Goal: Task Accomplishment & Management: Manage account settings

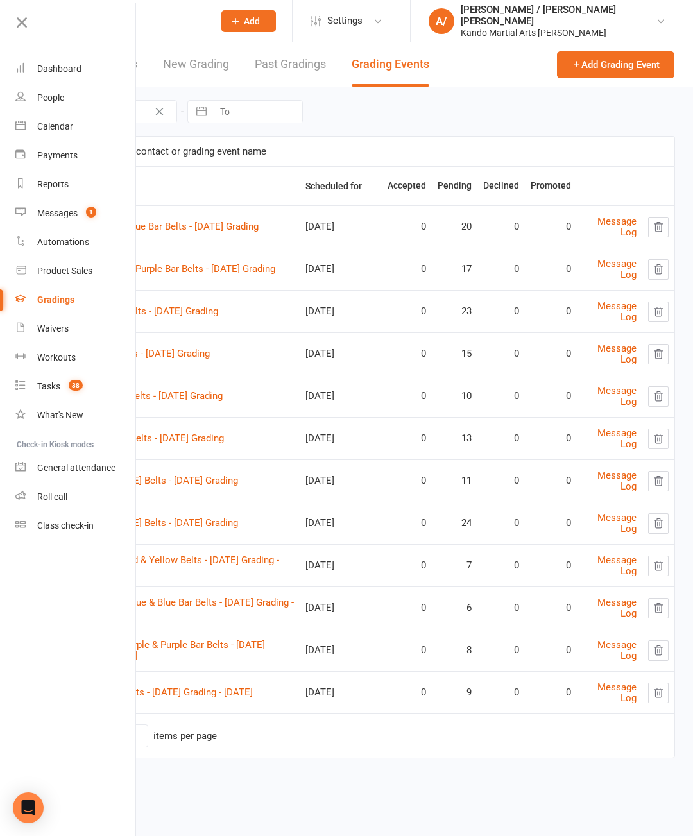
select select "50"
click at [30, 35] on link at bounding box center [75, 27] width 124 height 29
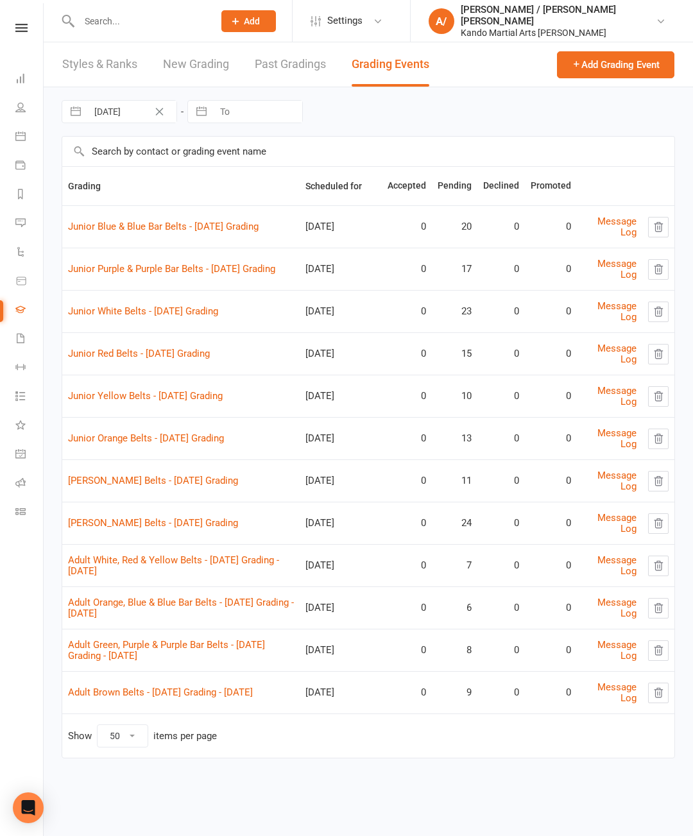
click at [157, 19] on input "text" at bounding box center [140, 21] width 130 height 18
type input "Call"
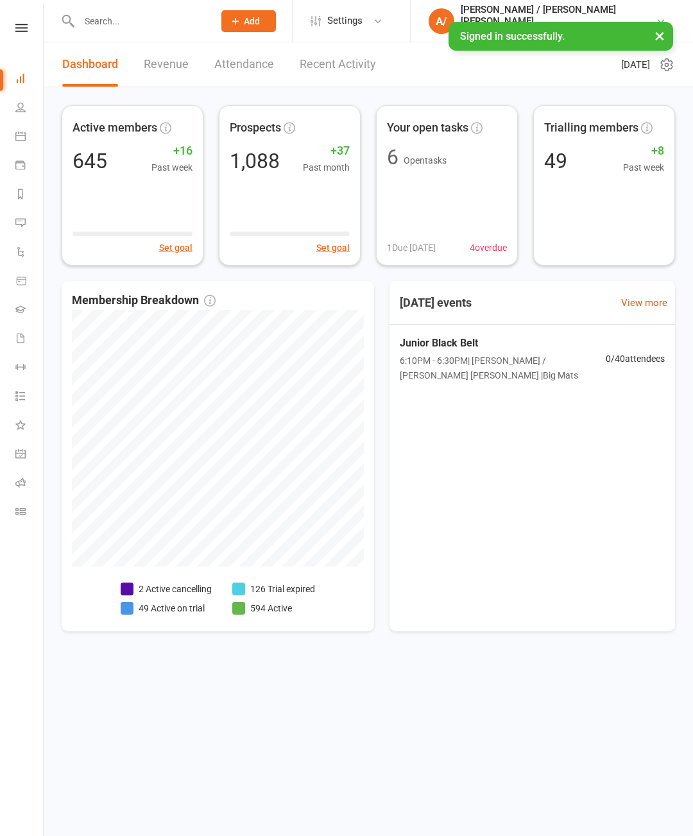
click at [124, 6] on div at bounding box center [133, 21] width 143 height 42
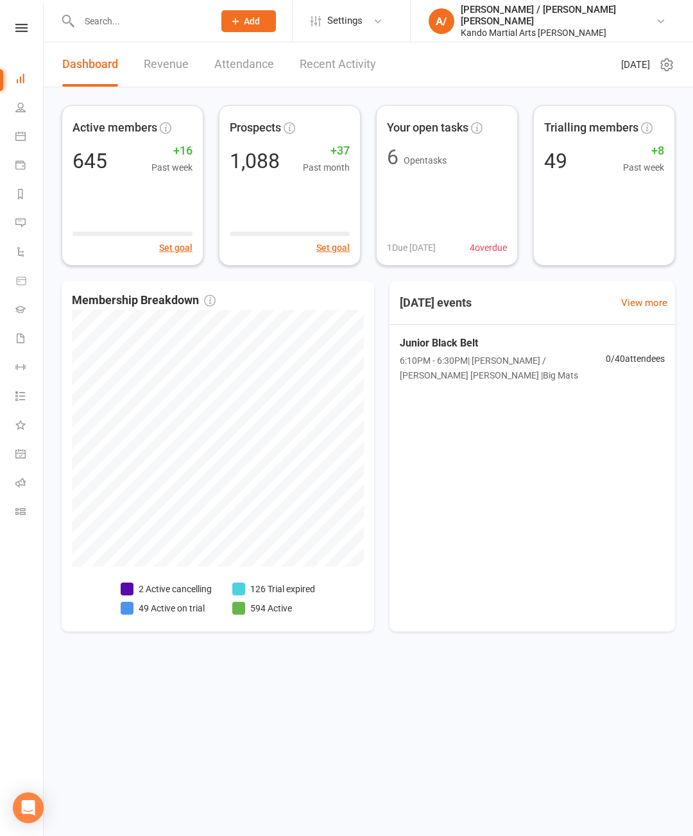
click at [114, 28] on input "text" at bounding box center [140, 21] width 130 height 18
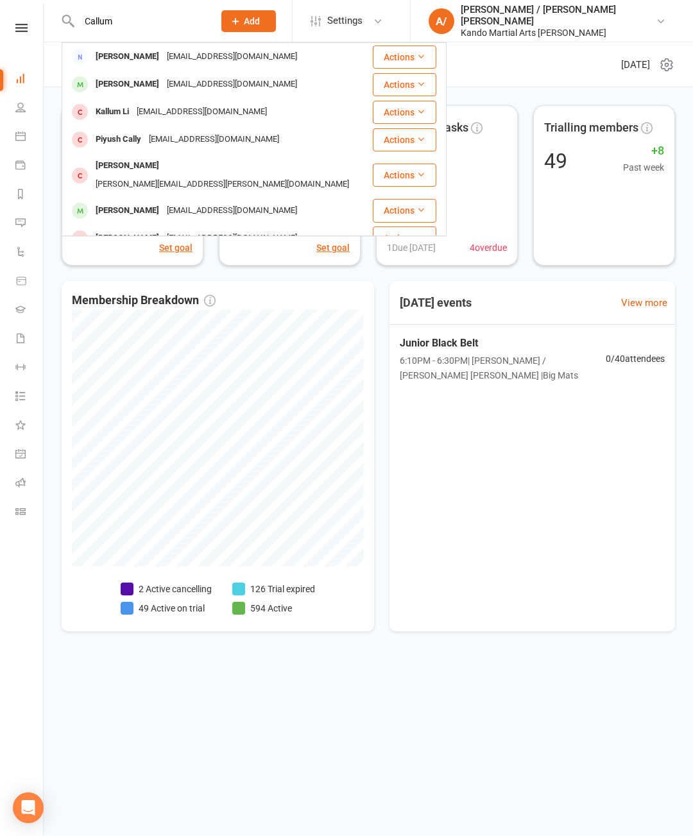
type input "Callum"
click at [202, 79] on div "[EMAIL_ADDRESS][DOMAIN_NAME]" at bounding box center [232, 84] width 138 height 19
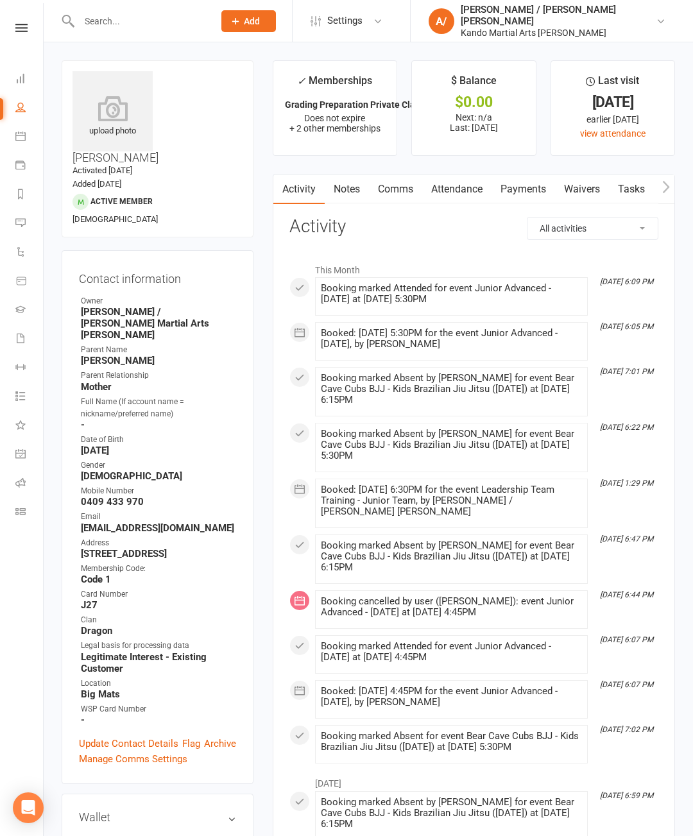
click at [458, 191] on link "Attendance" at bounding box center [456, 190] width 69 height 30
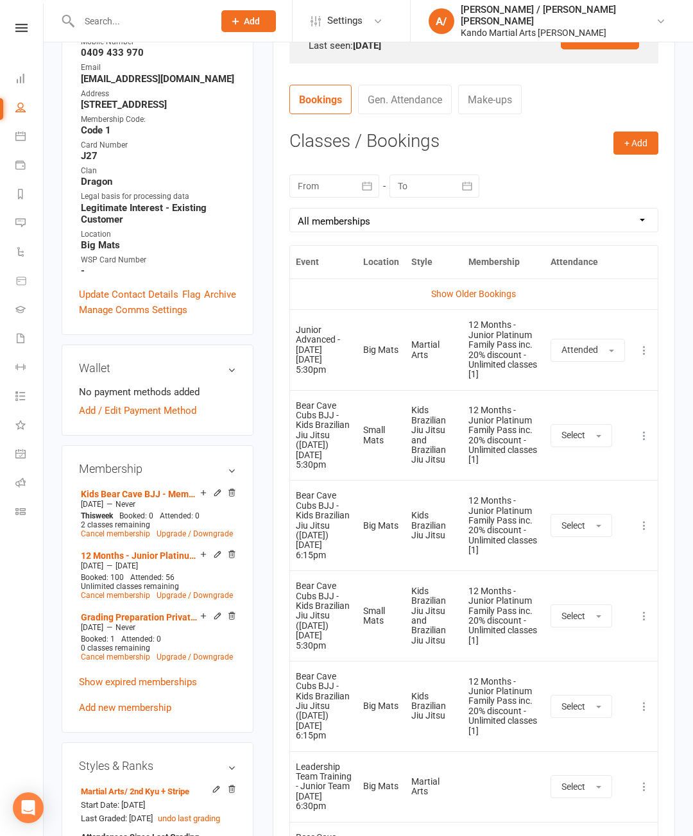
scroll to position [451, 0]
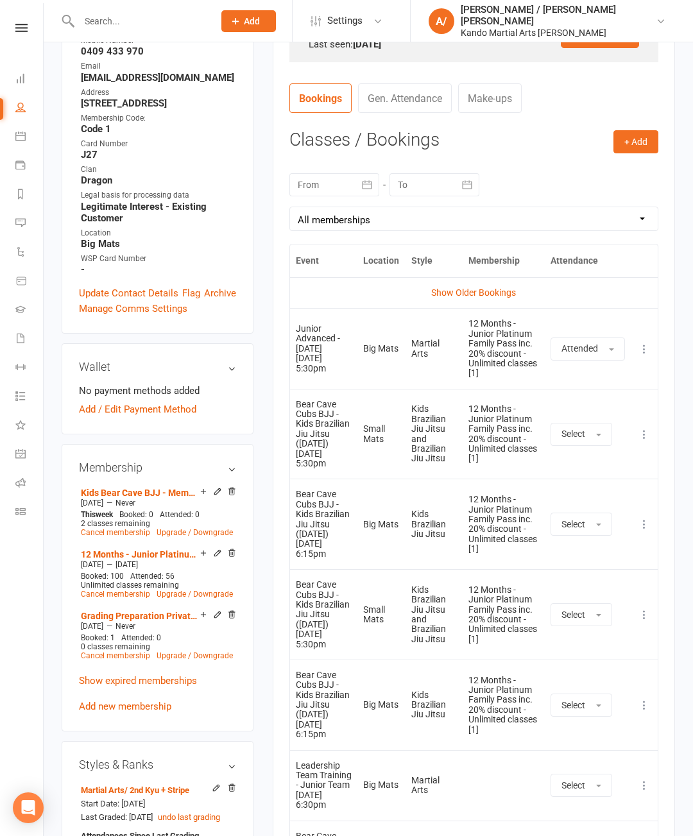
click at [371, 177] on button "button" at bounding box center [367, 184] width 23 height 23
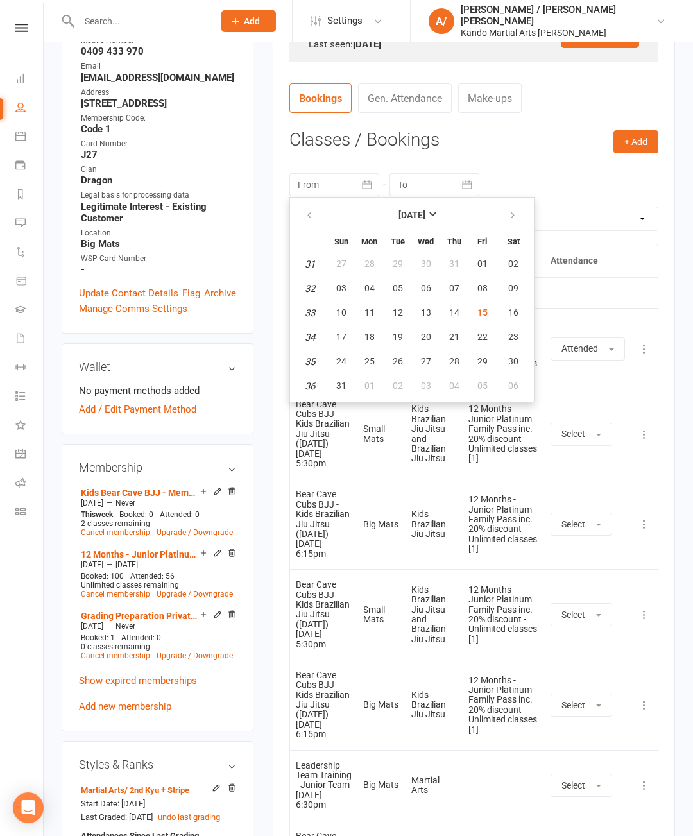
click at [311, 214] on icon "button" at bounding box center [309, 216] width 9 height 10
click at [310, 216] on icon "button" at bounding box center [309, 216] width 9 height 10
click at [391, 298] on button "10" at bounding box center [397, 288] width 27 height 23
type input "[DATE]"
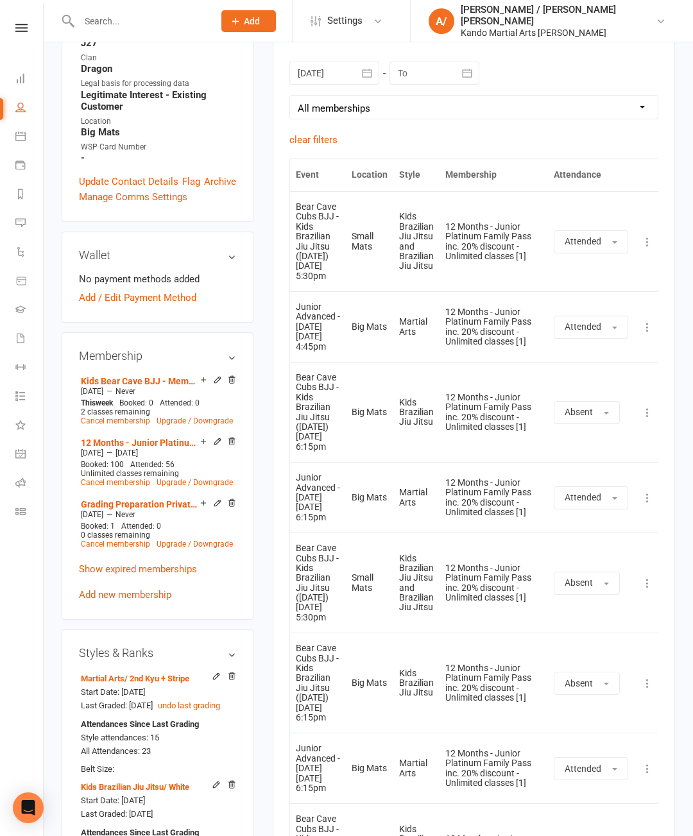
scroll to position [0, 0]
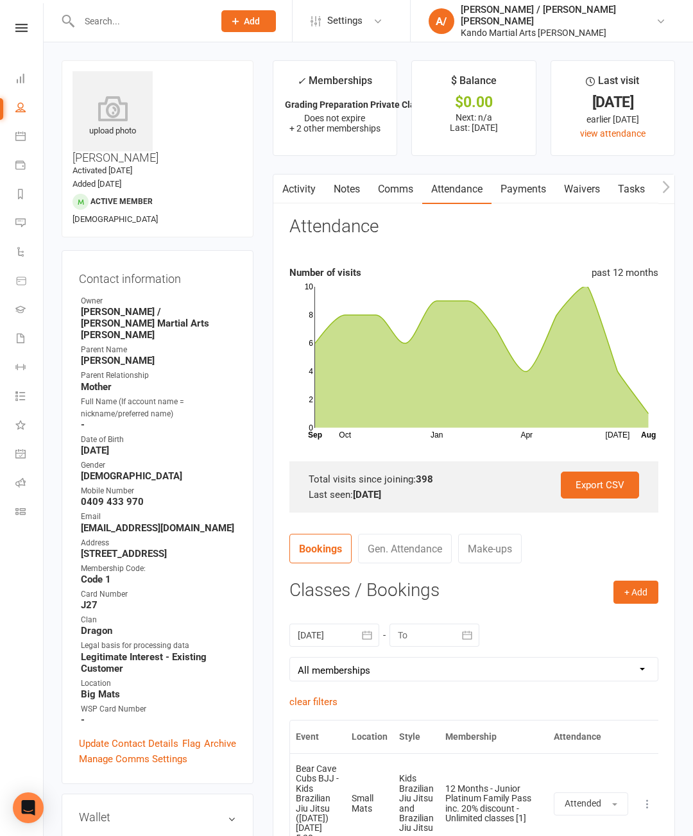
click at [26, 25] on icon at bounding box center [21, 28] width 12 height 8
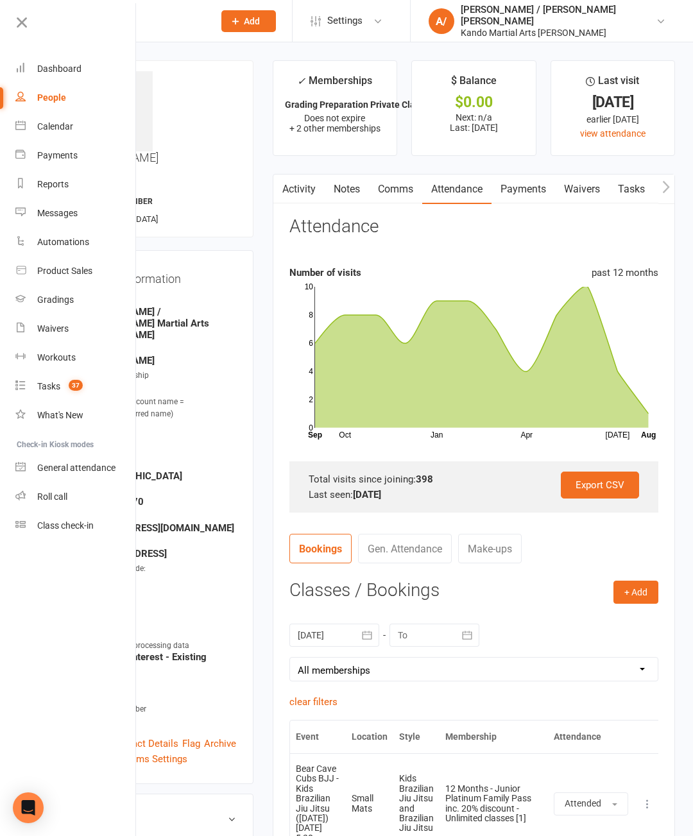
click at [74, 305] on div "Gradings" at bounding box center [55, 300] width 37 height 10
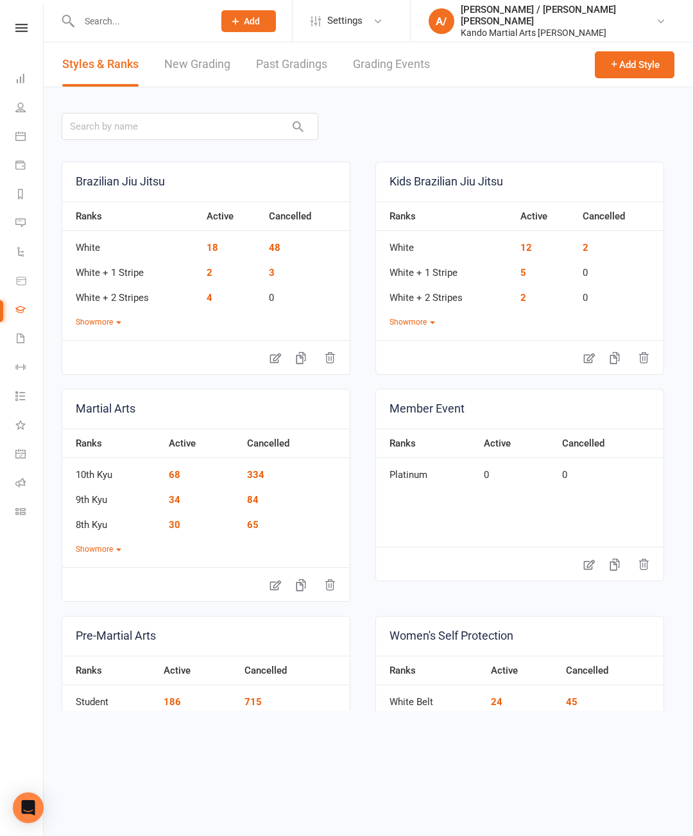
click at [398, 81] on link "Grading Events" at bounding box center [391, 64] width 77 height 44
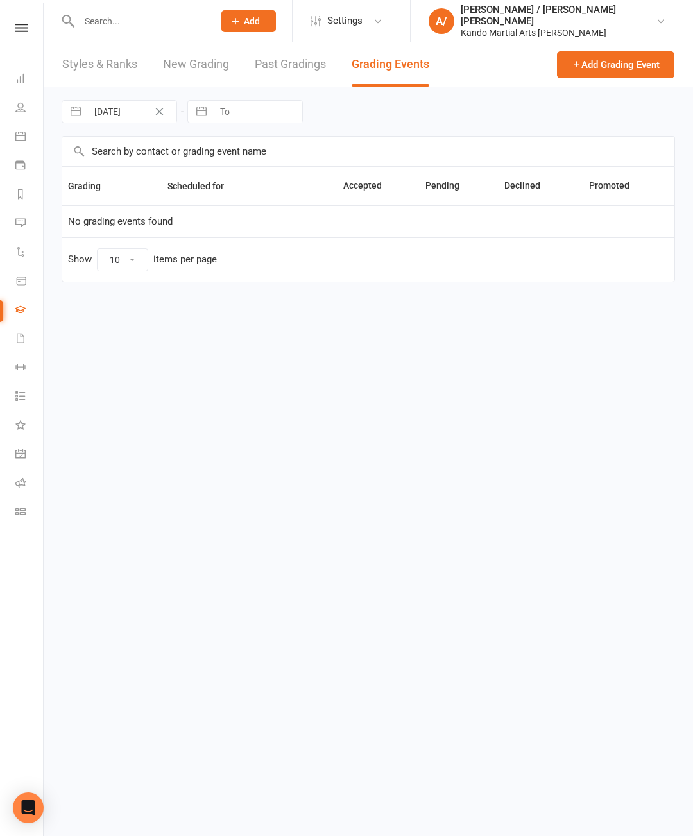
select select "50"
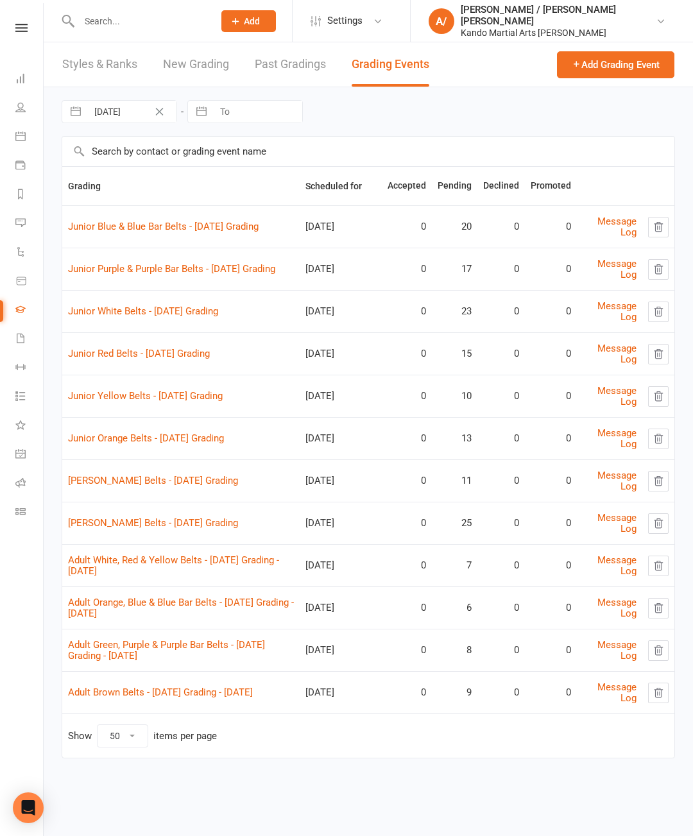
click at [243, 225] on link "Junior Blue & Blue Bar Belts - [DATE] Grading" at bounding box center [163, 227] width 191 height 12
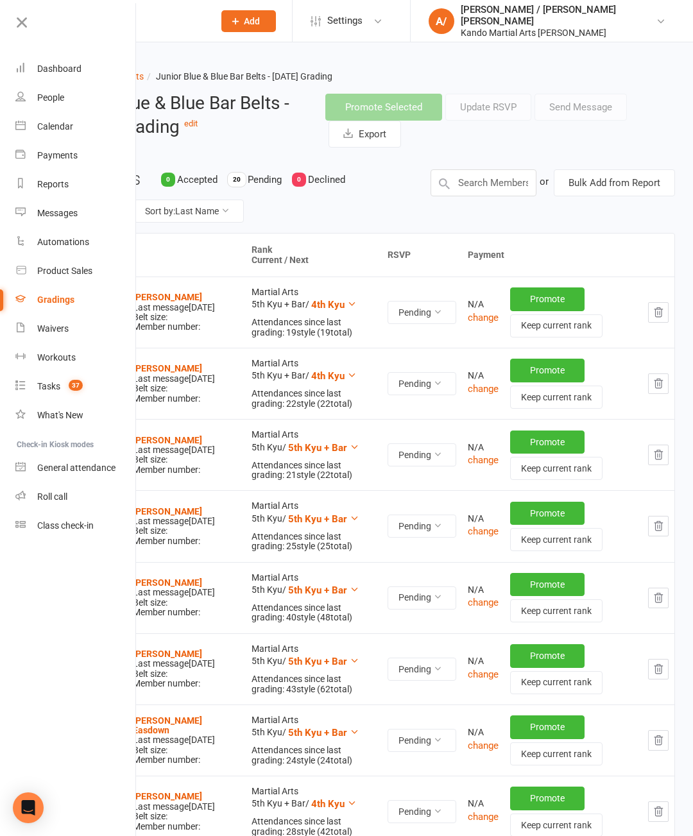
click at [30, 24] on icon at bounding box center [22, 22] width 18 height 18
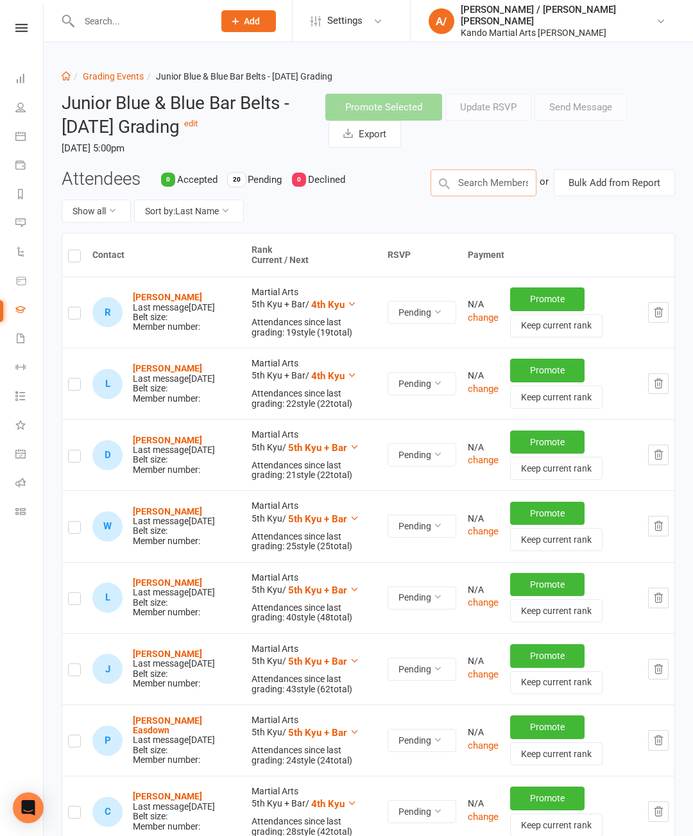
click at [496, 189] on input "text" at bounding box center [484, 182] width 106 height 27
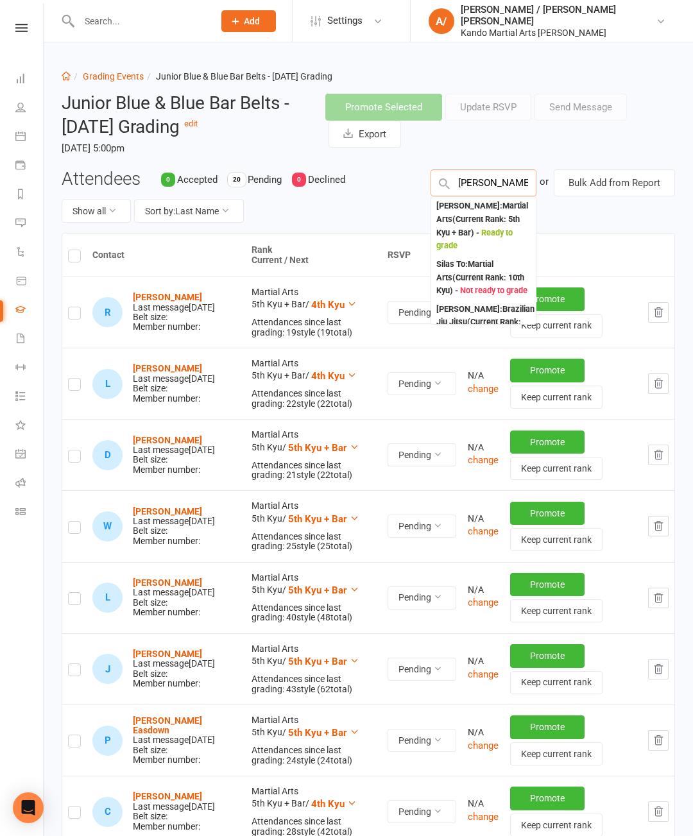
type input "[PERSON_NAME]"
click at [491, 218] on div "[PERSON_NAME] : Martial Arts (Current Rank: 5th Kyu + Bar ) - Ready to grade" at bounding box center [483, 226] width 94 height 53
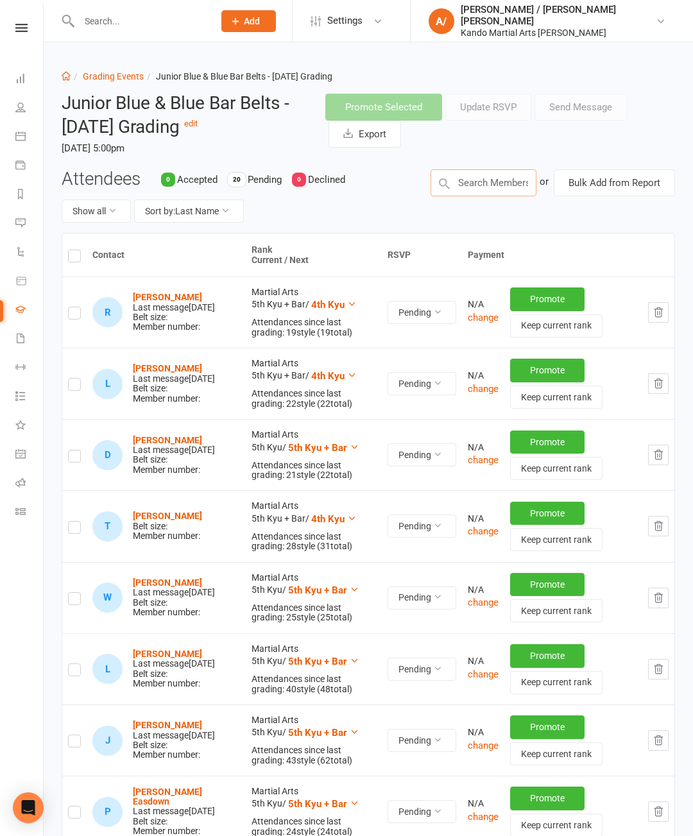
click at [507, 186] on input "text" at bounding box center [484, 182] width 106 height 27
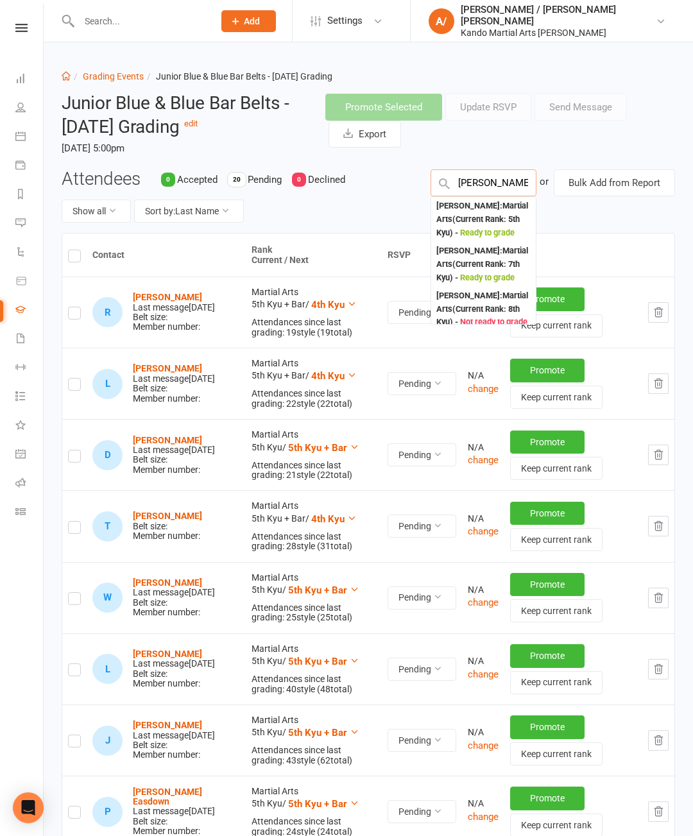
type input "[PERSON_NAME]"
click at [483, 227] on div "[PERSON_NAME] : Martial Arts (Current Rank: 5th Kyu ) - Ready to grade" at bounding box center [483, 220] width 94 height 40
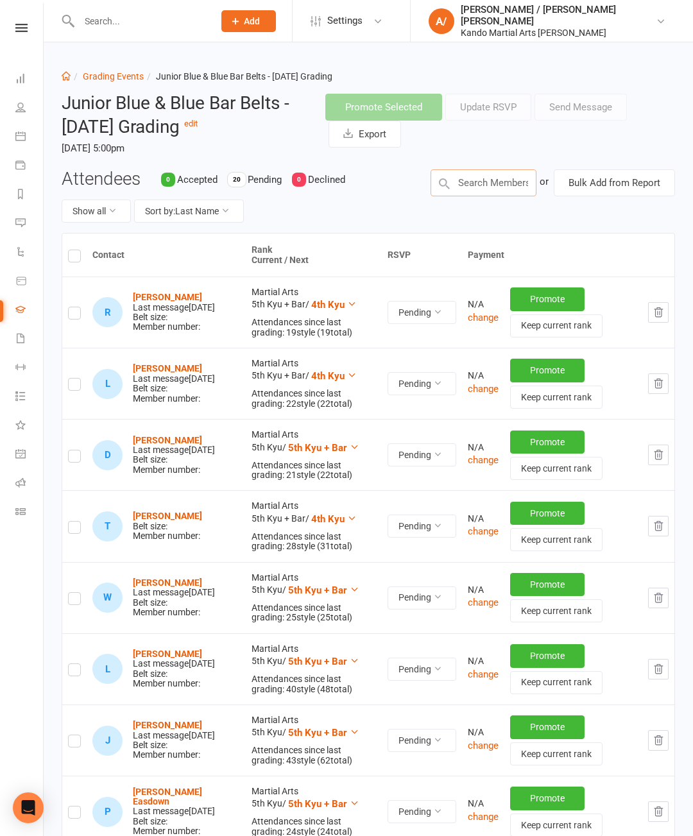
click at [494, 179] on input "text" at bounding box center [484, 182] width 106 height 27
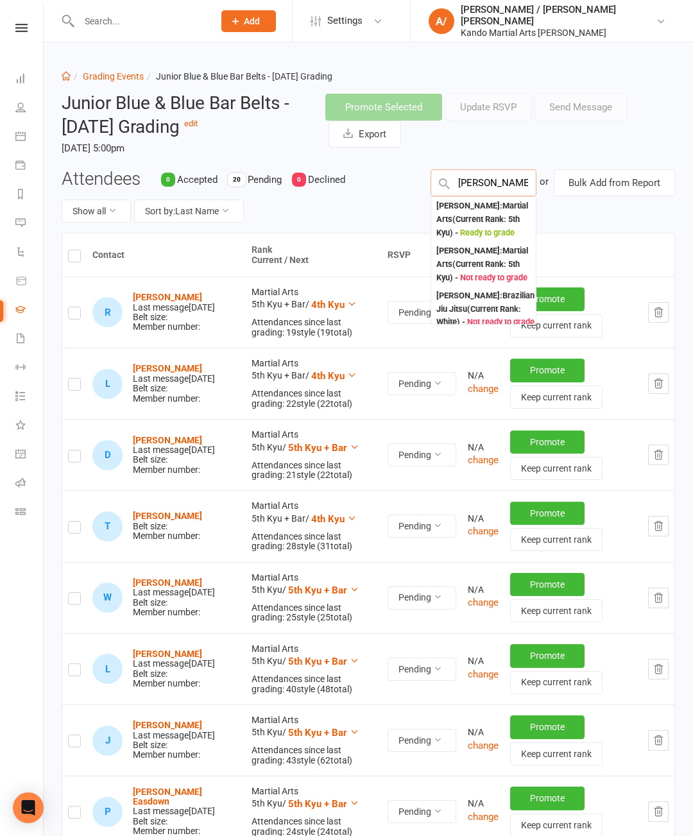
type input "[PERSON_NAME]"
click at [497, 220] on div "[PERSON_NAME] : Martial Arts (Current Rank: 5th Kyu ) - Ready to grade" at bounding box center [483, 220] width 94 height 40
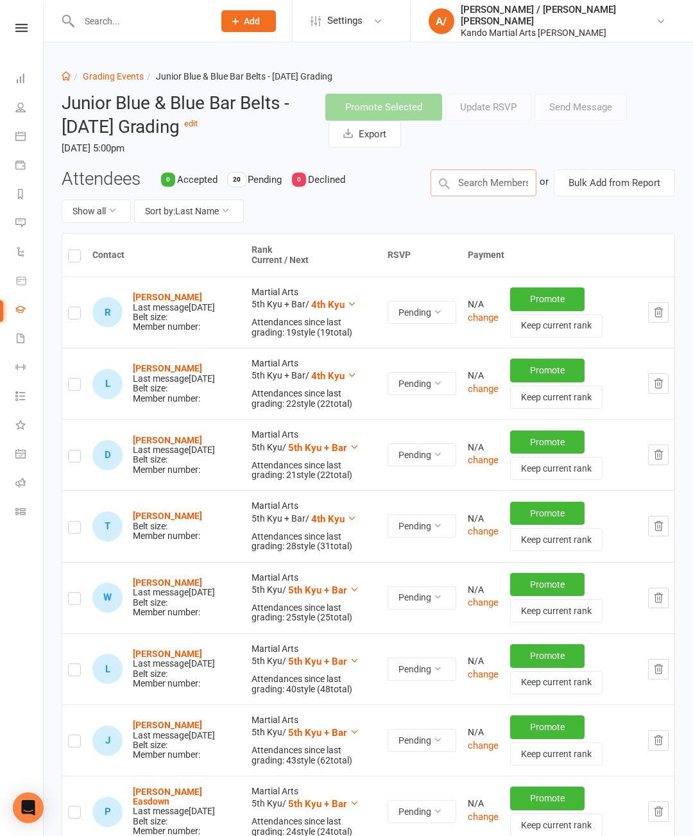
click at [491, 187] on input "text" at bounding box center [484, 182] width 106 height 27
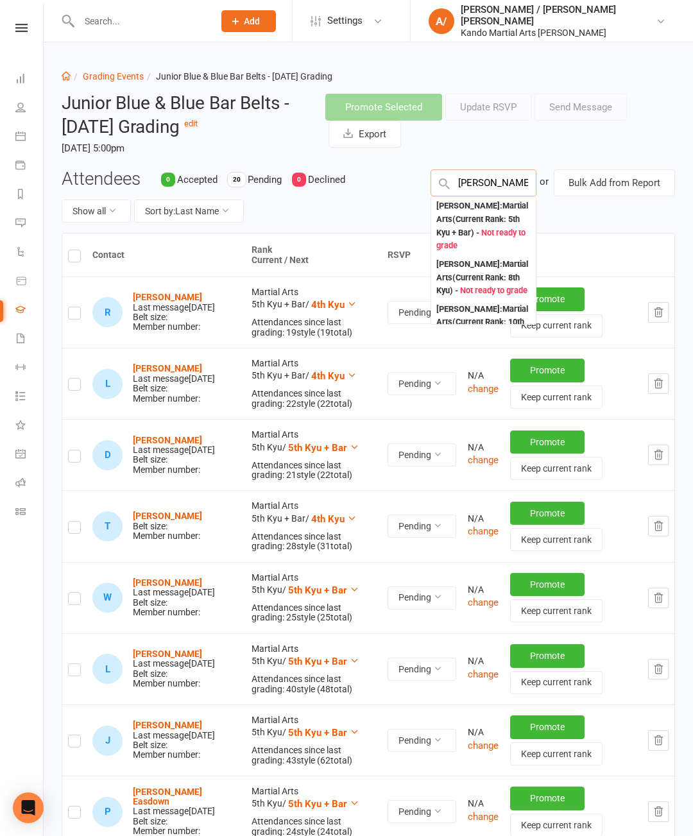
type input "[PERSON_NAME]"
click at [486, 218] on div "[PERSON_NAME] : Martial Arts (Current Rank: 5th Kyu + Bar ) - Not ready to grade" at bounding box center [483, 226] width 94 height 53
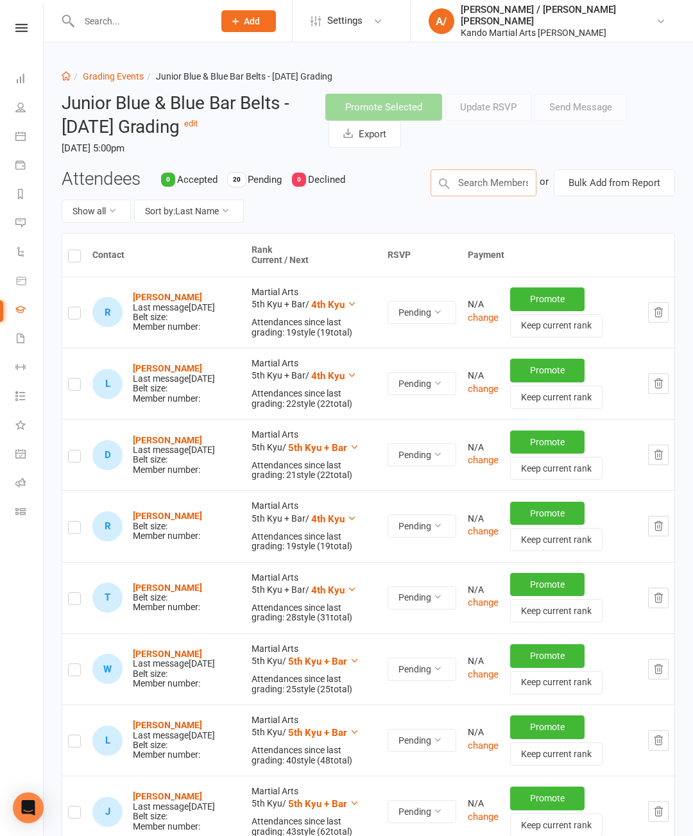
click at [492, 178] on input "text" at bounding box center [484, 182] width 106 height 27
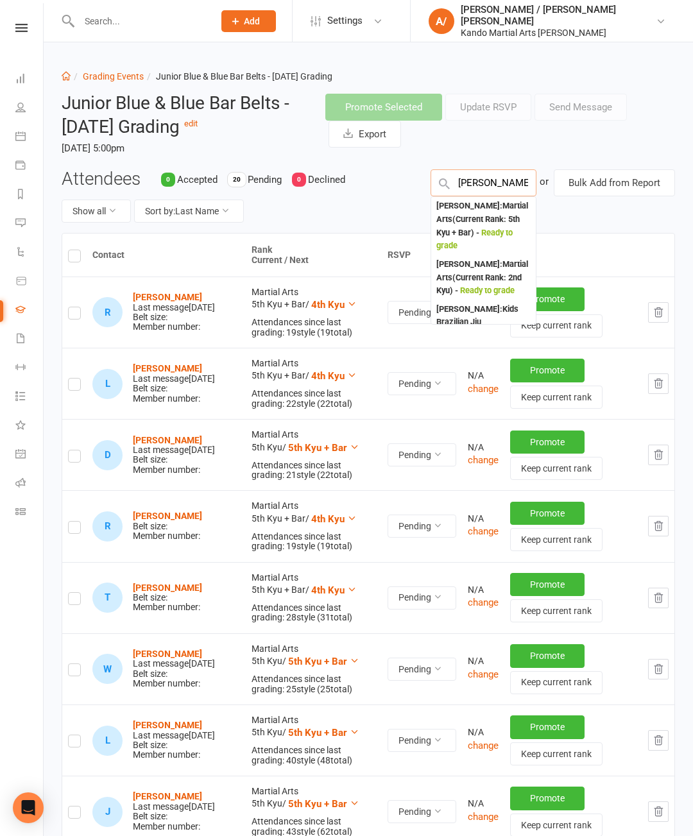
type input "[PERSON_NAME]"
click at [492, 215] on div "[PERSON_NAME] : Martial Arts (Current Rank: 5th Kyu + Bar ) - Ready to grade" at bounding box center [483, 226] width 94 height 53
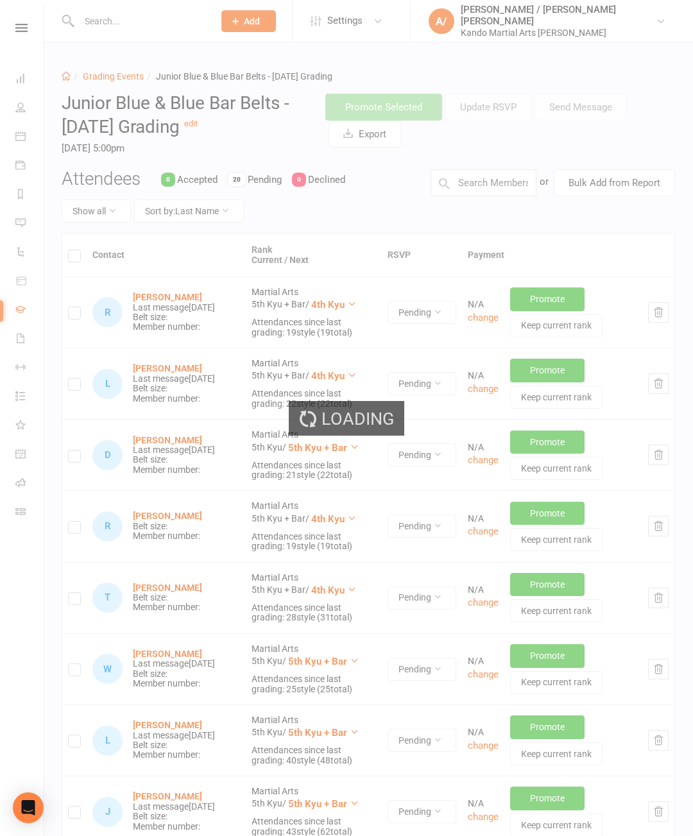
click at [504, 174] on div "Loading" at bounding box center [346, 418] width 693 height 836
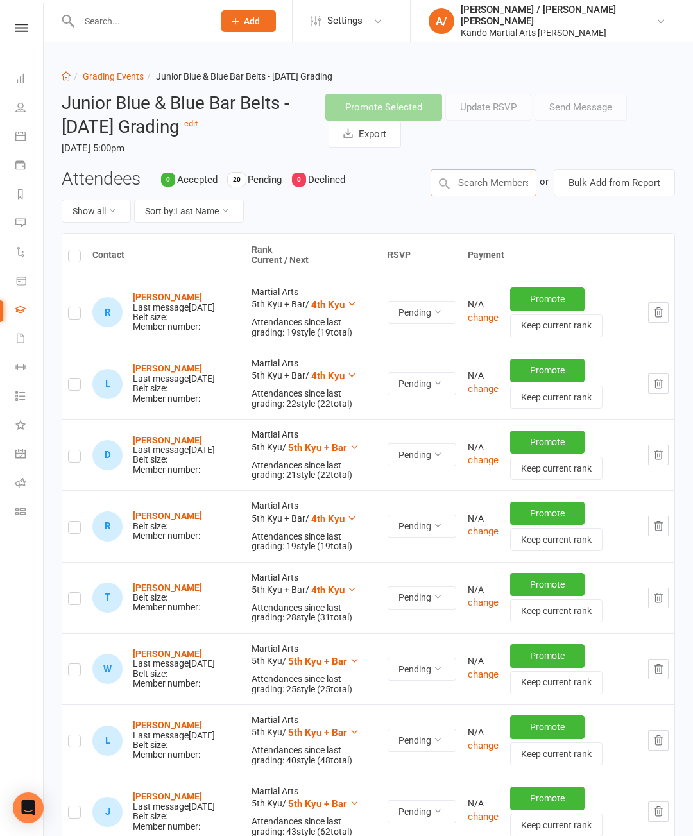
click at [478, 187] on input "text" at bounding box center [484, 182] width 106 height 27
type input "Ebony"
click at [486, 220] on div "[PERSON_NAME] : Martial Arts (Current Rank: 5th Kyu ) - Ready to grade" at bounding box center [483, 220] width 94 height 40
click at [496, 179] on input "text" at bounding box center [484, 182] width 106 height 27
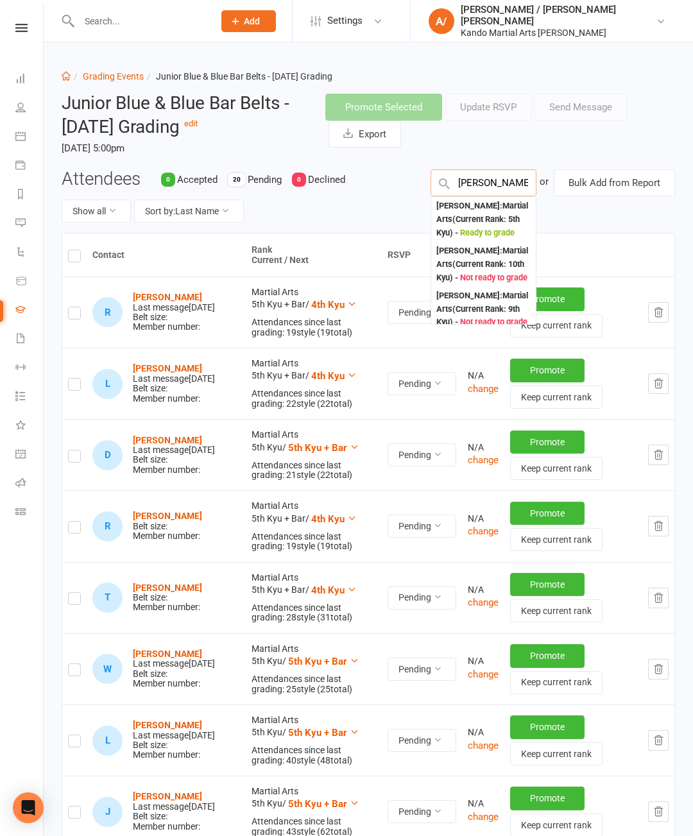
type input "[PERSON_NAME] h"
click at [492, 219] on div "[PERSON_NAME] : Martial Arts (Current Rank: 5th Kyu ) - Ready to grade" at bounding box center [483, 220] width 94 height 40
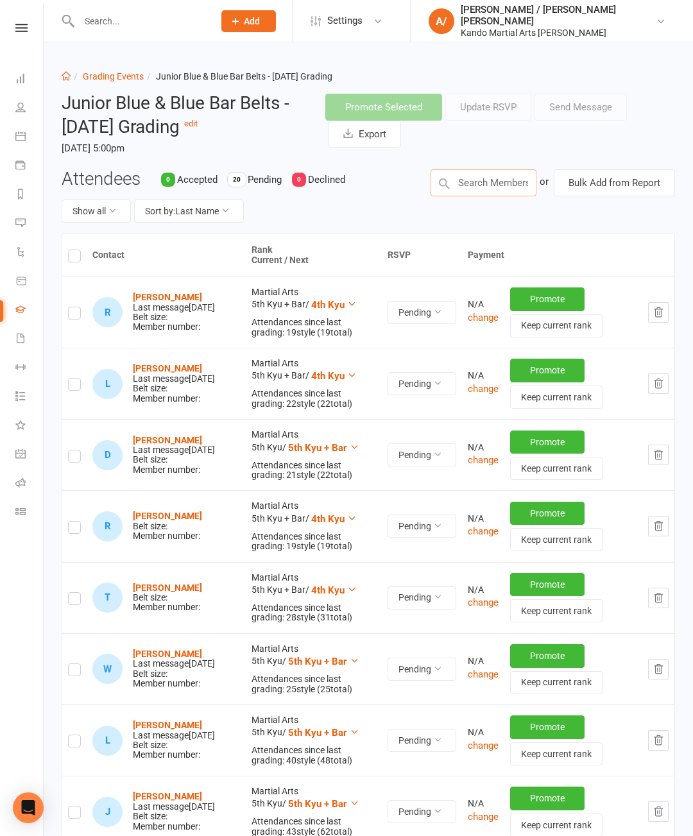
click at [495, 175] on input "text" at bounding box center [484, 182] width 106 height 27
type input "Aysar"
click at [486, 219] on div "[PERSON_NAME] : Martial Arts (Current Rank: 5th Kyu ) - Ready to grade" at bounding box center [483, 220] width 94 height 40
click at [487, 184] on input "text" at bounding box center [484, 182] width 106 height 27
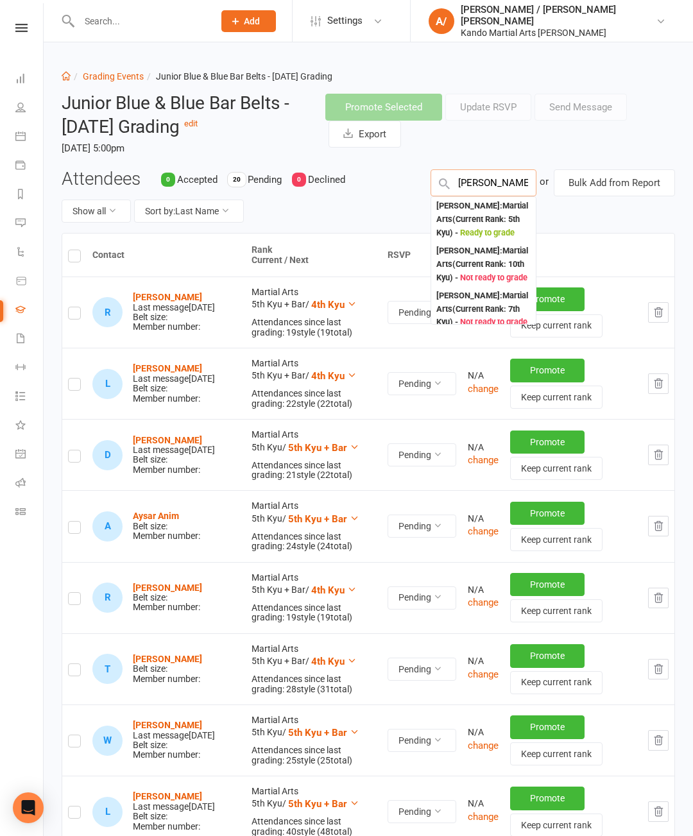
type input "[PERSON_NAME]"
click at [491, 216] on div "[PERSON_NAME] : Martial Arts (Current Rank: 5th Kyu ) - Ready to grade" at bounding box center [483, 220] width 94 height 40
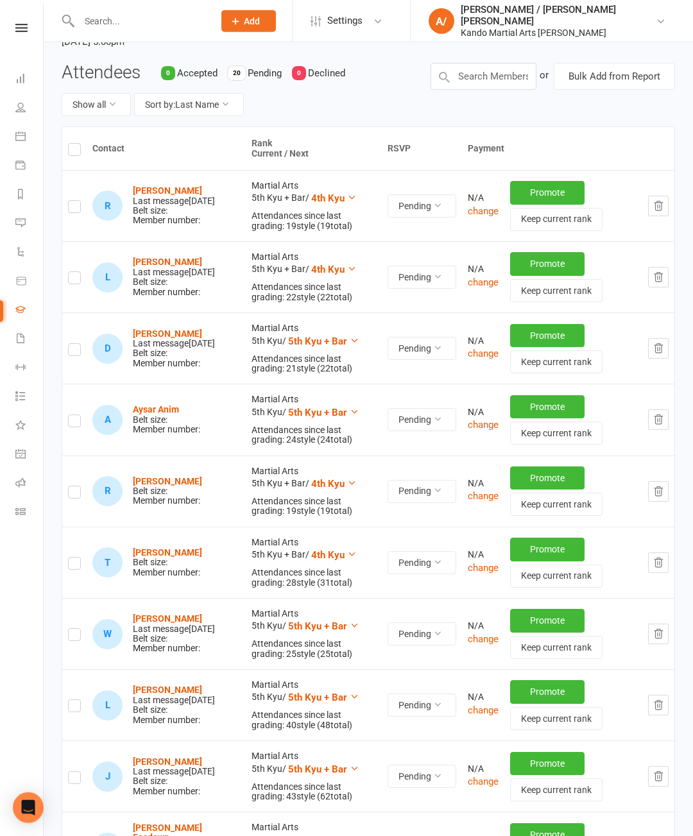
click at [81, 415] on input "checkbox" at bounding box center [74, 415] width 13 height 0
checkbox input "true"
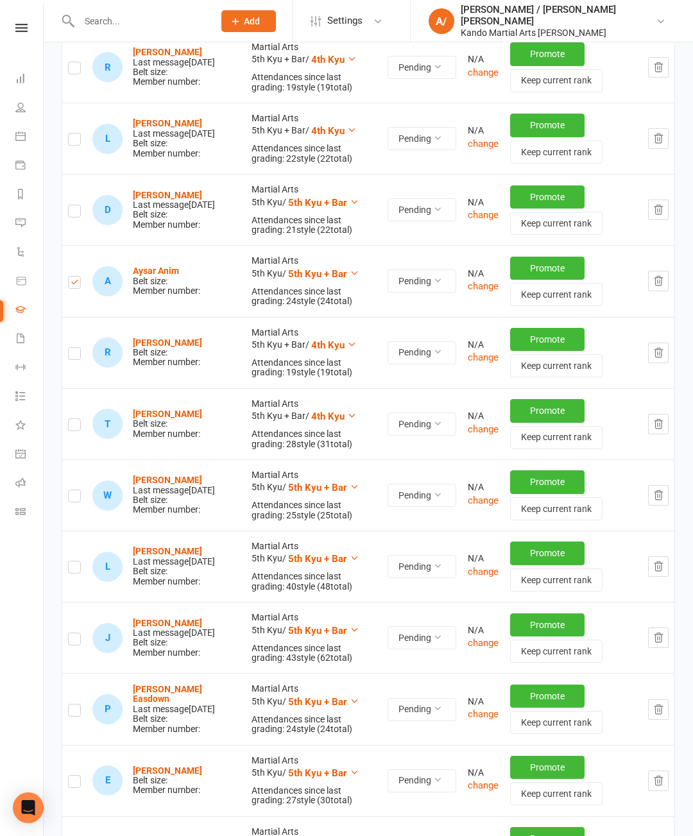
click at [79, 356] on label at bounding box center [74, 356] width 13 height 0
click at [79, 348] on input "checkbox" at bounding box center [74, 348] width 13 height 0
checkbox input "true"
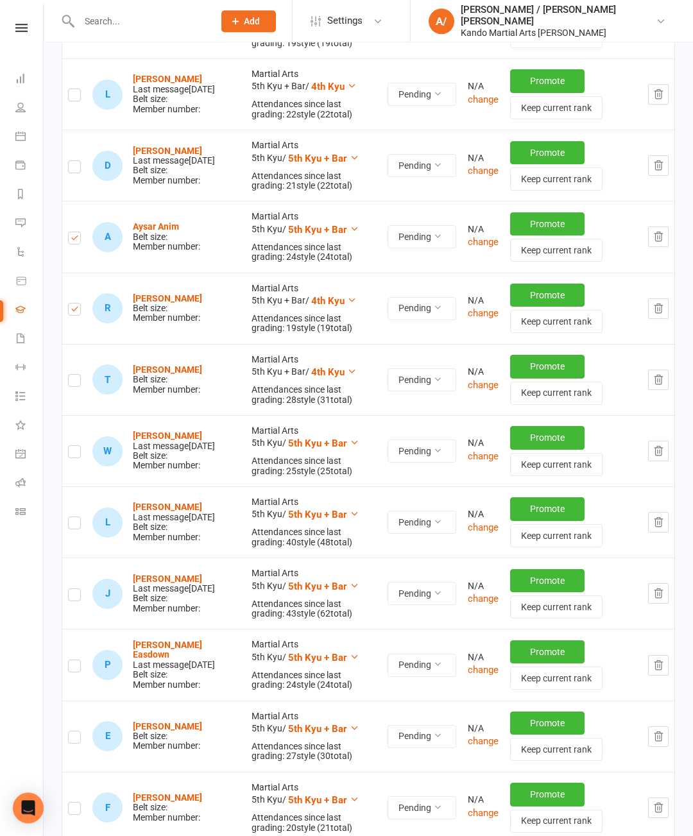
click at [73, 383] on label at bounding box center [74, 383] width 13 height 0
click at [73, 375] on input "checkbox" at bounding box center [74, 375] width 13 height 0
checkbox input "true"
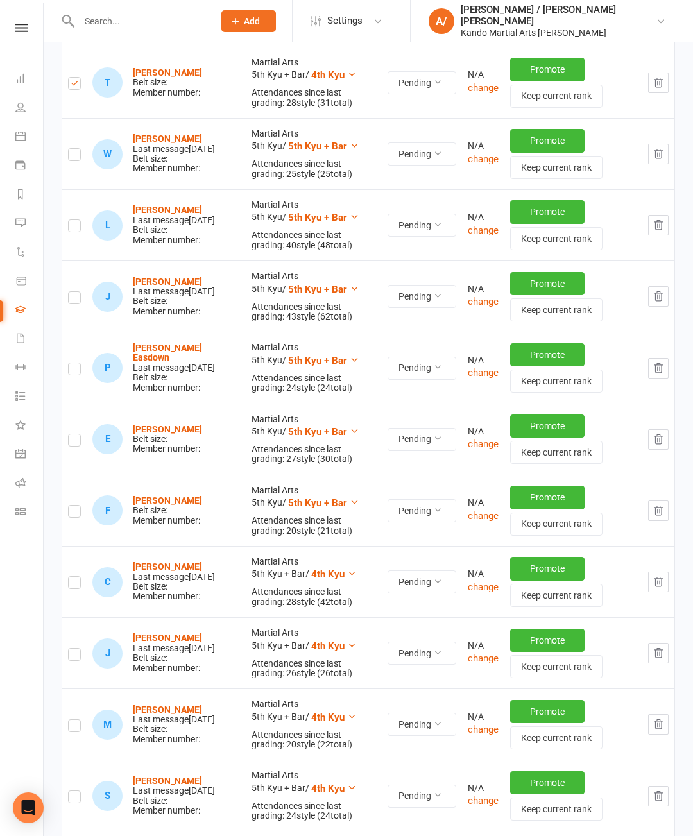
click at [81, 434] on input "checkbox" at bounding box center [74, 434] width 13 height 0
checkbox input "true"
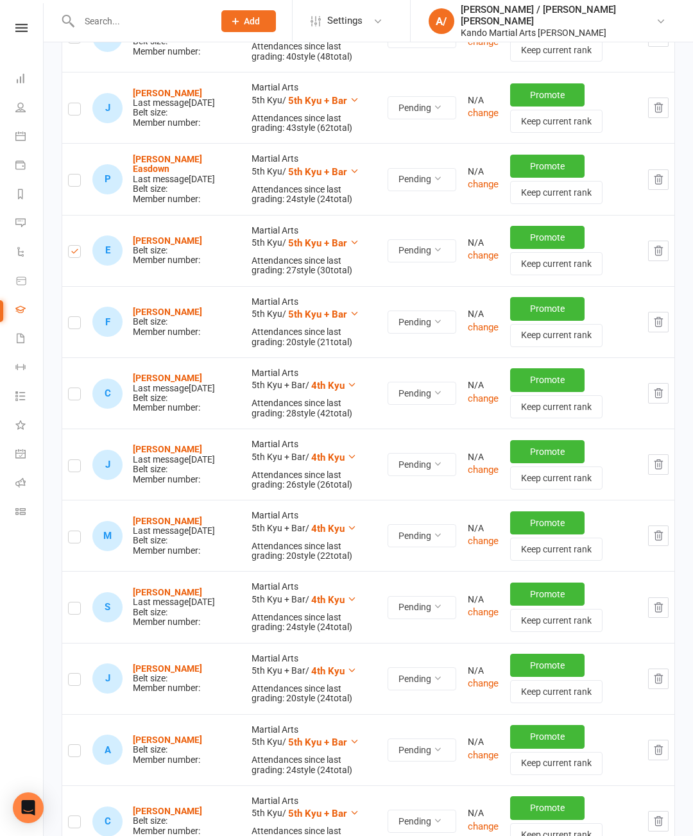
scroll to position [796, 0]
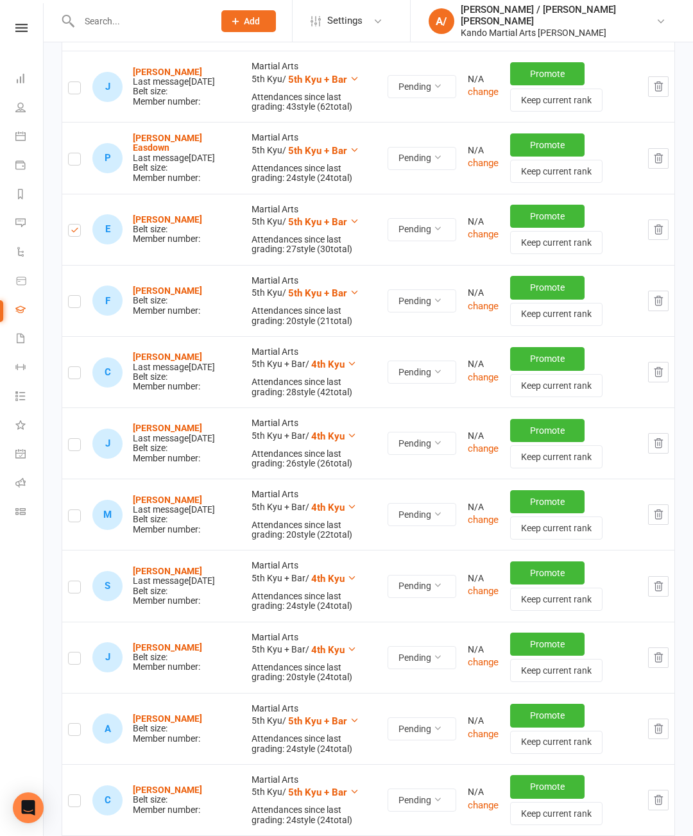
click at [81, 296] on input "checkbox" at bounding box center [74, 296] width 13 height 0
checkbox input "true"
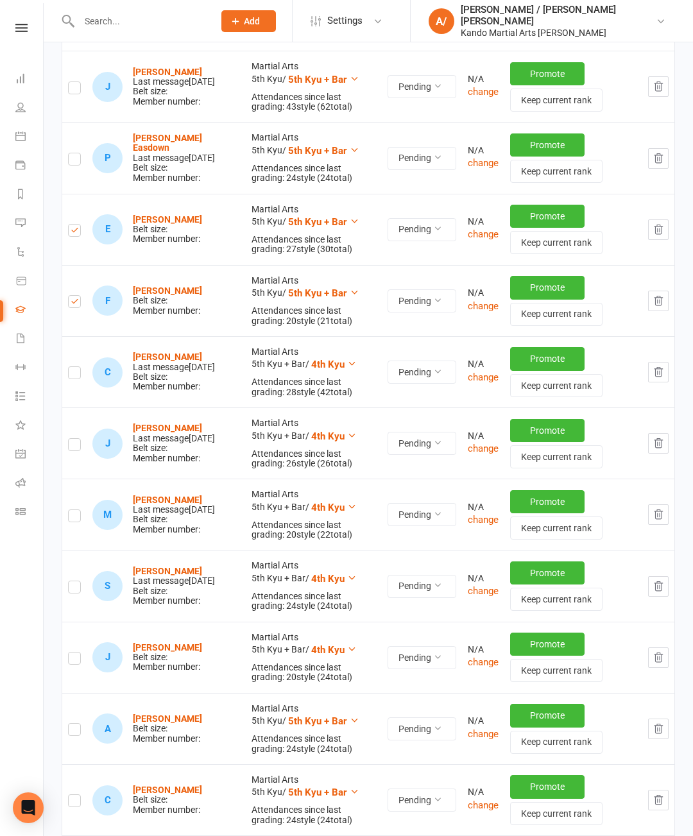
checkbox input "true"
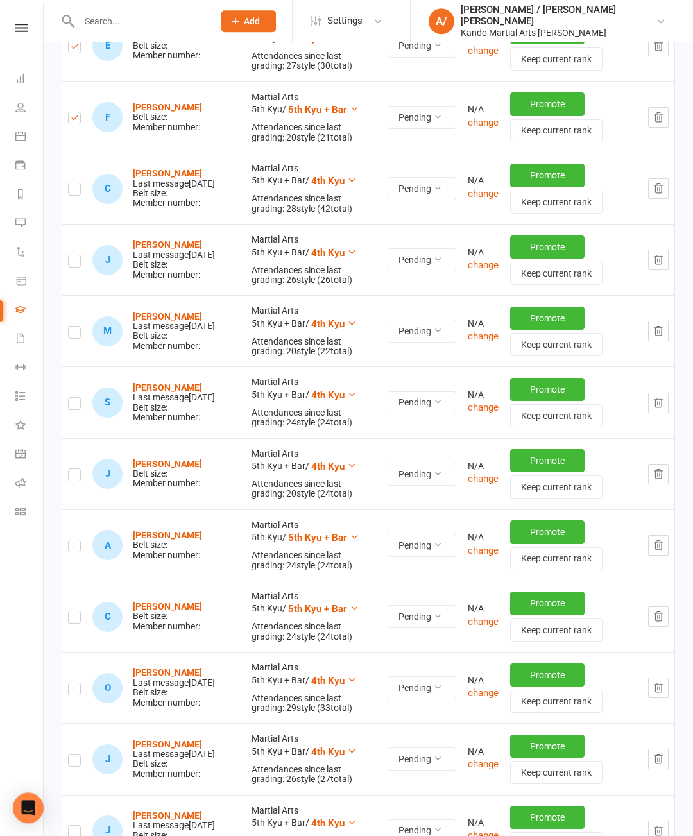
click at [78, 477] on label at bounding box center [74, 477] width 13 height 0
click at [78, 469] on input "checkbox" at bounding box center [74, 469] width 13 height 0
checkbox input "true"
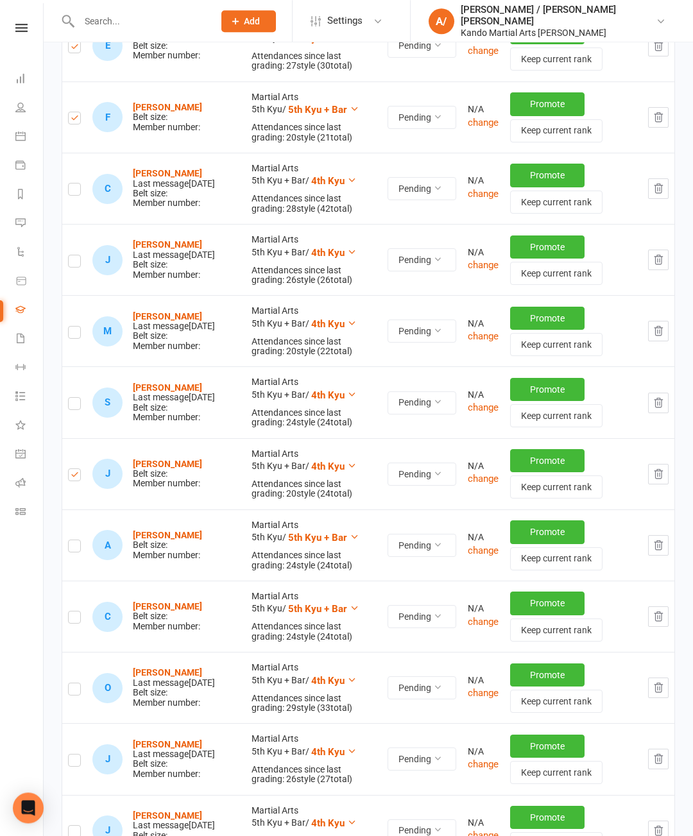
checkbox input "true"
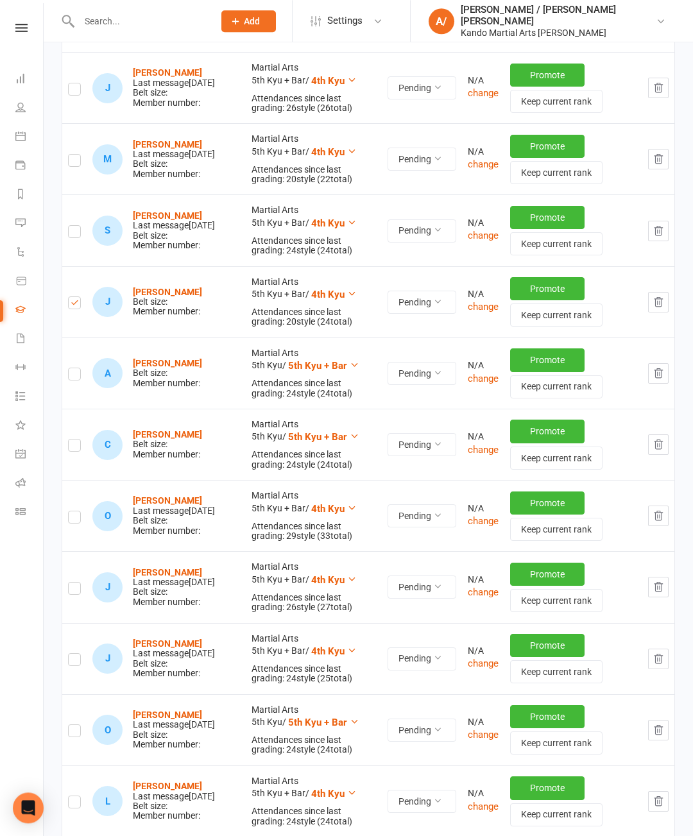
scroll to position [1153, 0]
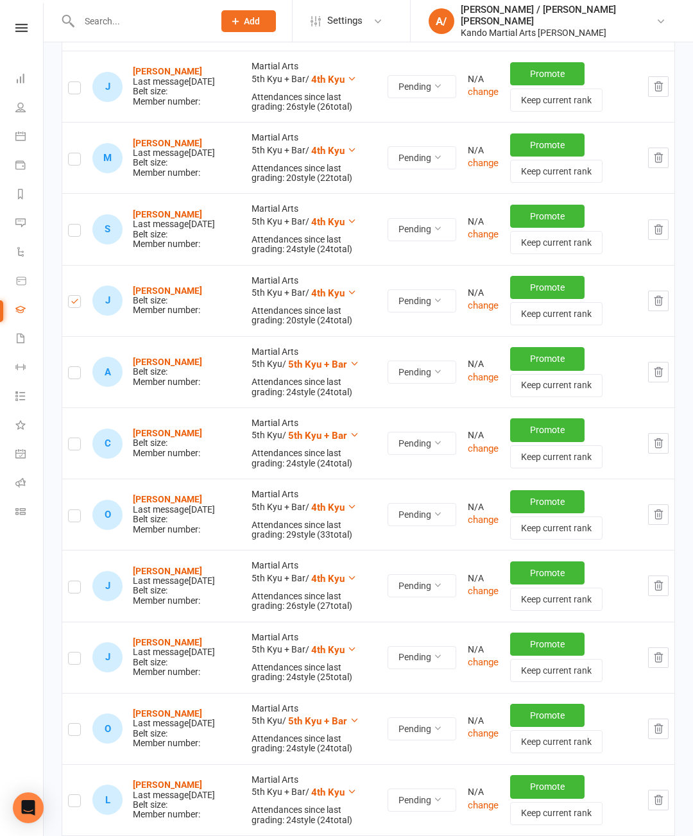
click at [74, 375] on label at bounding box center [74, 375] width 13 height 0
click at [74, 367] on input "checkbox" at bounding box center [74, 367] width 13 height 0
checkbox input "true"
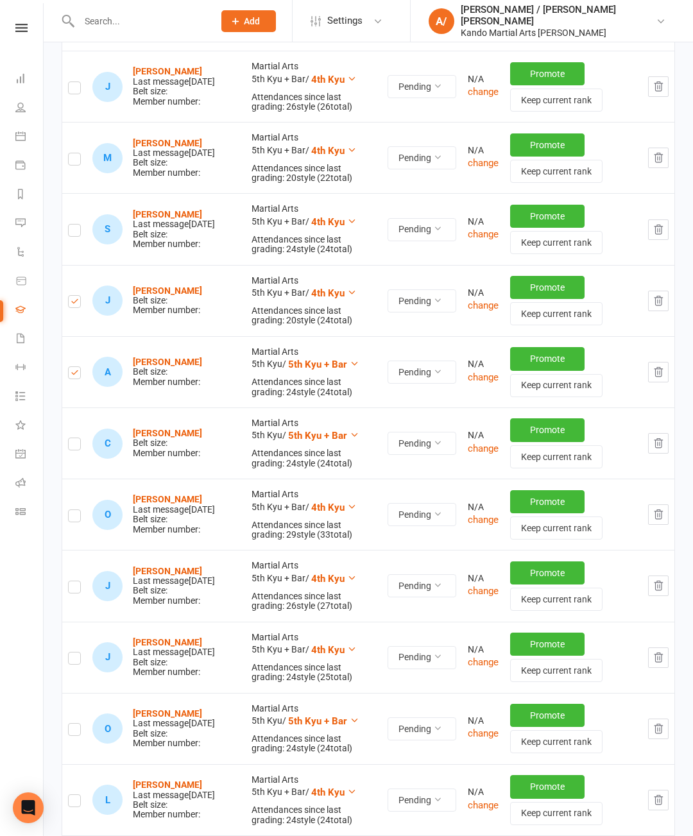
checkbox input "true"
click at [78, 446] on label at bounding box center [74, 446] width 13 height 0
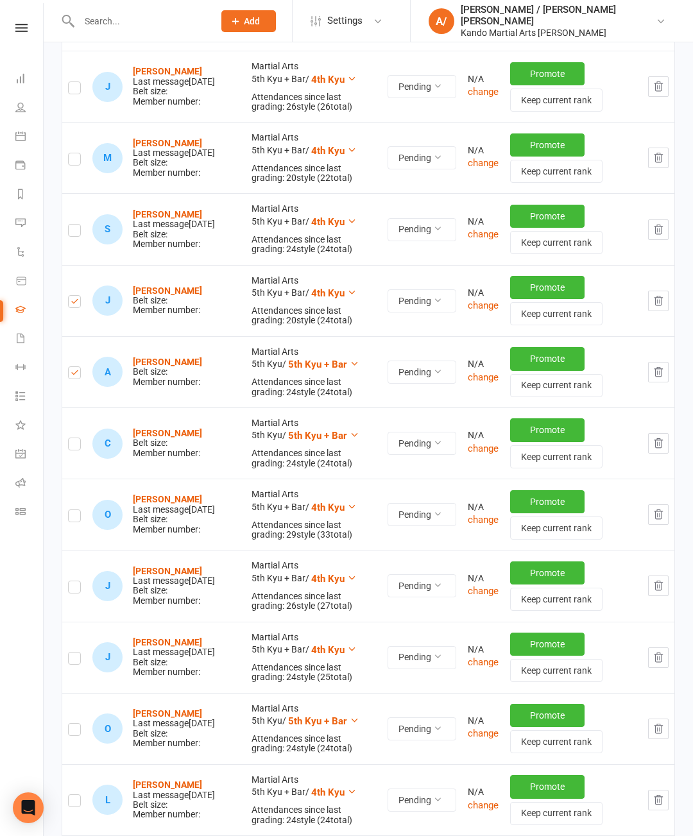
click at [78, 438] on input "checkbox" at bounding box center [74, 438] width 13 height 0
checkbox input "true"
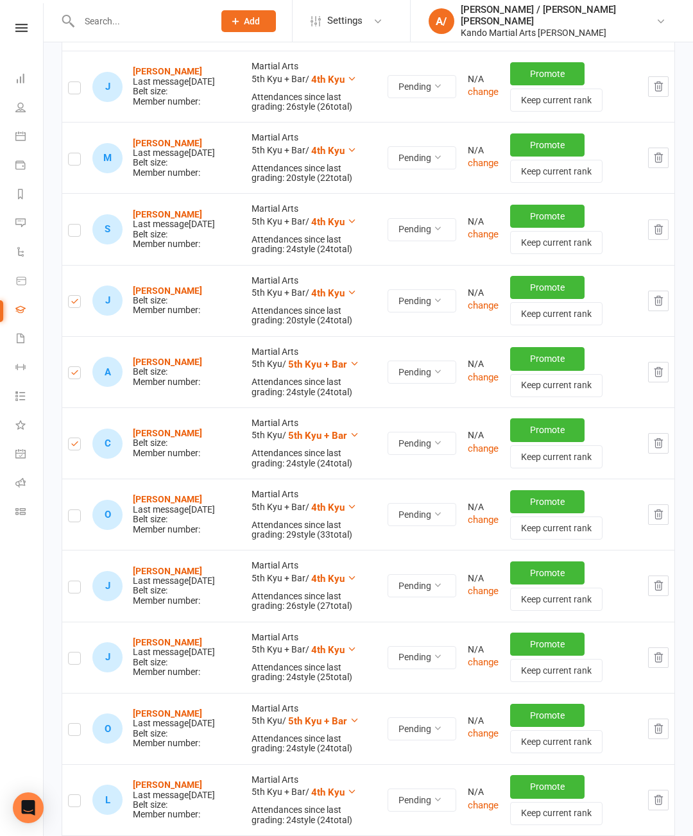
checkbox input "true"
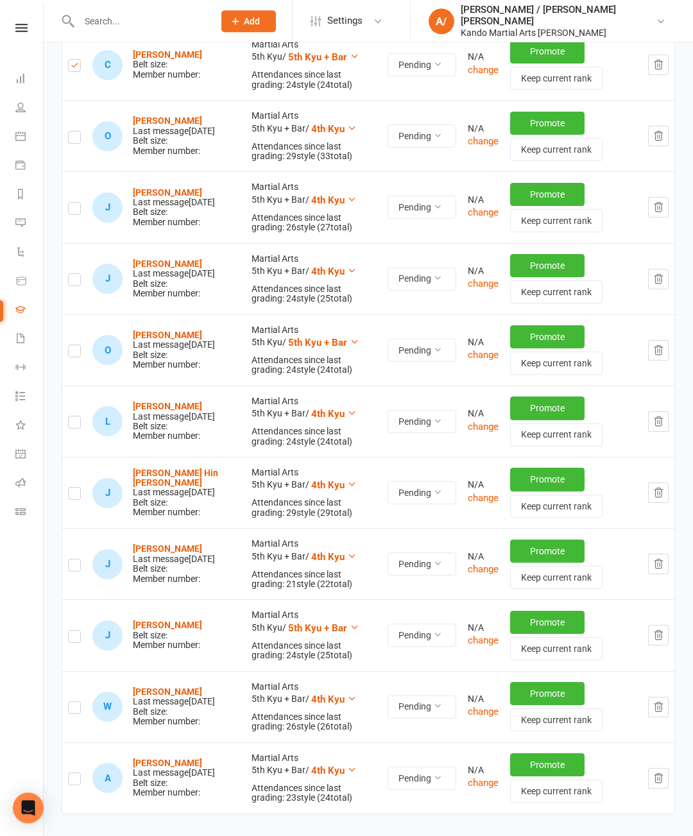
scroll to position [1560, 0]
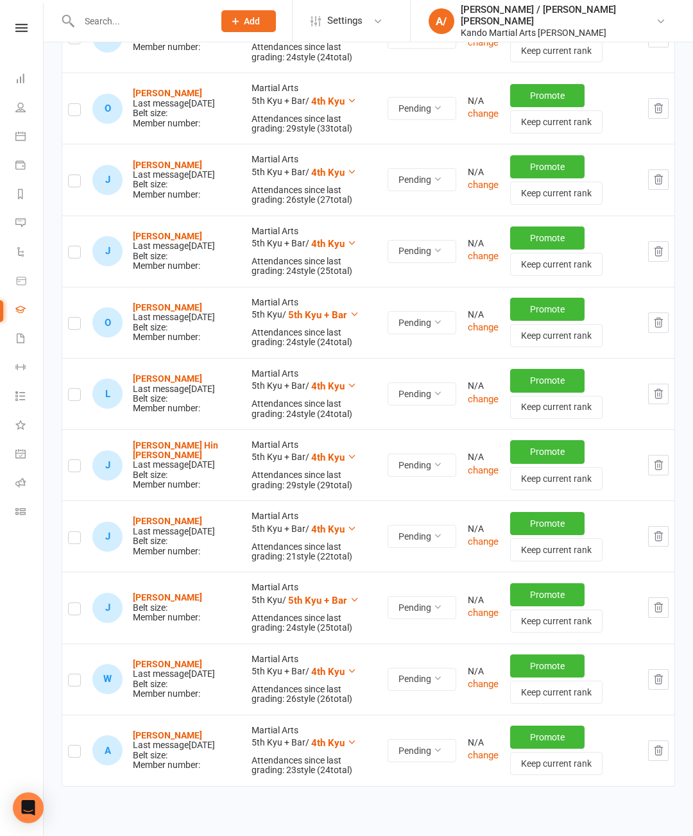
click at [74, 611] on label at bounding box center [74, 611] width 13 height 0
click at [74, 603] on input "checkbox" at bounding box center [74, 603] width 13 height 0
checkbox input "true"
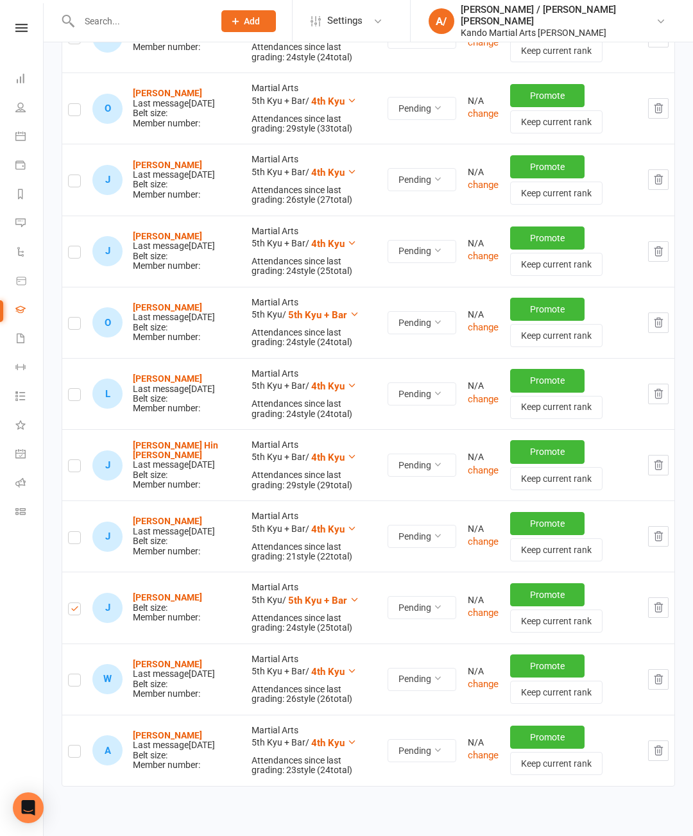
checkbox input "true"
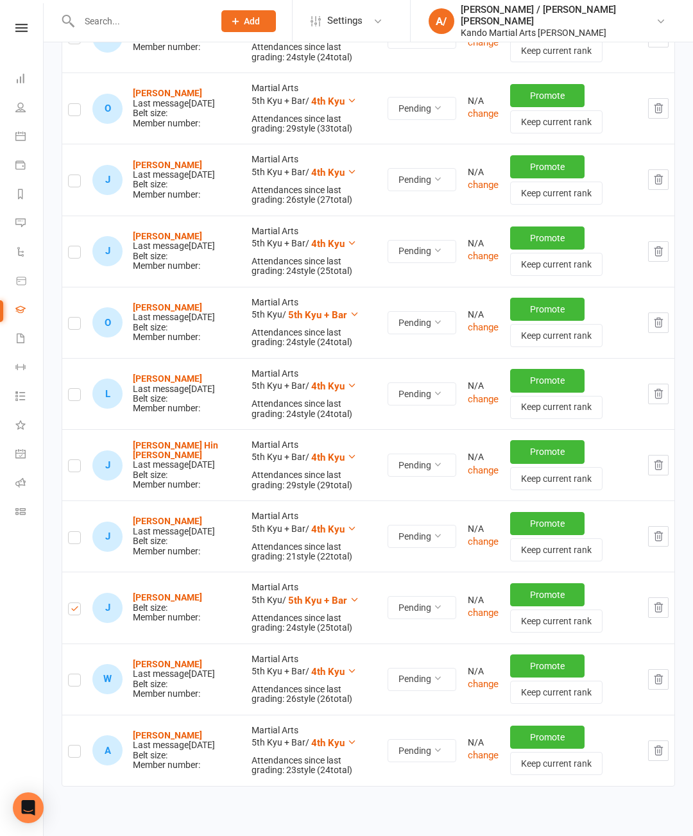
checkbox input "true"
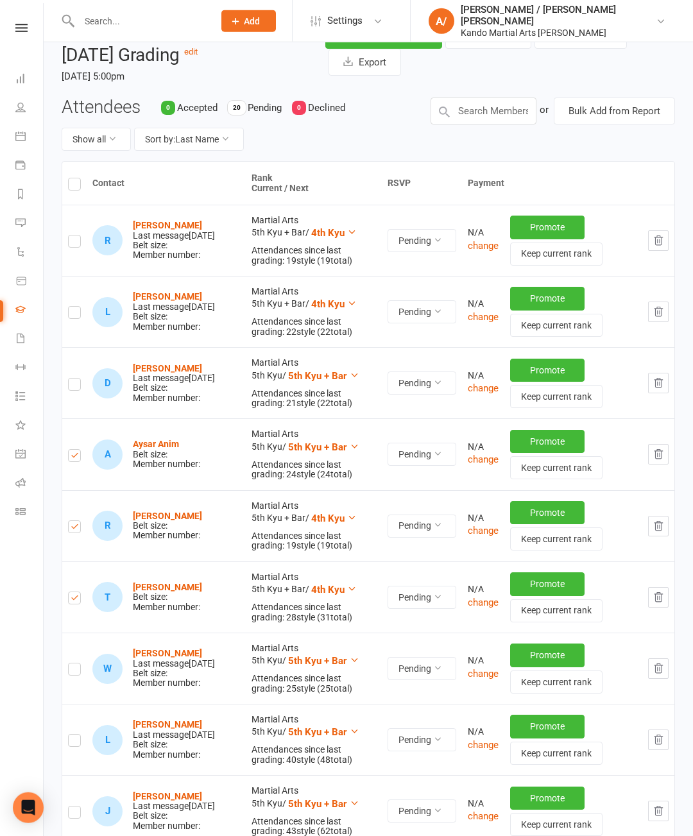
scroll to position [0, 0]
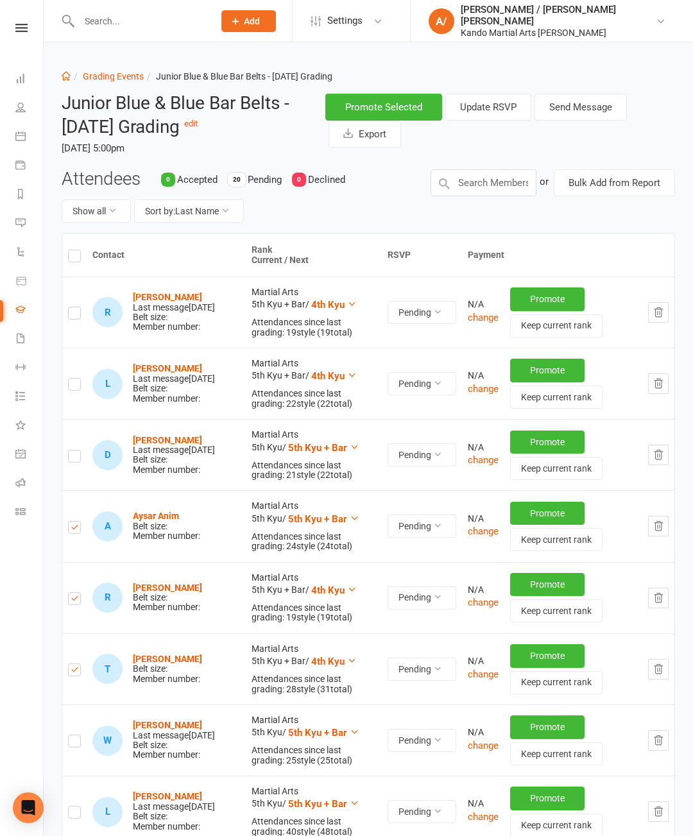
click at [603, 105] on button "Send Message" at bounding box center [581, 107] width 92 height 27
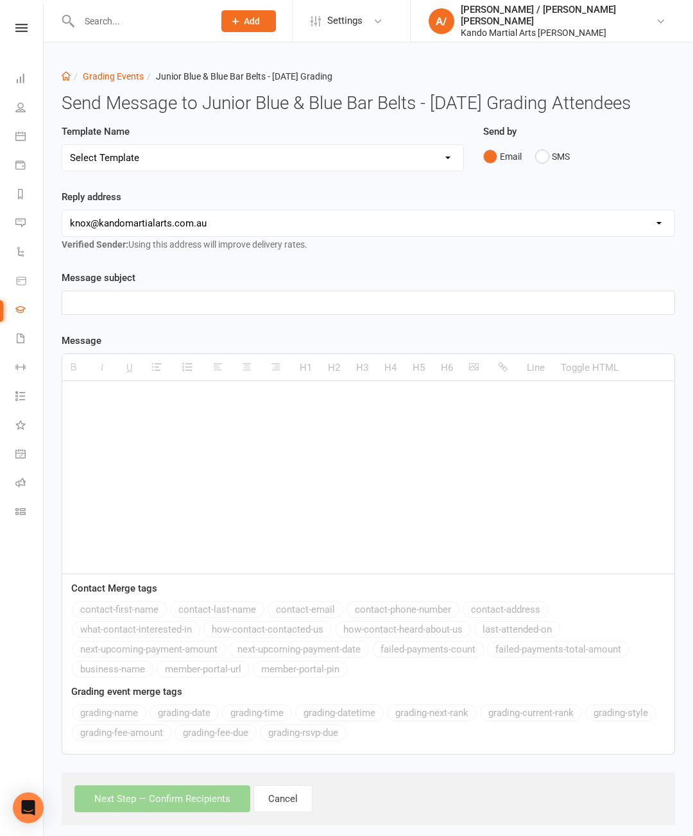
click at [390, 171] on select "Select Template [Email] Confirmation of Successful Grading [Email] Congratulati…" at bounding box center [262, 158] width 401 height 26
select select "15"
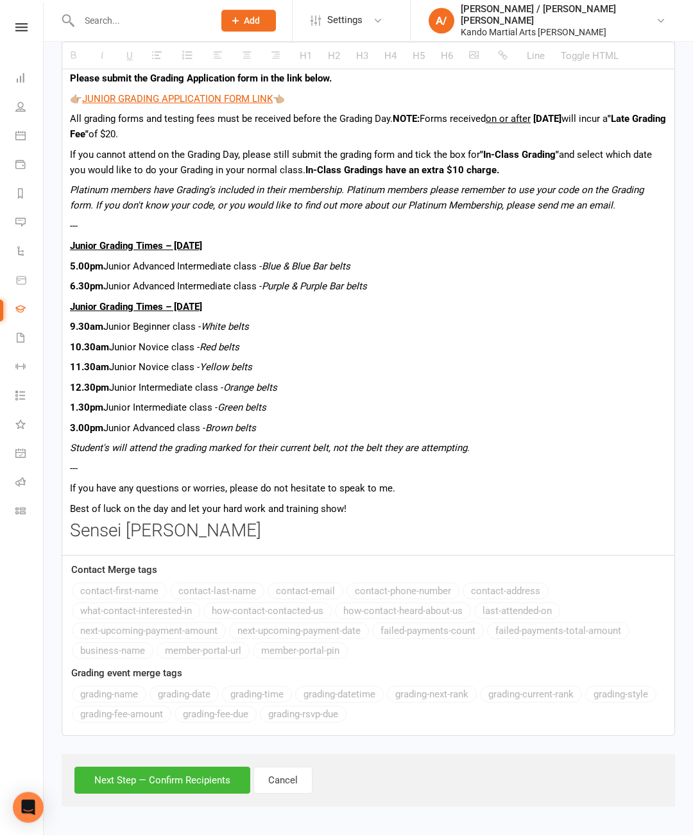
scroll to position [669, 0]
click at [123, 775] on button "Next Step — Confirm Recipients" at bounding box center [162, 781] width 176 height 27
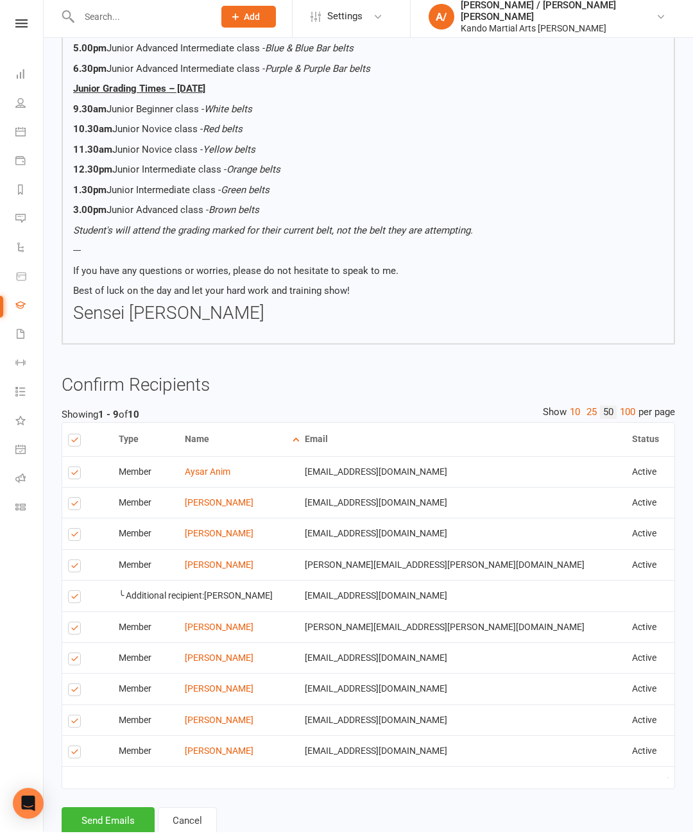
scroll to position [761, 0]
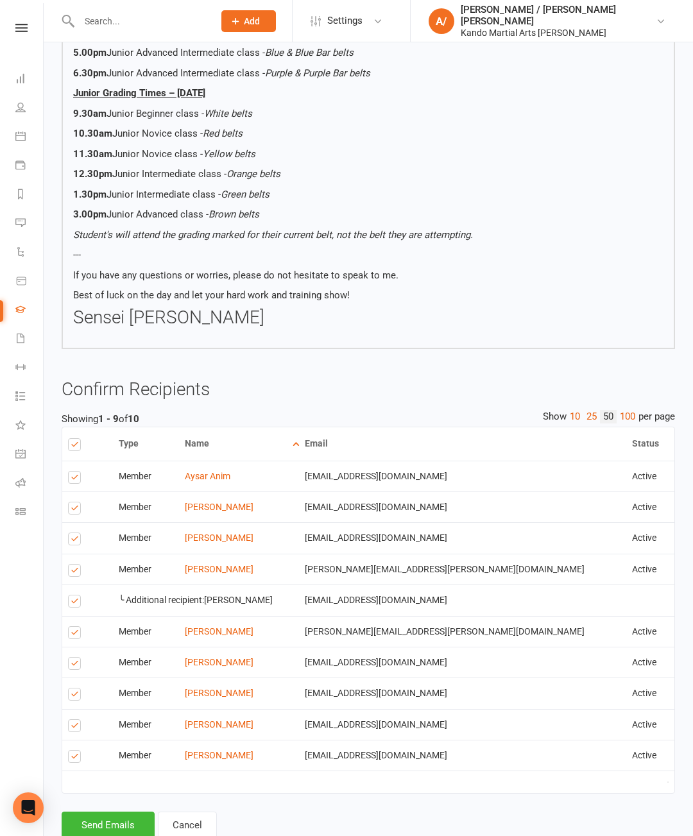
click at [101, 836] on button "Send Emails" at bounding box center [108, 825] width 93 height 27
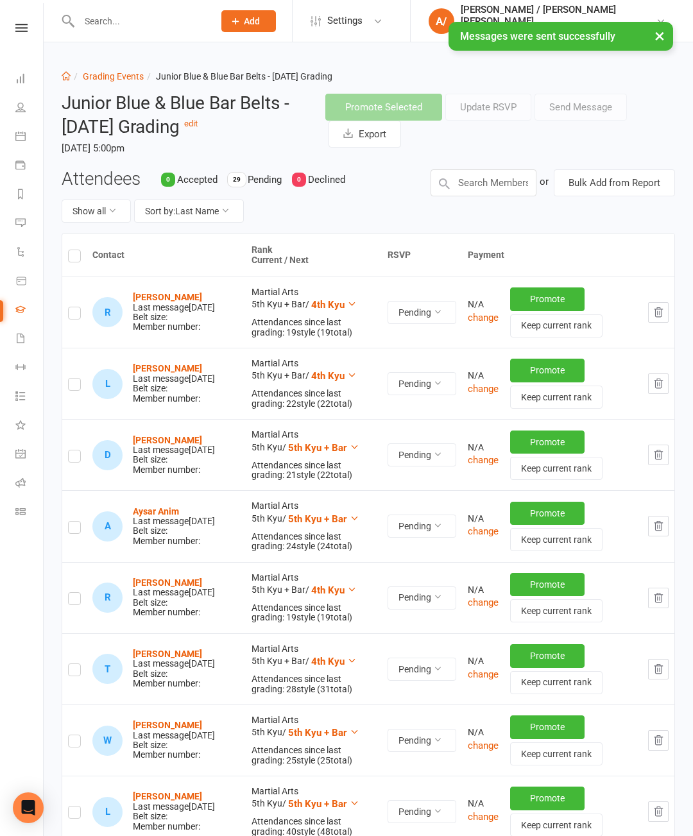
click at [97, 80] on link "Grading Events" at bounding box center [113, 76] width 61 height 10
select select "50"
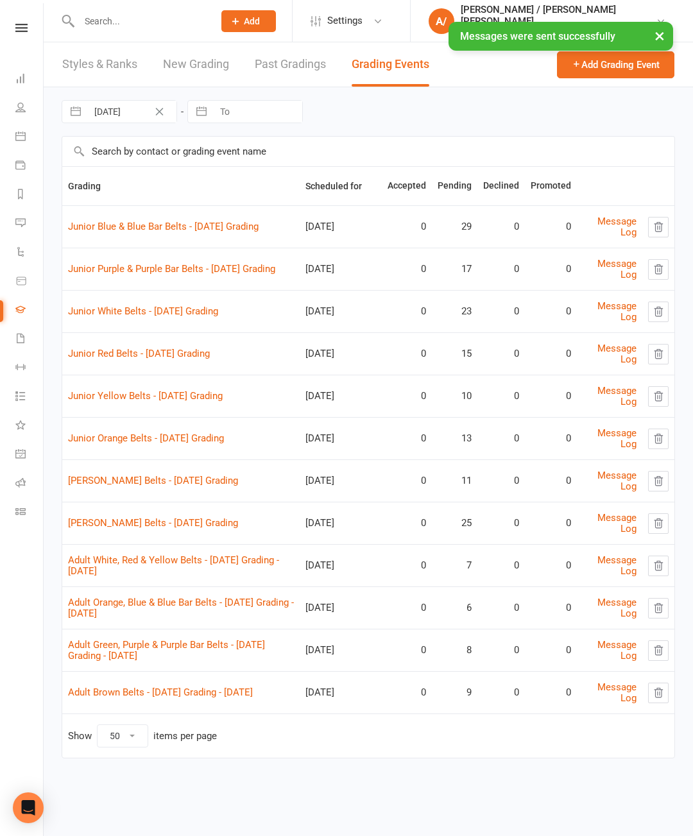
click at [107, 273] on link "Junior Purple & Purple Bar Belts - [DATE] Grading" at bounding box center [171, 269] width 207 height 12
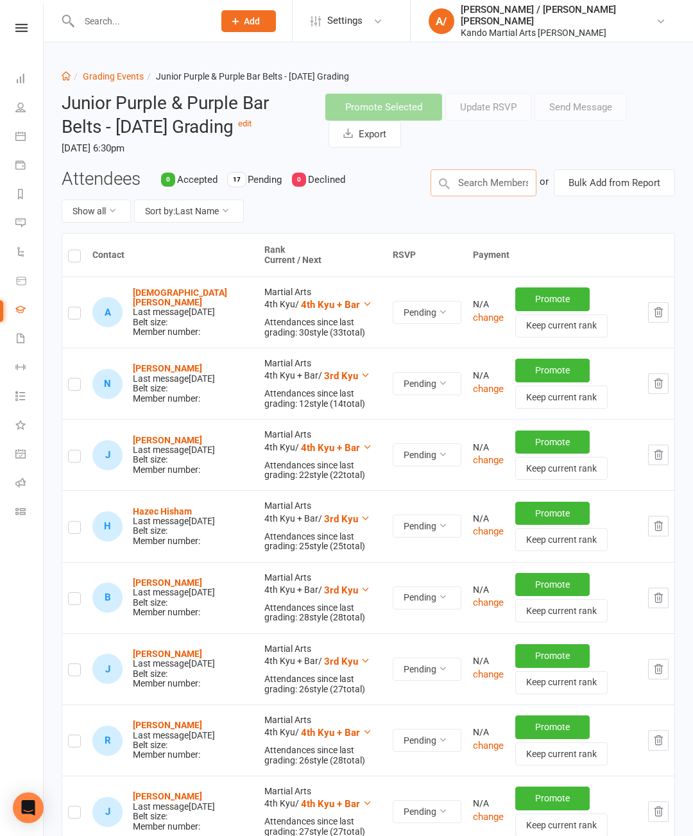
click at [484, 194] on input "text" at bounding box center [484, 182] width 106 height 27
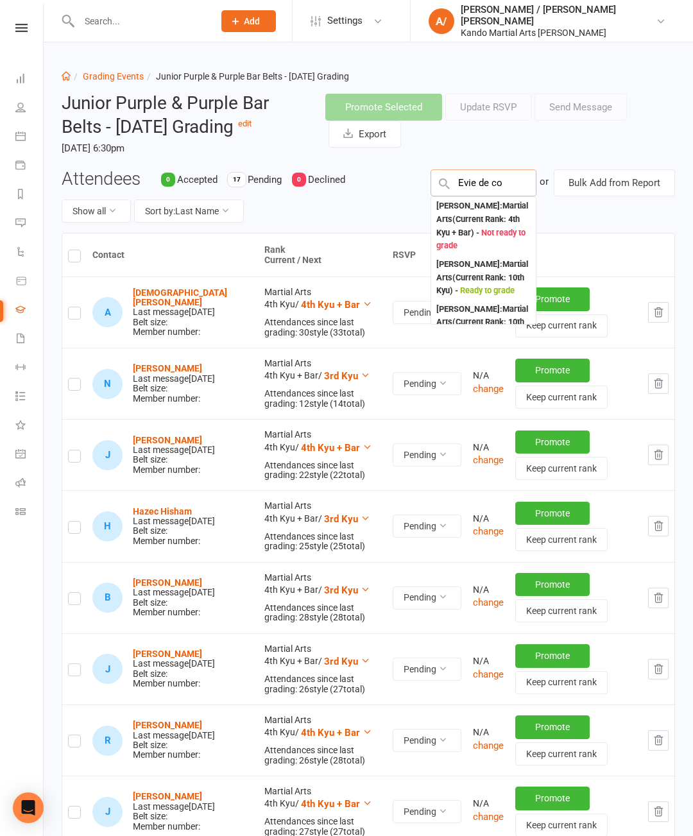
type input "Evie de co"
click at [497, 222] on div "[PERSON_NAME] : Martial Arts (Current Rank: 4th Kyu + Bar ) - Not ready to grade" at bounding box center [483, 226] width 94 height 53
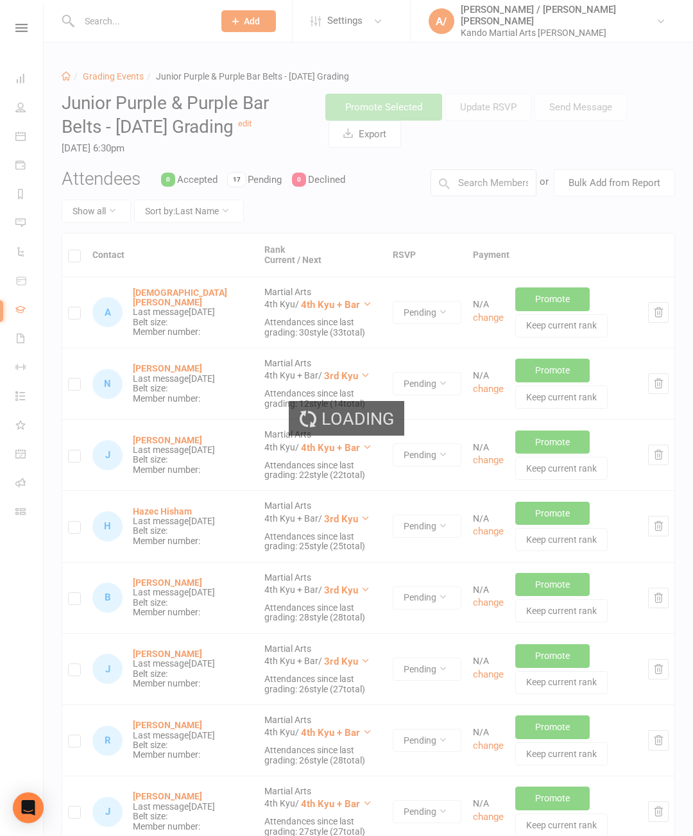
click at [502, 180] on div "Loading" at bounding box center [346, 418] width 693 height 836
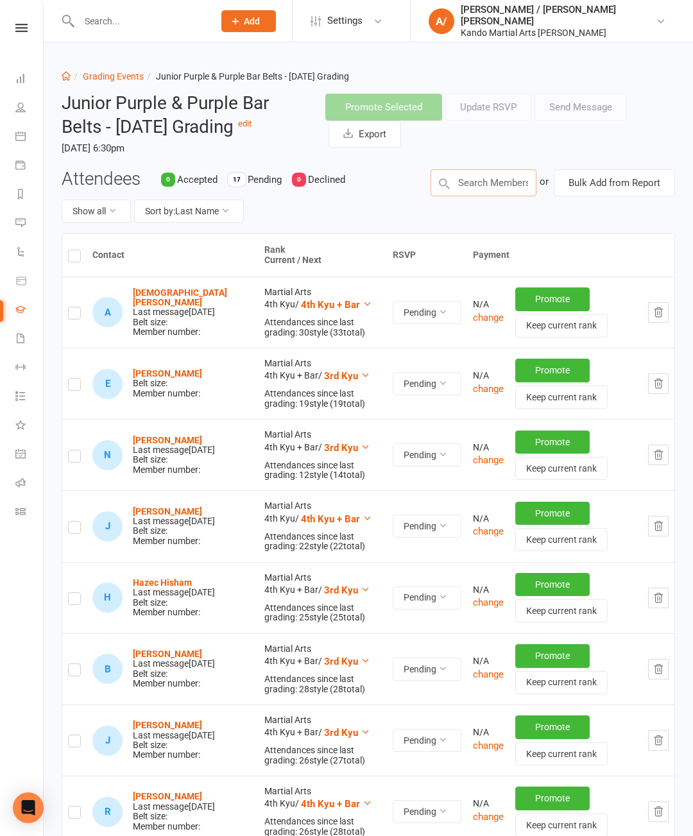
click at [502, 188] on input "text" at bounding box center [484, 182] width 106 height 27
type input "X"
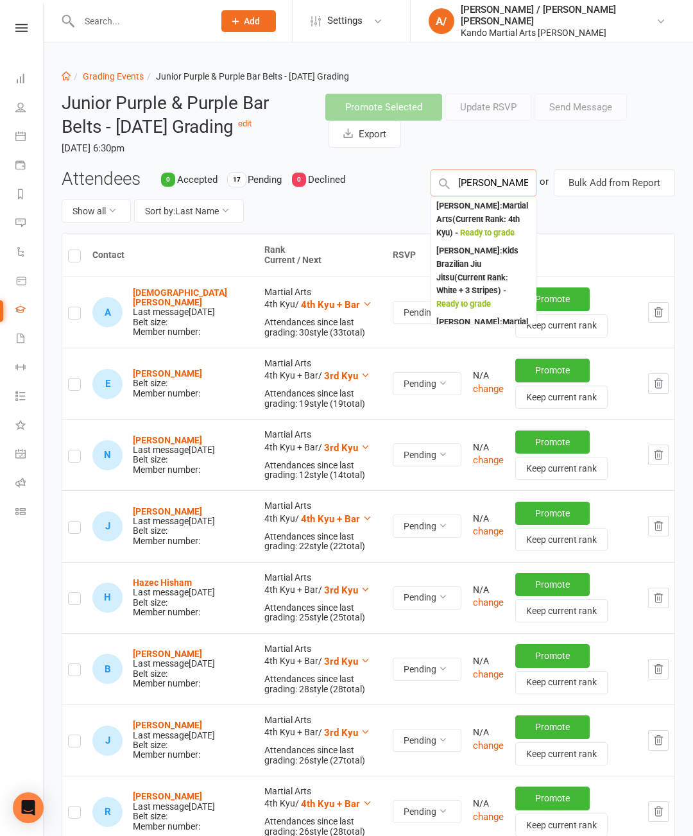
type input "[PERSON_NAME]"
click at [488, 224] on div "[PERSON_NAME] : Martial Arts (Current Rank: 4th Kyu ) - Ready to grade" at bounding box center [483, 220] width 94 height 40
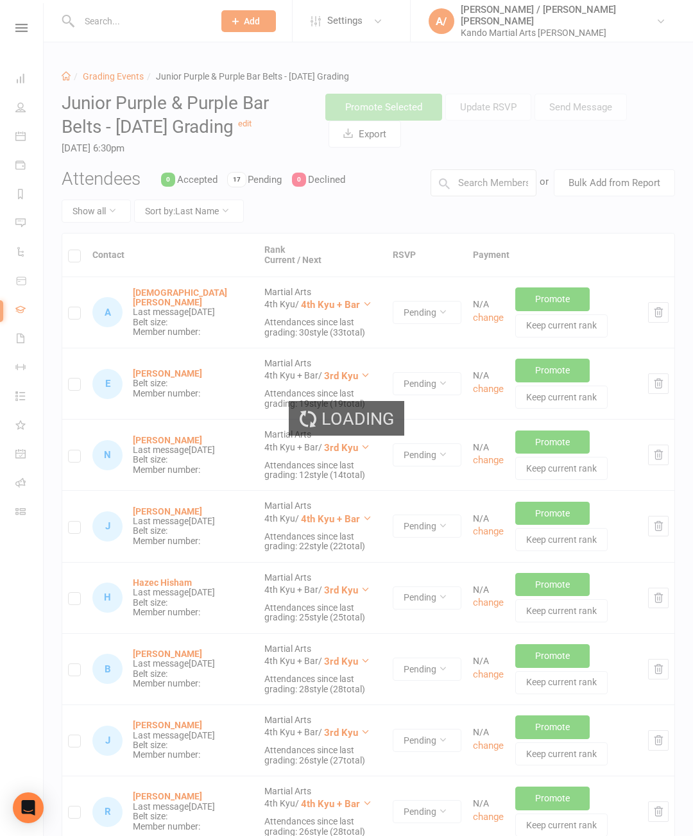
click at [491, 182] on div "Loading" at bounding box center [346, 418] width 693 height 836
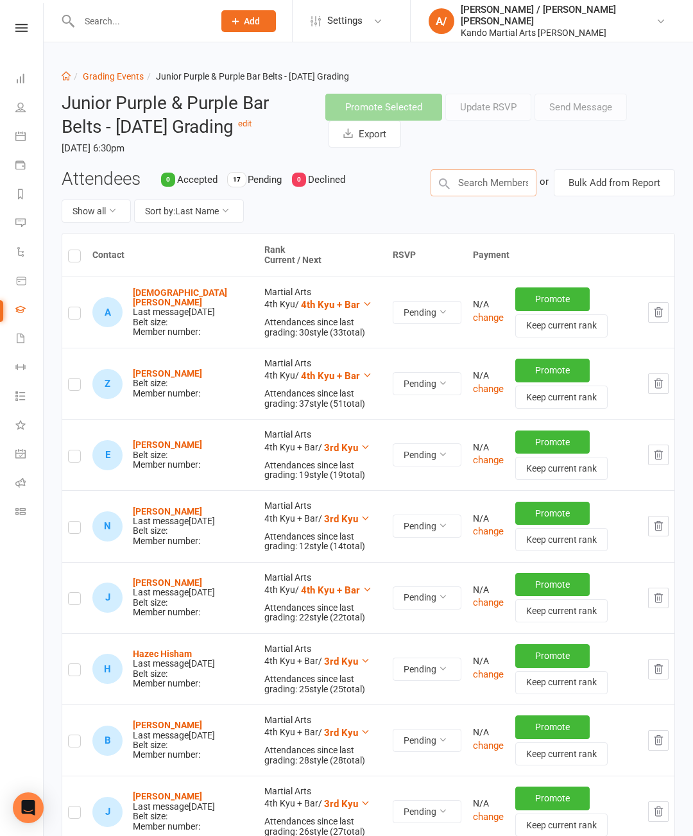
click at [492, 175] on input "text" at bounding box center [484, 182] width 106 height 27
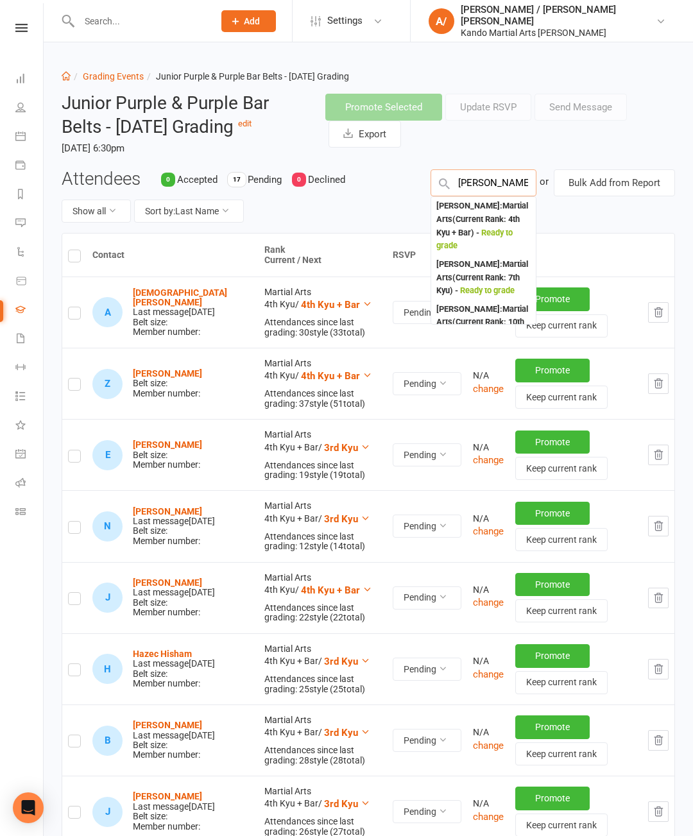
type input "[PERSON_NAME]"
click at [492, 218] on div "[PERSON_NAME] : Martial Arts (Current Rank: 4th Kyu + Bar ) - Ready to grade" at bounding box center [483, 226] width 94 height 53
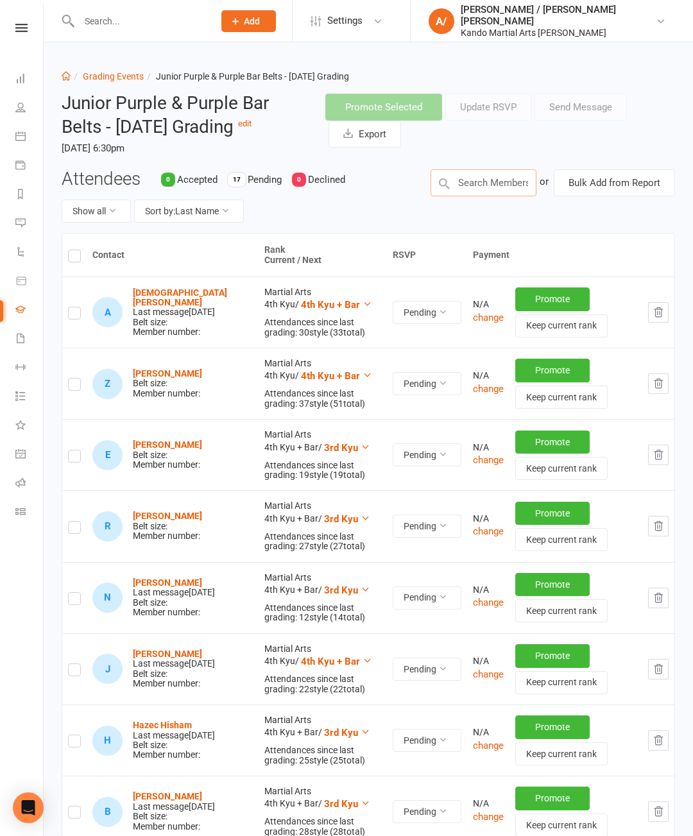
click at [501, 193] on input "text" at bounding box center [484, 182] width 106 height 27
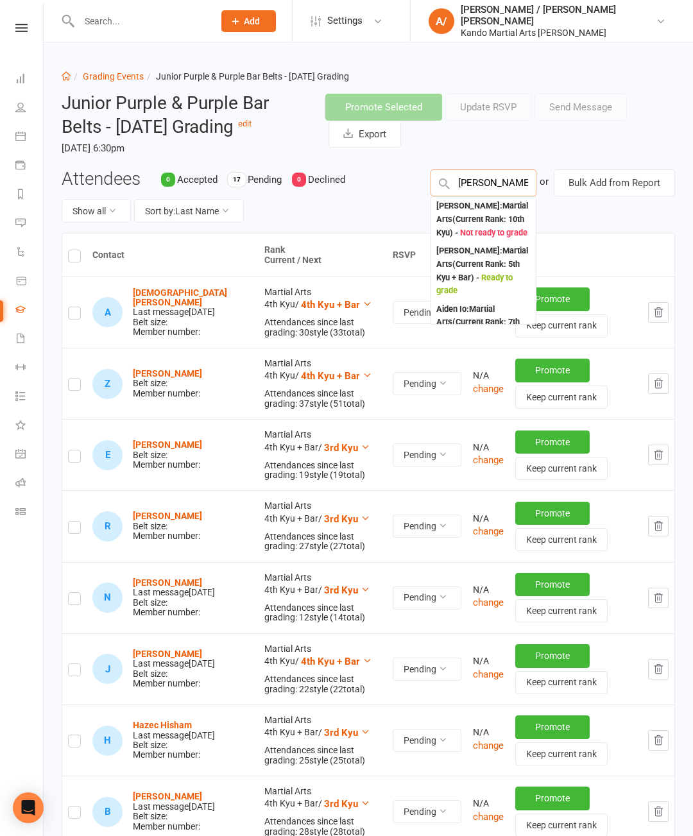
type input "[PERSON_NAME]"
click at [485, 279] on div "[PERSON_NAME] : Martial Arts (Current Rank: 5th Kyu + Bar ) - Ready to grade" at bounding box center [483, 271] width 94 height 53
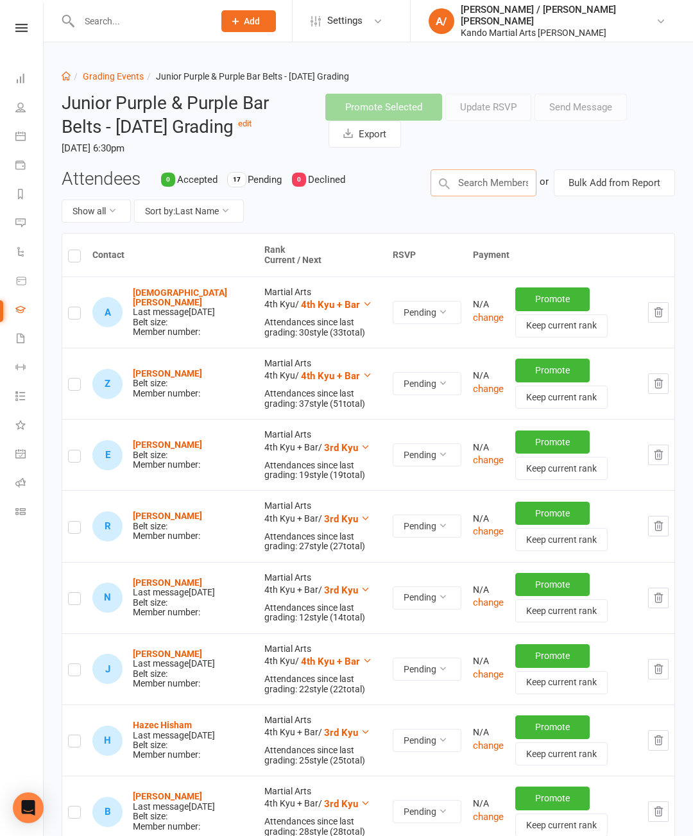
click at [500, 180] on input "text" at bounding box center [484, 182] width 106 height 27
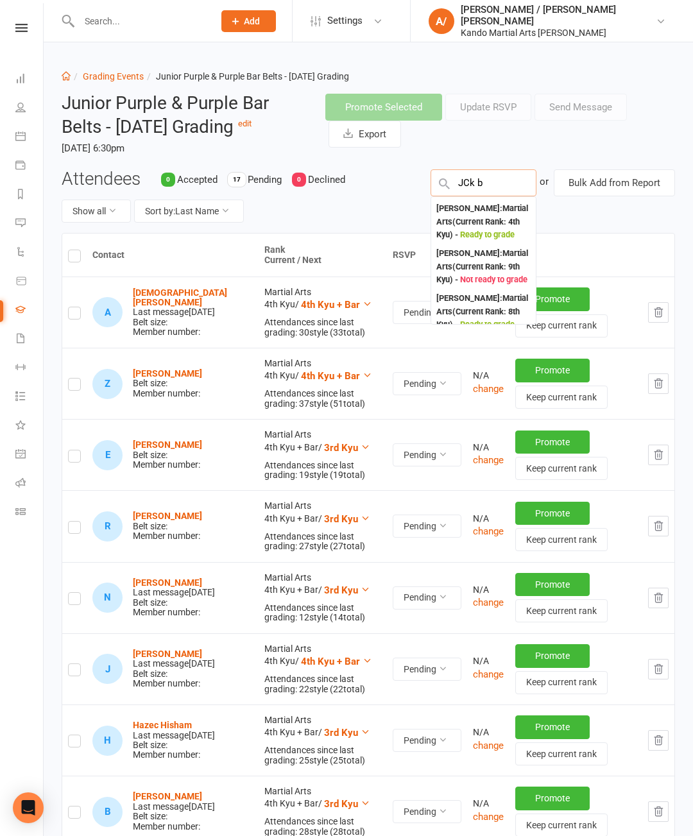
scroll to position [89, 0]
type input "JCk b"
click at [497, 241] on div "[PERSON_NAME] : Martial Arts (Current Rank: 4th Kyu ) - Ready to grade" at bounding box center [483, 221] width 94 height 40
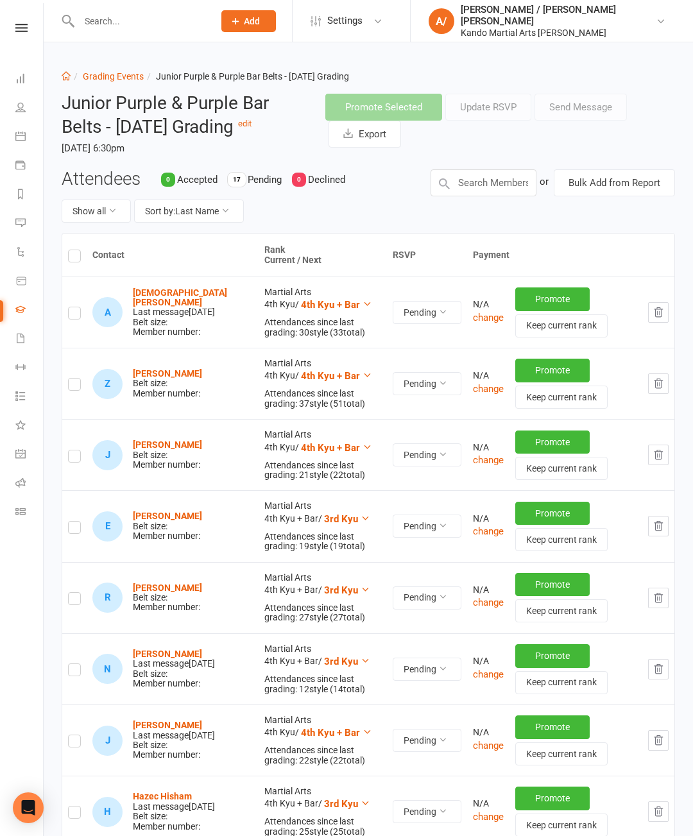
click at [71, 386] on label at bounding box center [74, 386] width 13 height 0
click at [71, 379] on input "checkbox" at bounding box center [74, 379] width 13 height 0
checkbox input "true"
click at [79, 458] on label at bounding box center [74, 458] width 13 height 0
click at [79, 451] on input "checkbox" at bounding box center [74, 451] width 13 height 0
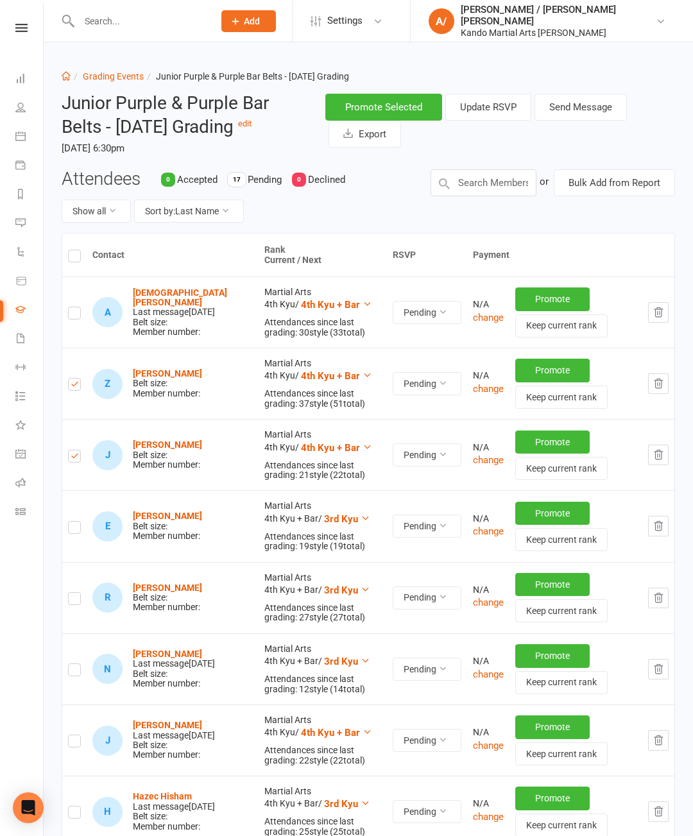
checkbox input "true"
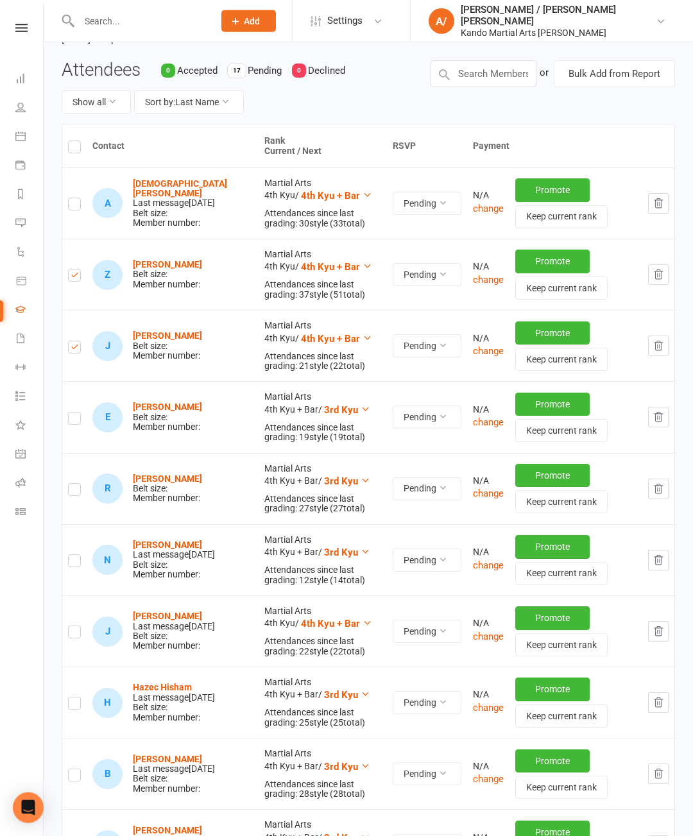
scroll to position [125, 0]
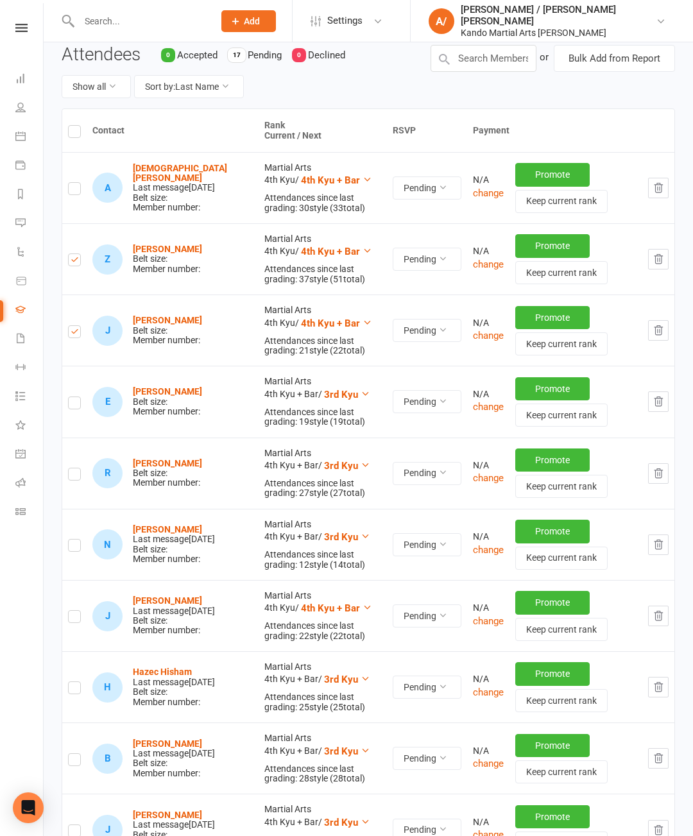
click at [74, 405] on label at bounding box center [74, 405] width 13 height 0
click at [74, 397] on input "checkbox" at bounding box center [74, 397] width 13 height 0
checkbox input "true"
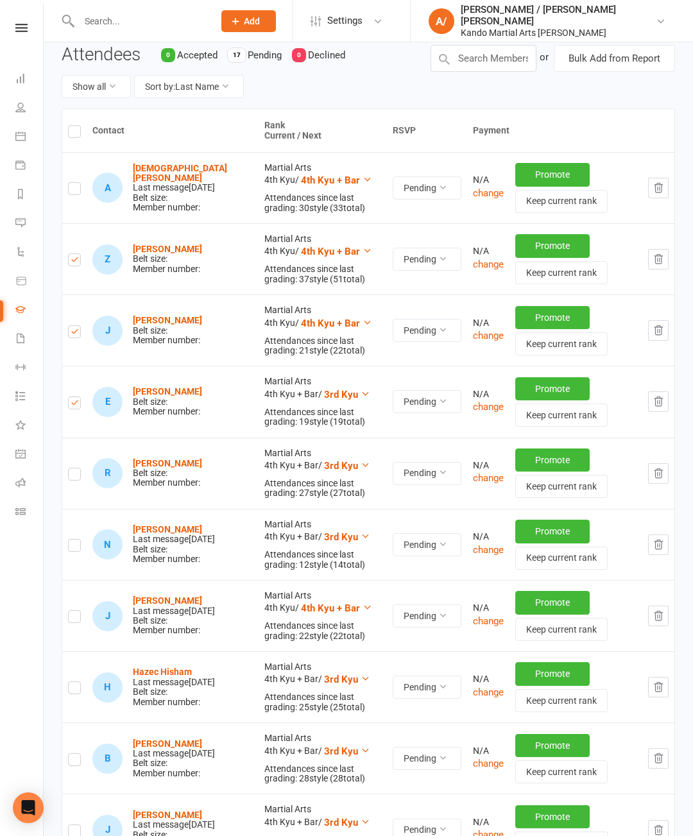
click at [76, 476] on label at bounding box center [74, 476] width 13 height 0
click at [76, 468] on input "checkbox" at bounding box center [74, 468] width 13 height 0
checkbox input "true"
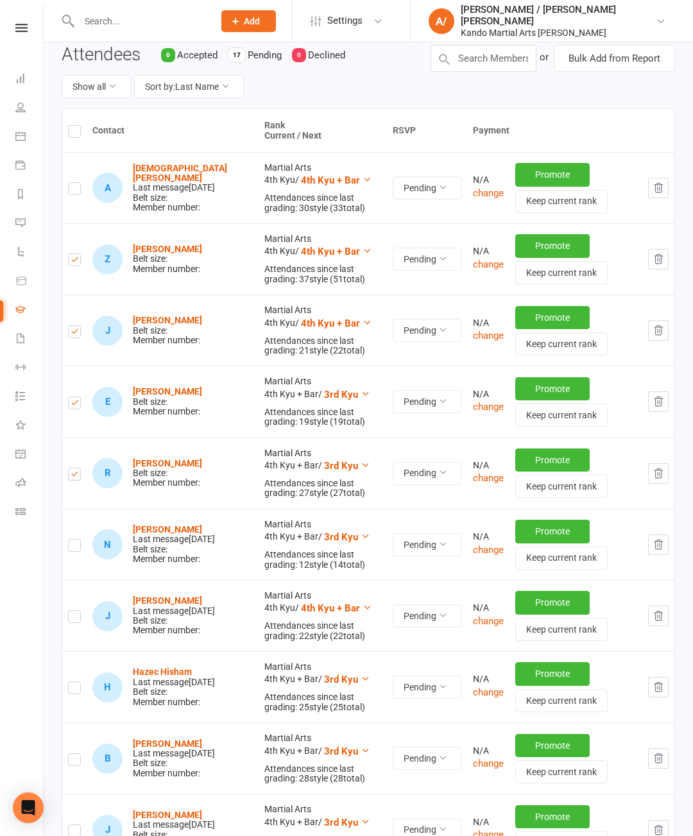
checkbox input "true"
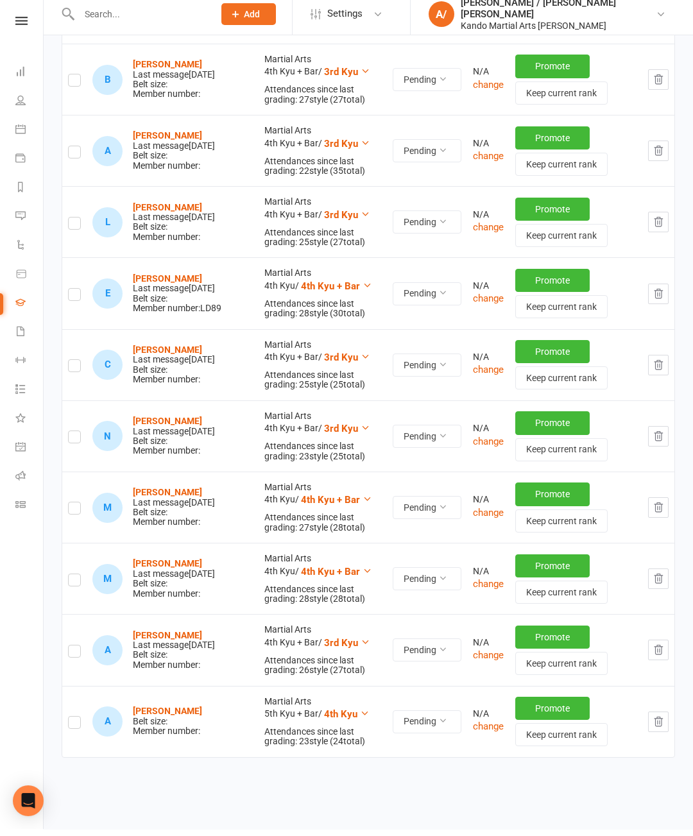
scroll to position [1082, 0]
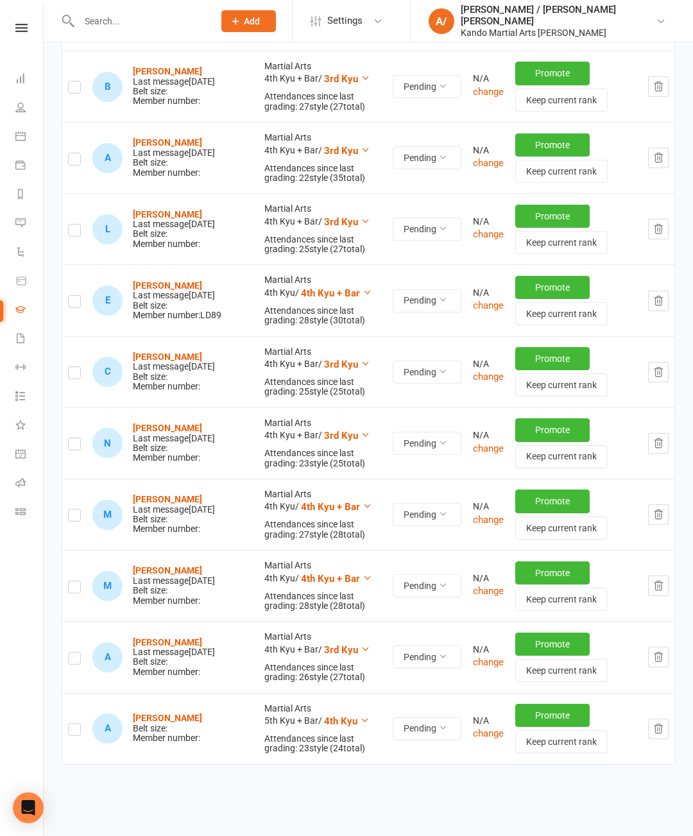
click at [77, 732] on label at bounding box center [74, 732] width 13 height 0
click at [77, 724] on input "checkbox" at bounding box center [74, 724] width 13 height 0
checkbox input "true"
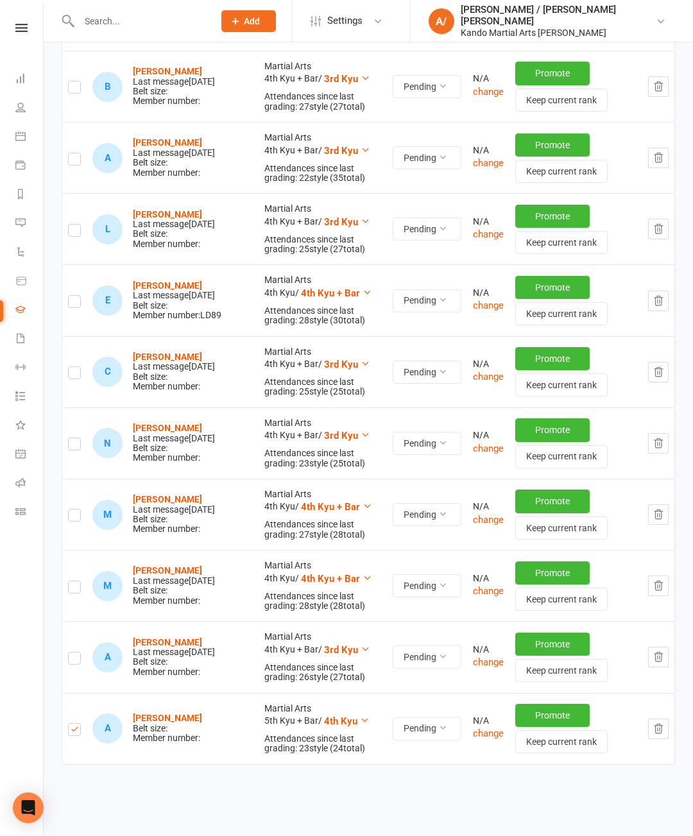
checkbox input "true"
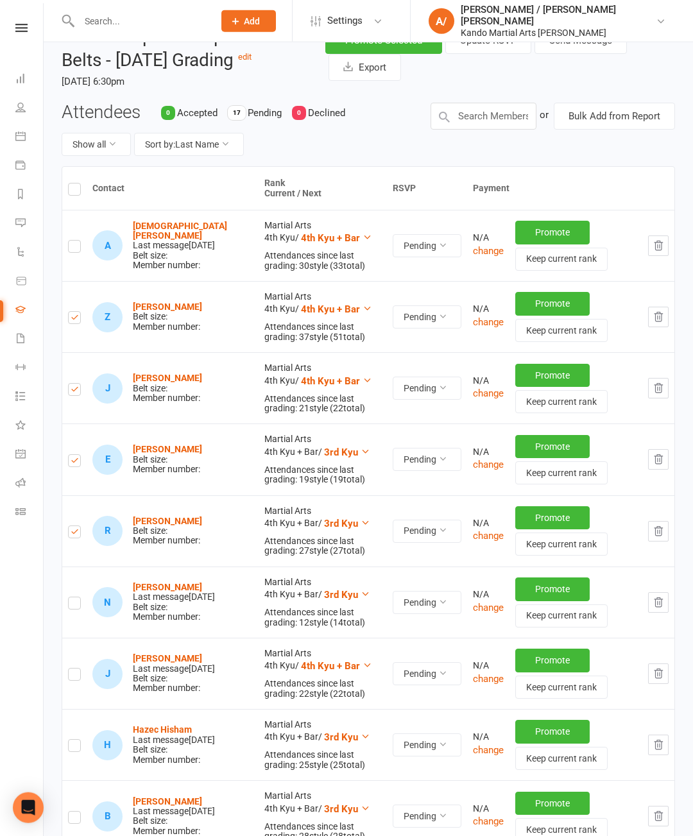
scroll to position [0, 0]
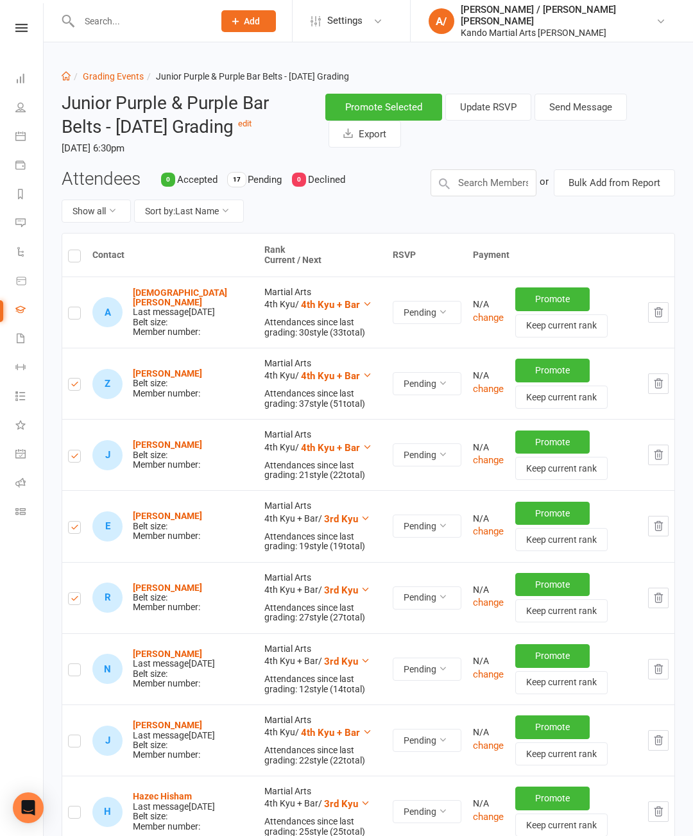
click at [617, 121] on button "Send Message" at bounding box center [581, 107] width 92 height 27
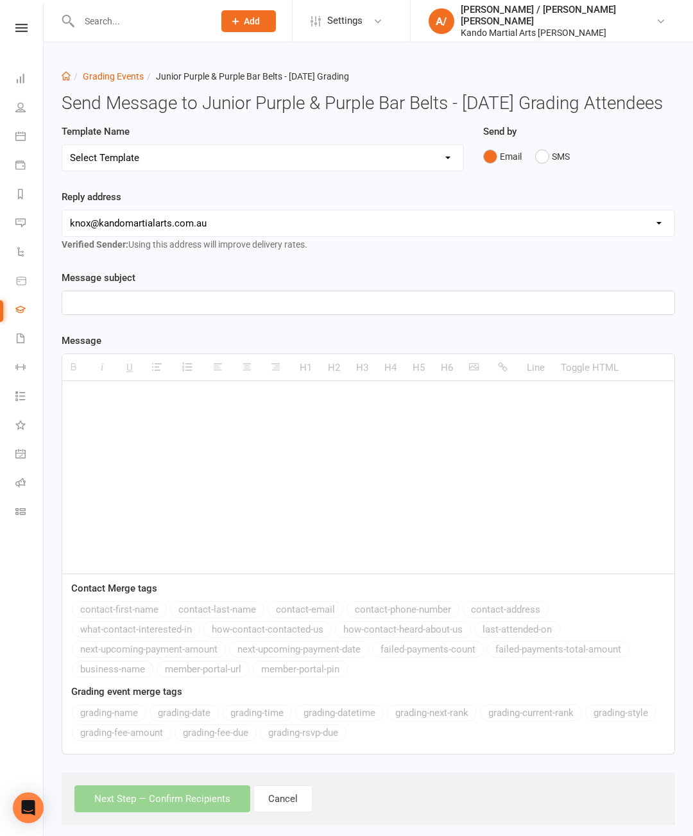
click at [377, 171] on select "Select Template [Email] Confirmation of Successful Grading [Email] Congratulati…" at bounding box center [262, 158] width 401 height 26
select select "15"
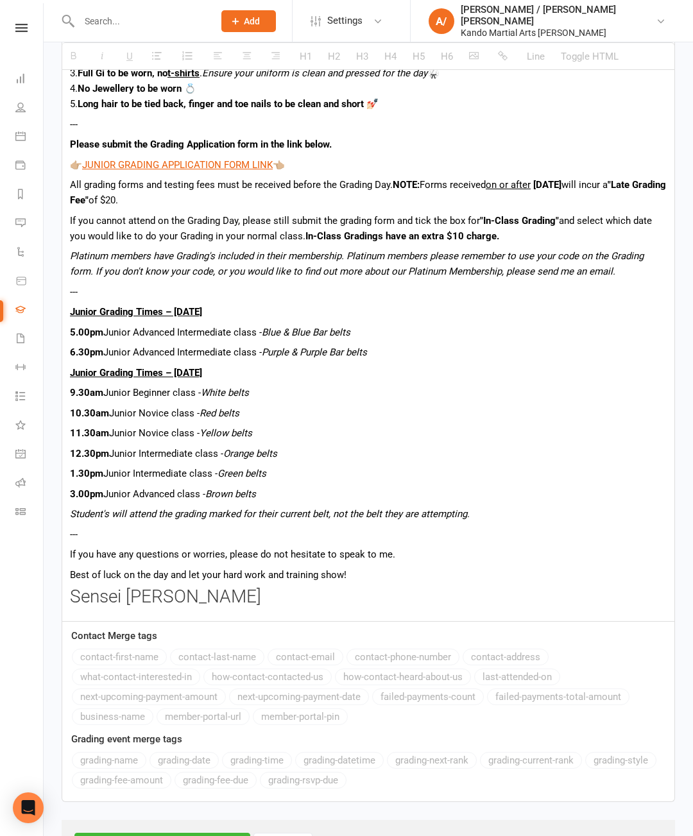
scroll to position [615, 0]
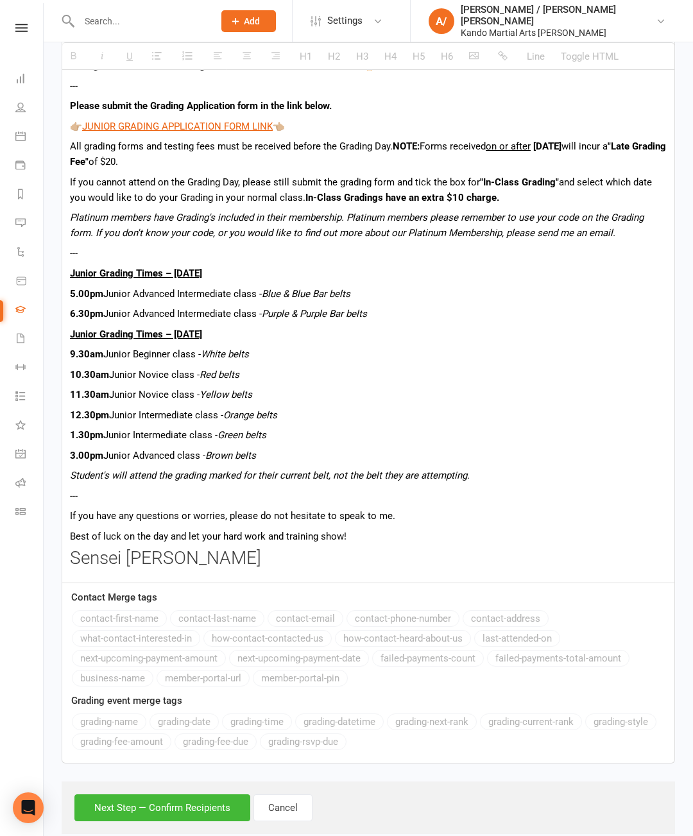
click at [140, 821] on button "Next Step — Confirm Recipients" at bounding box center [162, 808] width 176 height 27
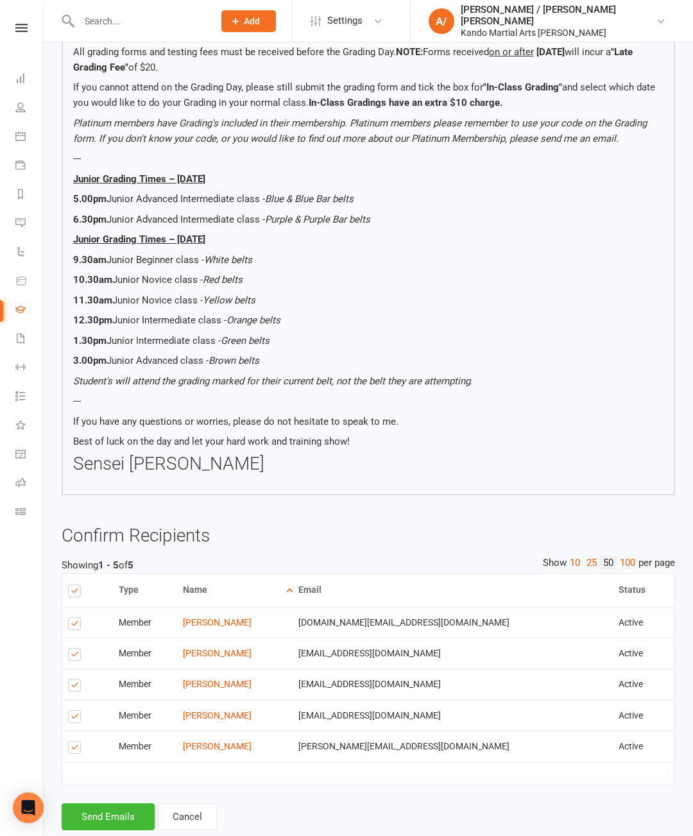
scroll to position [607, 0]
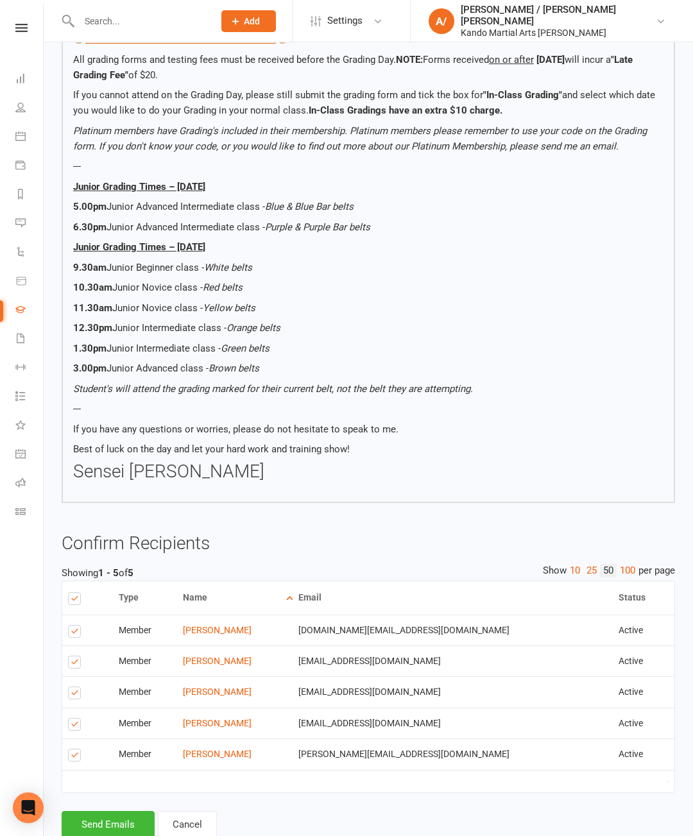
click at [96, 836] on button "Send Emails" at bounding box center [108, 824] width 93 height 27
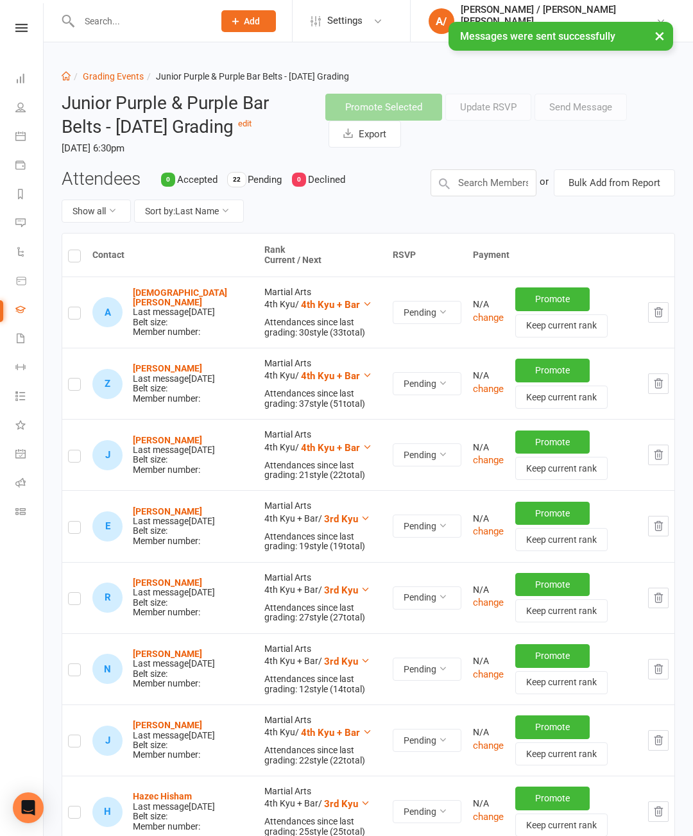
click at [103, 78] on link "Grading Events" at bounding box center [113, 76] width 61 height 10
select select "50"
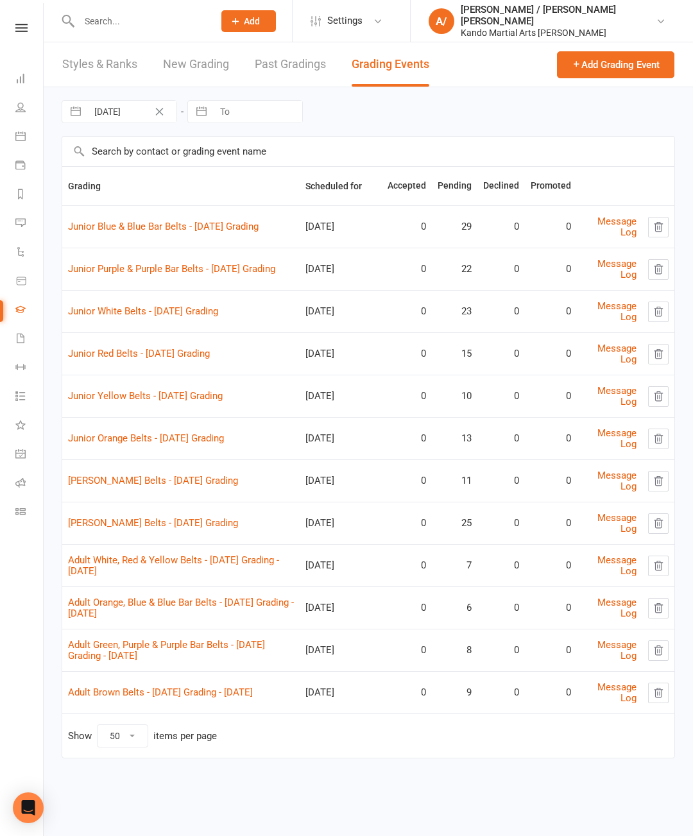
click at [102, 523] on link "[PERSON_NAME] Belts - [DATE] Grading" at bounding box center [153, 523] width 170 height 12
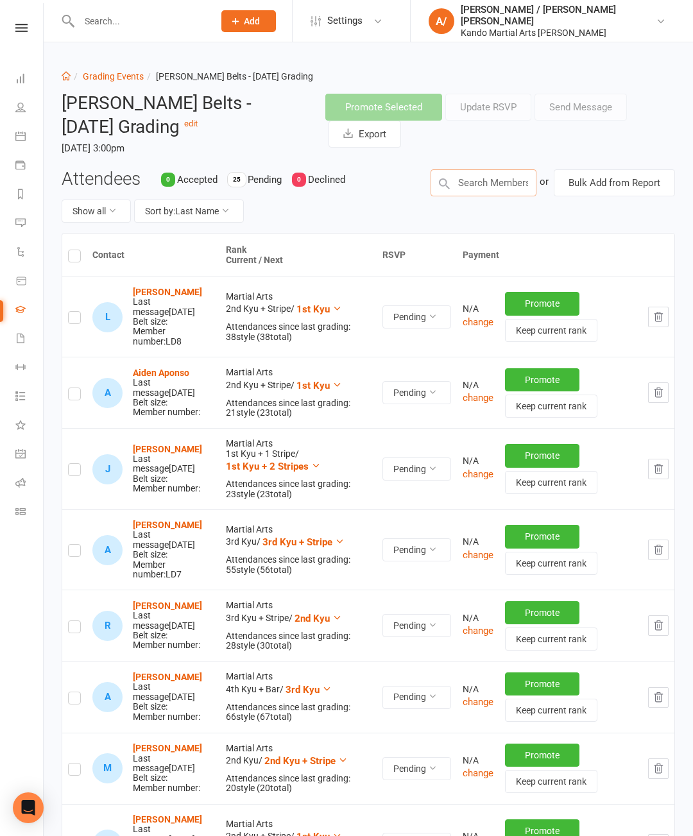
click at [527, 188] on input "text" at bounding box center [484, 182] width 106 height 27
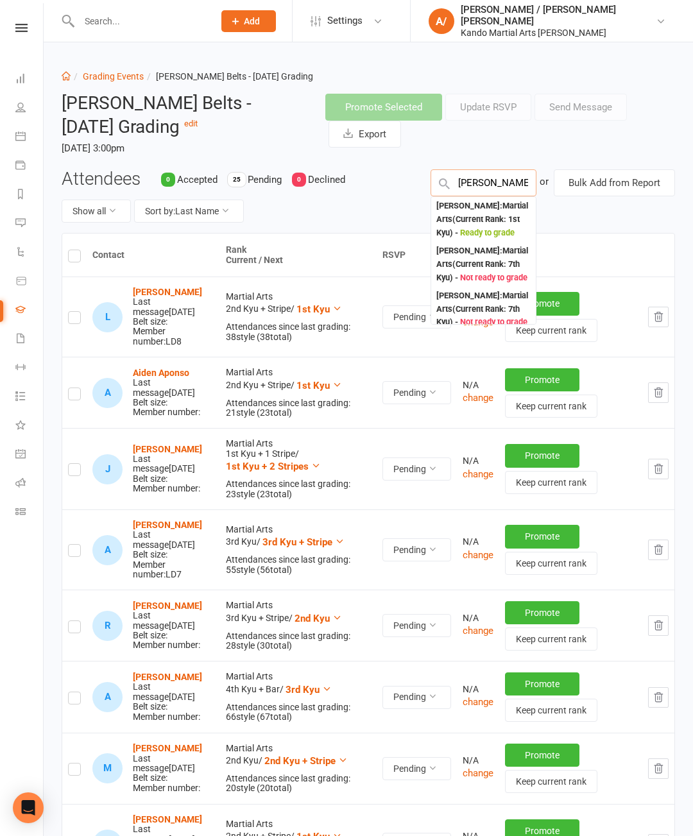
type input "[PERSON_NAME] o"
click at [490, 217] on div "[PERSON_NAME] : Martial Arts (Current Rank: 1st Kyu ) - Ready to grade" at bounding box center [483, 220] width 94 height 40
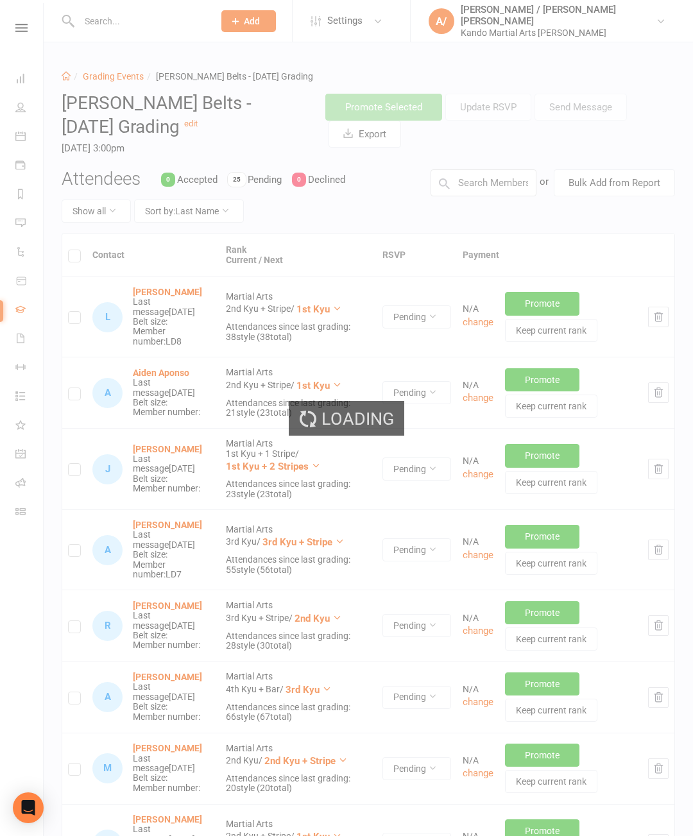
click at [495, 182] on div "Loading" at bounding box center [346, 418] width 693 height 836
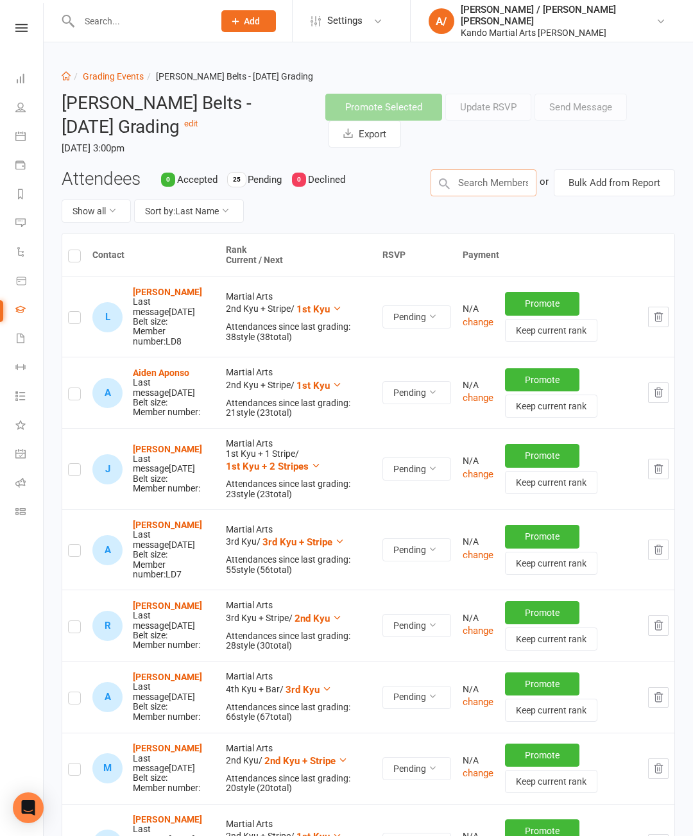
click at [495, 183] on input "text" at bounding box center [484, 182] width 106 height 27
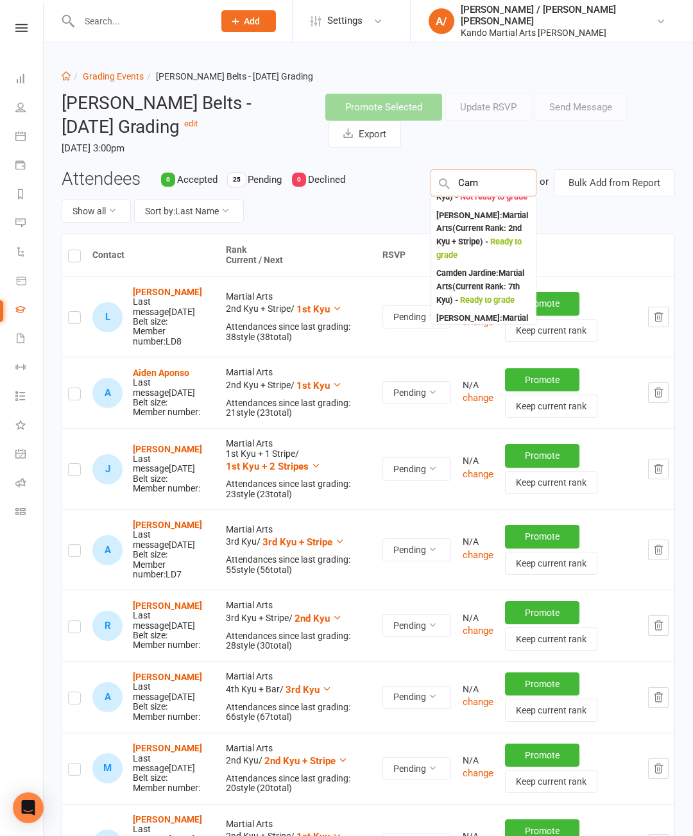
scroll to position [94, 0]
type input "Cam"
click at [495, 234] on div "[PERSON_NAME] : Martial Arts (Current Rank: 2nd Kyu + Stripe ) - Ready to grade" at bounding box center [483, 235] width 94 height 53
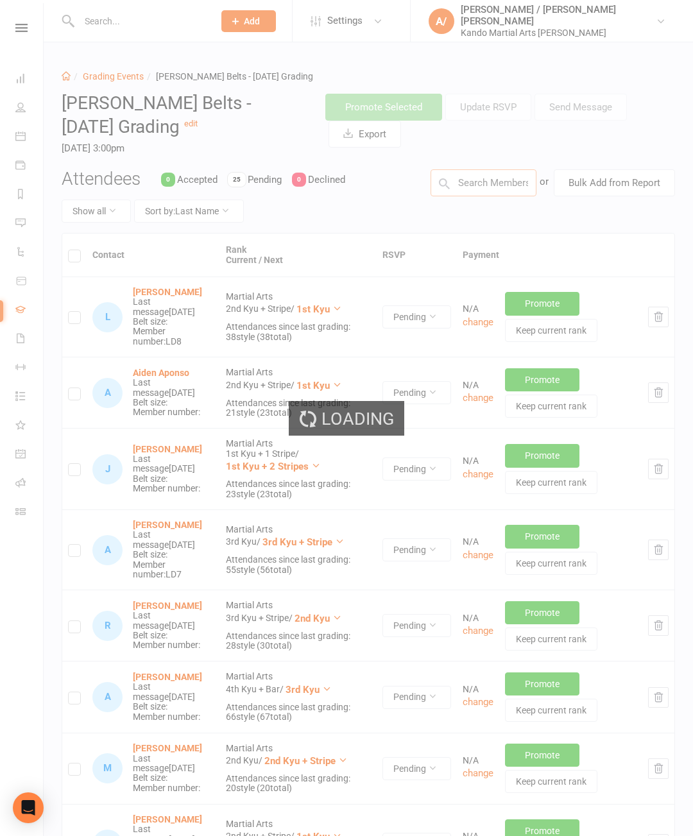
click at [501, 185] on input "text" at bounding box center [484, 182] width 106 height 27
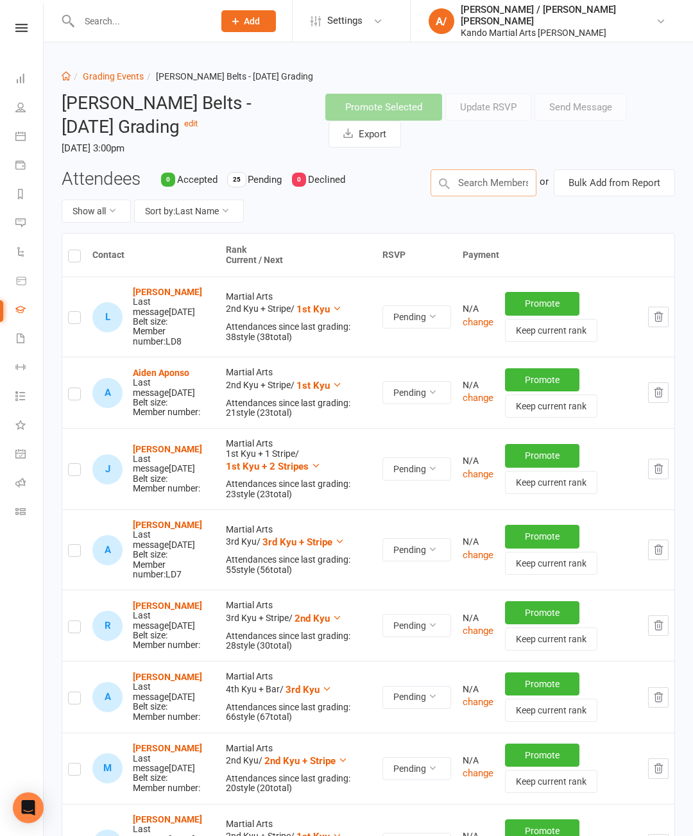
click at [494, 176] on input "text" at bounding box center [484, 182] width 106 height 27
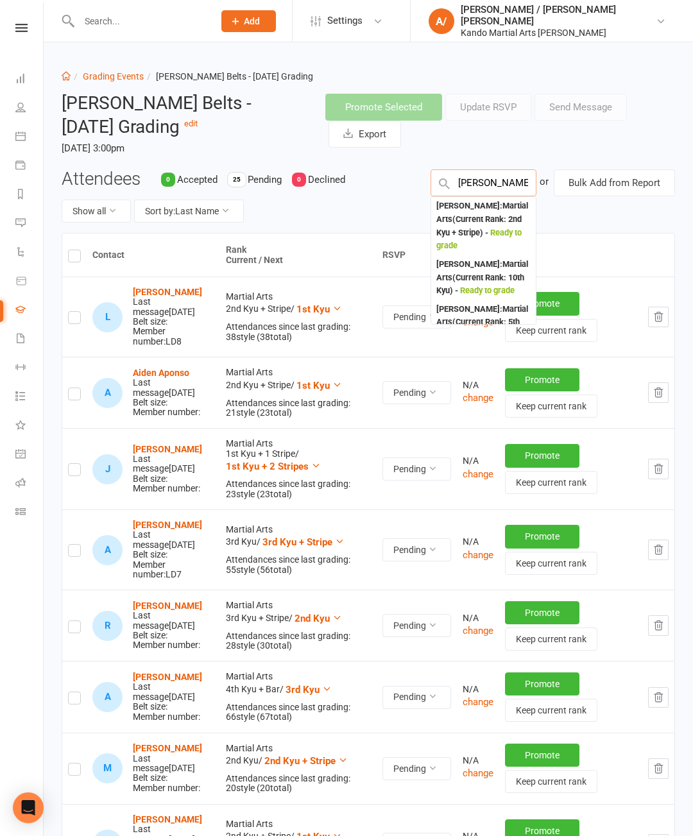
type input "[PERSON_NAME]"
click at [486, 228] on div "[PERSON_NAME] : Martial Arts (Current Rank: 2nd Kyu + Stripe ) - Ready to grade" at bounding box center [483, 226] width 94 height 53
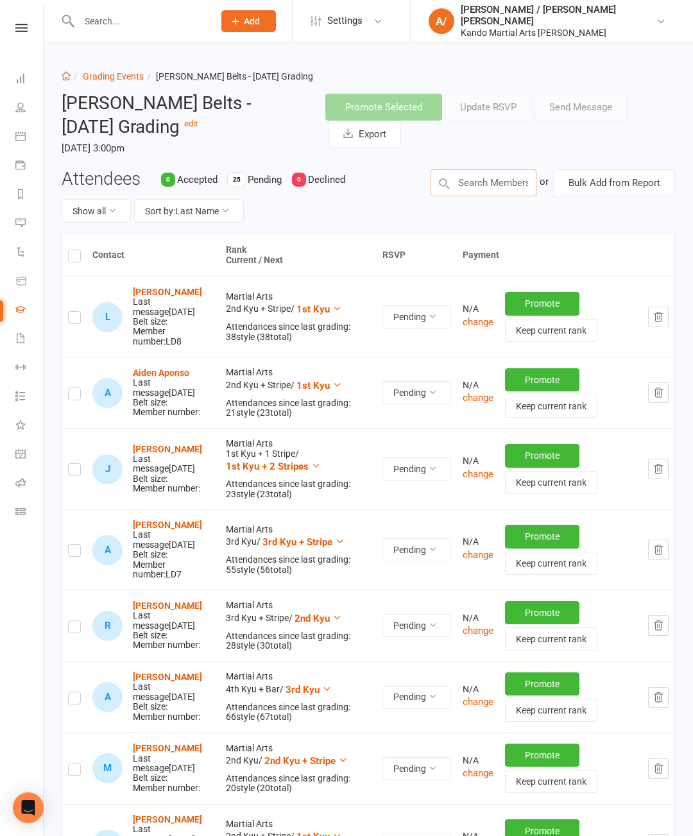
click at [485, 182] on input "text" at bounding box center [484, 182] width 106 height 27
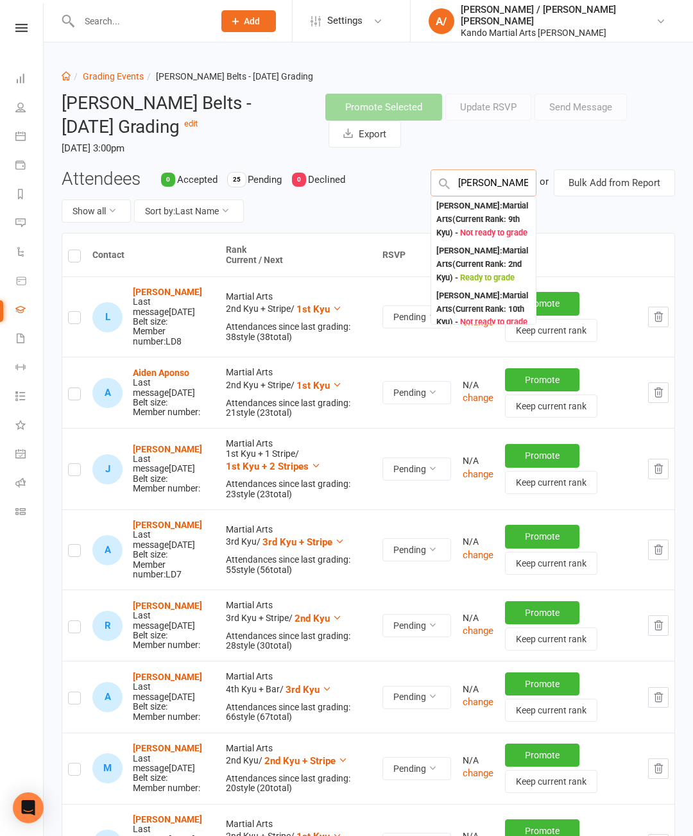
type input "[PERSON_NAME] y"
click at [483, 280] on div "[PERSON_NAME] : Martial Arts (Current Rank: 2nd Kyu ) - Ready to grade" at bounding box center [483, 265] width 94 height 40
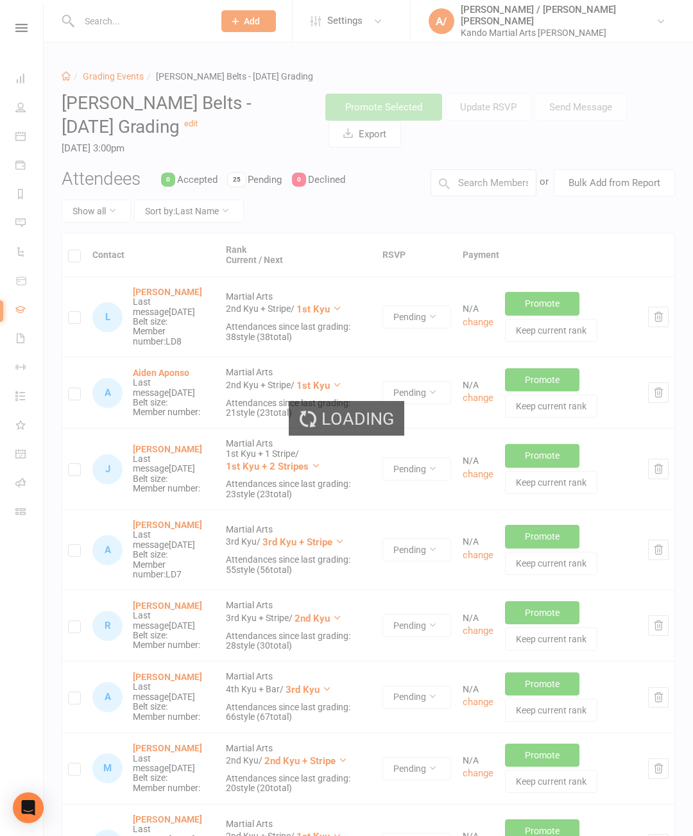
click at [495, 179] on div "Loading" at bounding box center [346, 418] width 693 height 836
click at [490, 187] on input "text" at bounding box center [484, 182] width 106 height 27
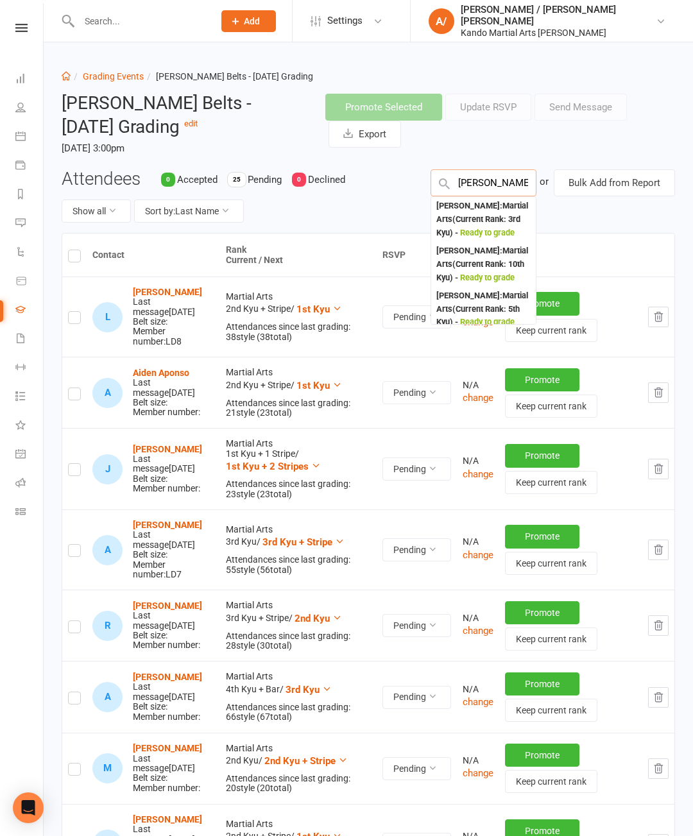
type input "[PERSON_NAME]"
click at [491, 221] on div "[PERSON_NAME] : Martial Arts (Current Rank: 3rd Kyu ) - Ready to grade" at bounding box center [483, 220] width 94 height 40
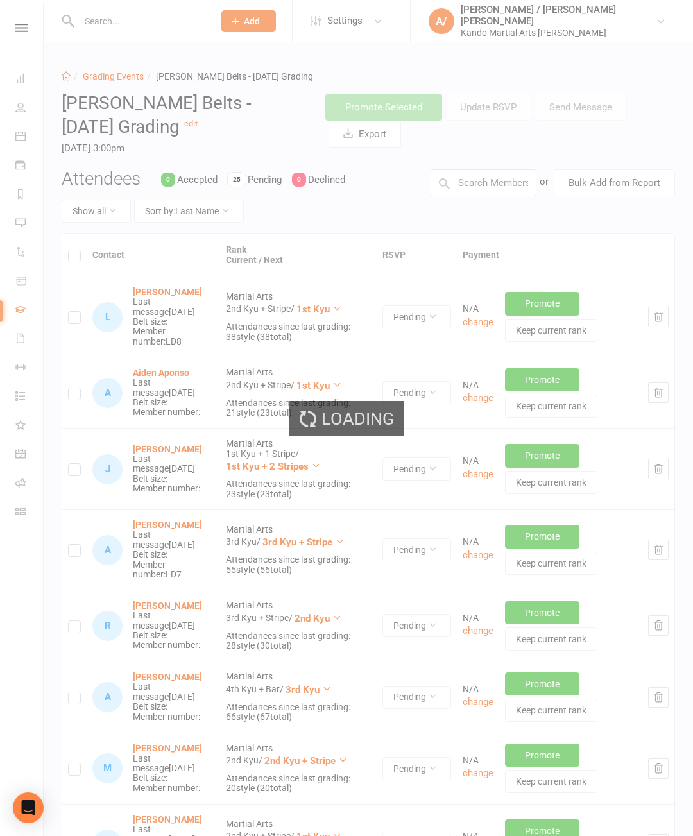
click at [501, 179] on div "Loading" at bounding box center [346, 418] width 693 height 836
click at [480, 186] on input "text" at bounding box center [484, 182] width 106 height 27
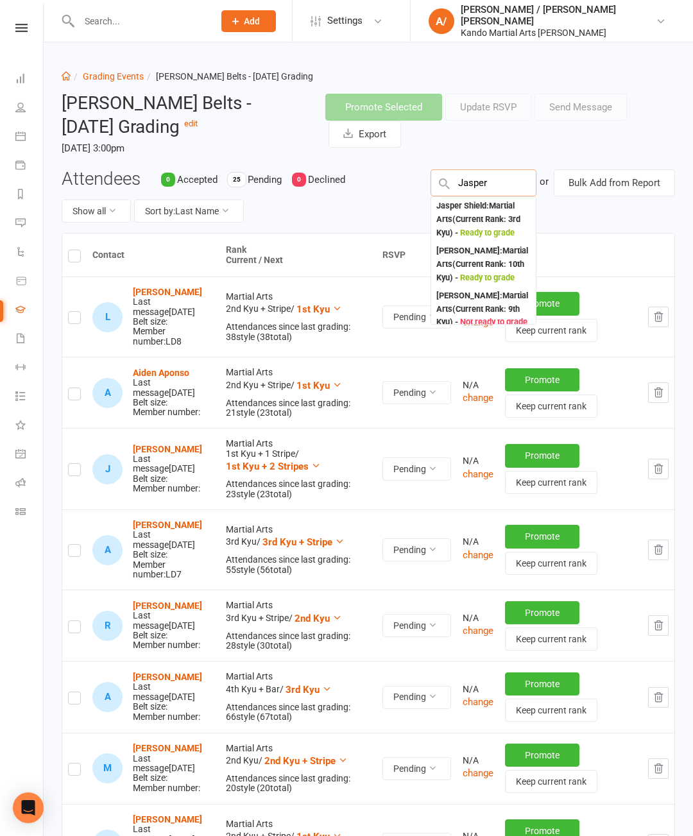
type input "Jasper"
click at [486, 223] on div "Jasper Shield : Martial Arts (Current Rank: 3rd Kyu ) - Ready to grade" at bounding box center [483, 220] width 94 height 40
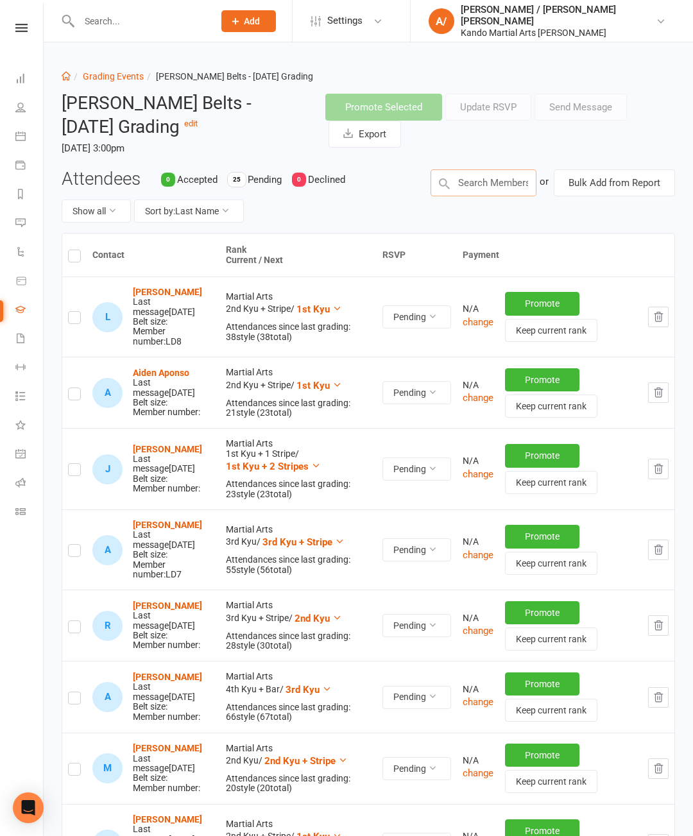
click at [490, 183] on input "text" at bounding box center [484, 182] width 106 height 27
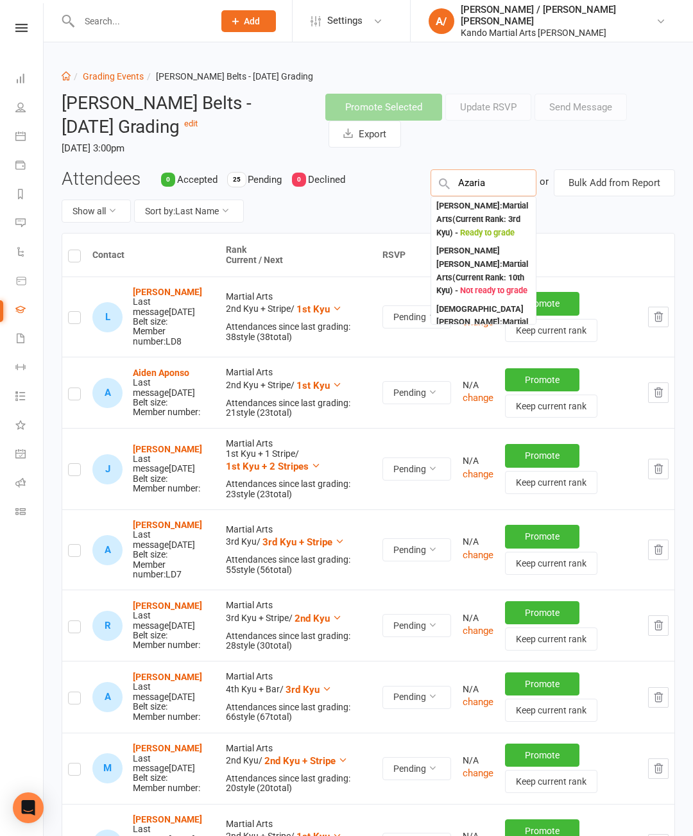
type input "Azaria"
click at [485, 221] on div "[PERSON_NAME] : Martial Arts (Current Rank: 3rd Kyu ) - Ready to grade" at bounding box center [483, 220] width 94 height 40
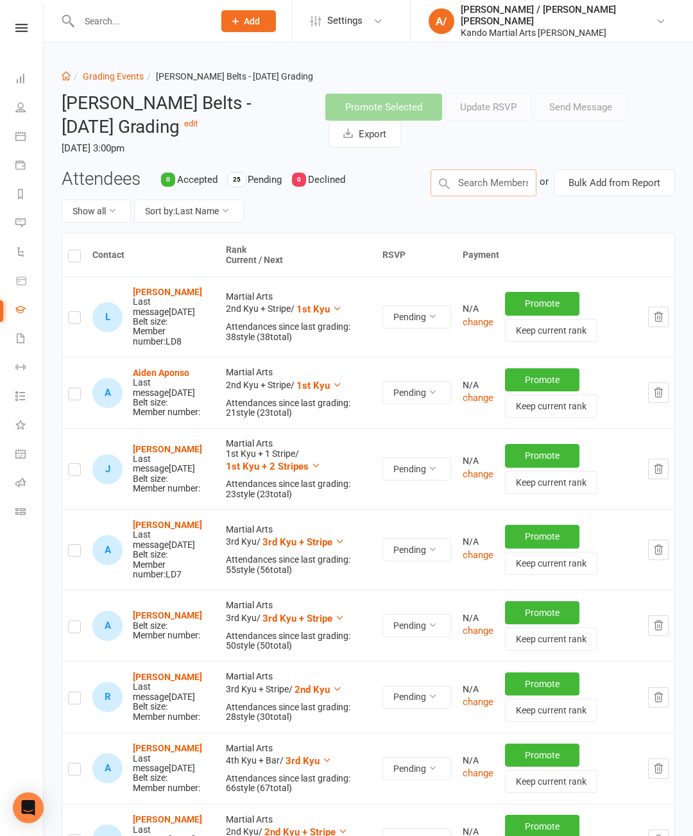
click at [492, 183] on input "text" at bounding box center [484, 182] width 106 height 27
click at [494, 183] on input "text" at bounding box center [484, 182] width 106 height 27
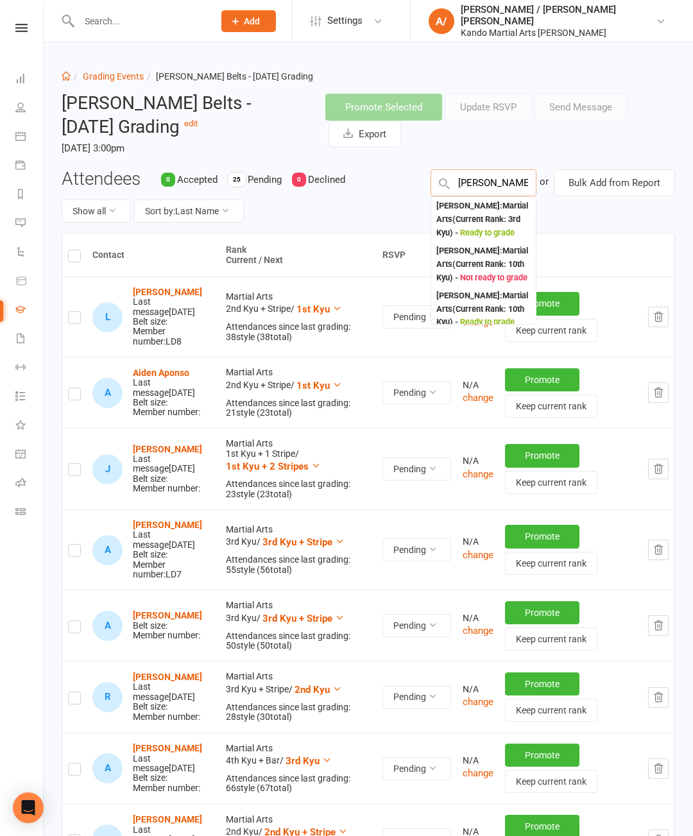
type input "[PERSON_NAME]"
click at [497, 223] on div "[PERSON_NAME] : Martial Arts (Current Rank: 3rd Kyu ) - Ready to grade" at bounding box center [483, 220] width 94 height 40
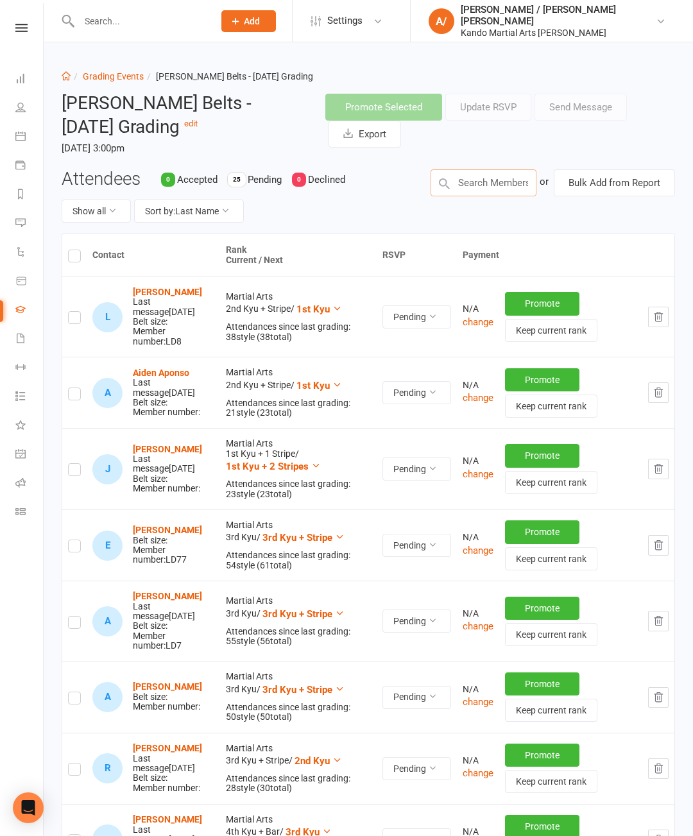
click at [494, 184] on input "text" at bounding box center [484, 182] width 106 height 27
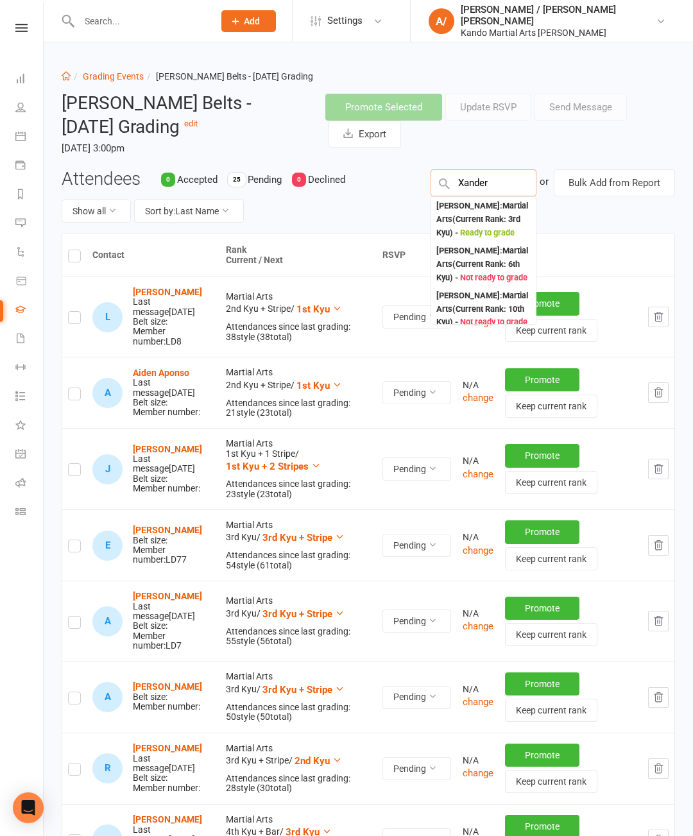
type input "Xander"
click at [488, 227] on div "[PERSON_NAME] : Martial Arts (Current Rank: 3rd Kyu ) - Ready to grade" at bounding box center [483, 220] width 94 height 40
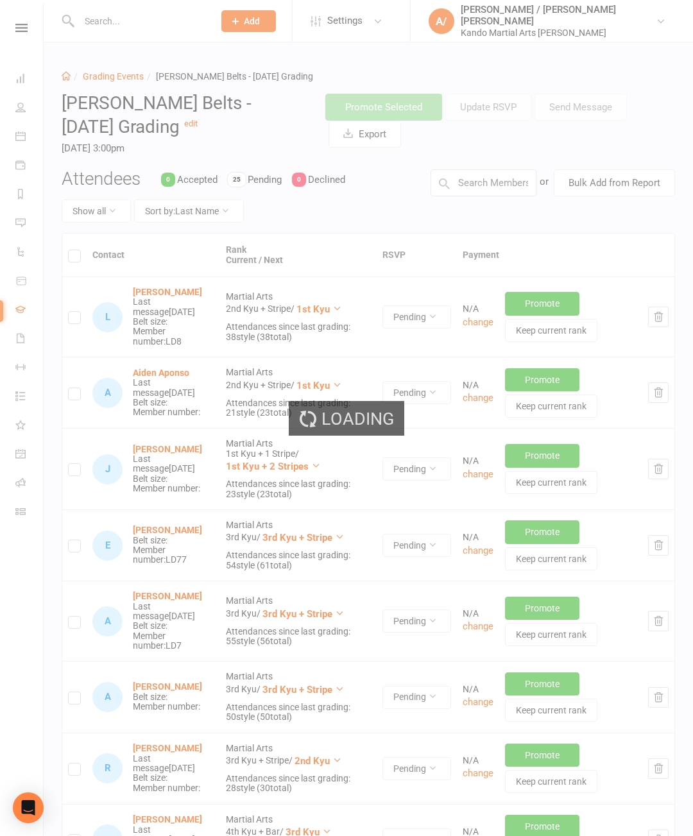
click at [490, 180] on div "Loading" at bounding box center [346, 418] width 693 height 836
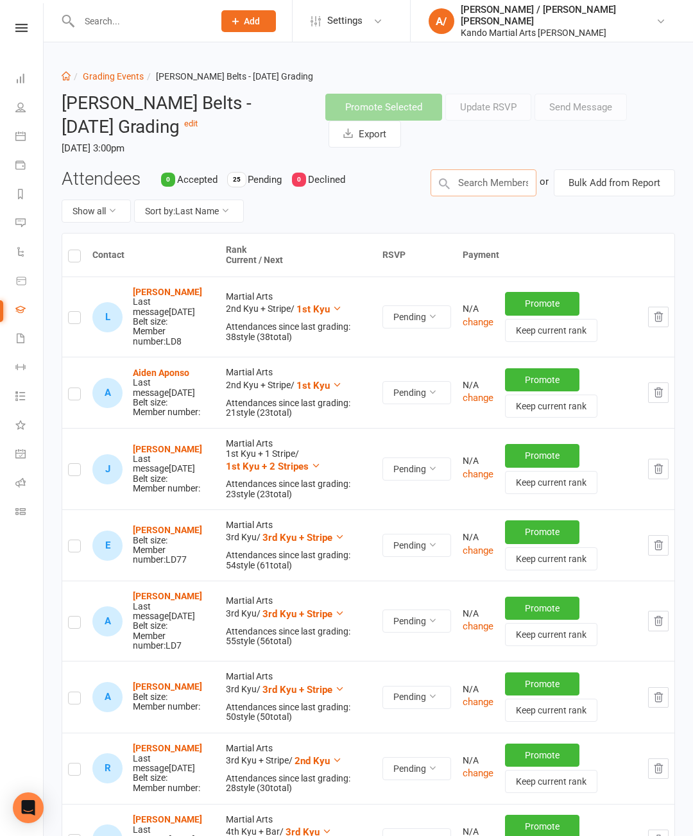
click at [487, 186] on input "text" at bounding box center [484, 182] width 106 height 27
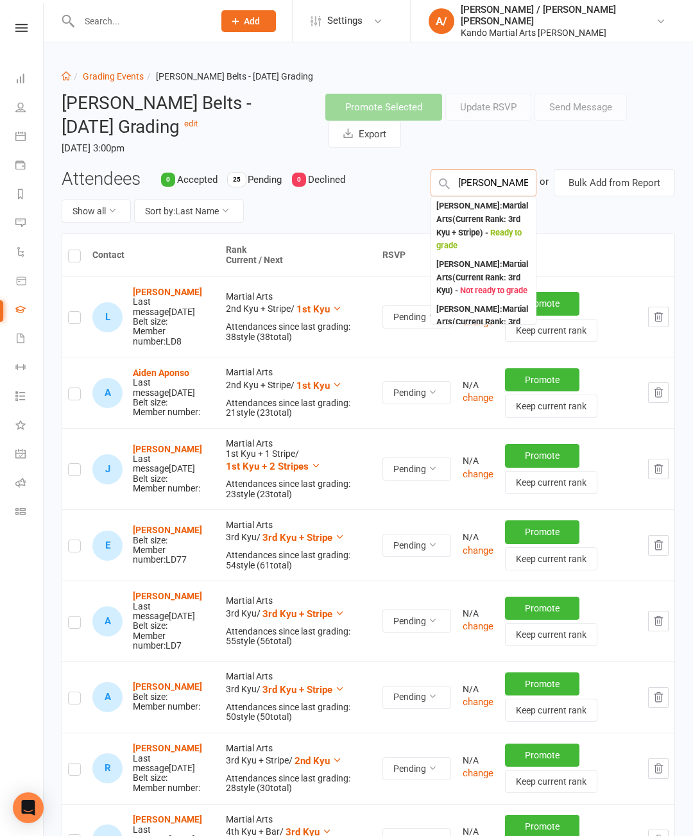
type input "[PERSON_NAME]"
click at [486, 224] on div "[PERSON_NAME] : Martial Arts (Current Rank: 3rd Kyu + Stripe ) - Ready to grade" at bounding box center [483, 226] width 94 height 53
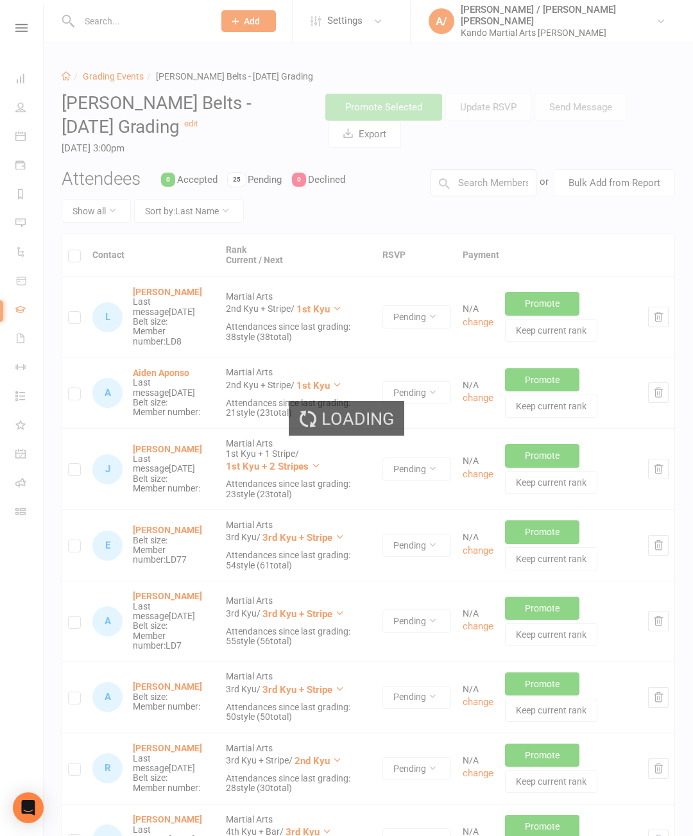
click at [496, 183] on div "Loading" at bounding box center [346, 418] width 693 height 836
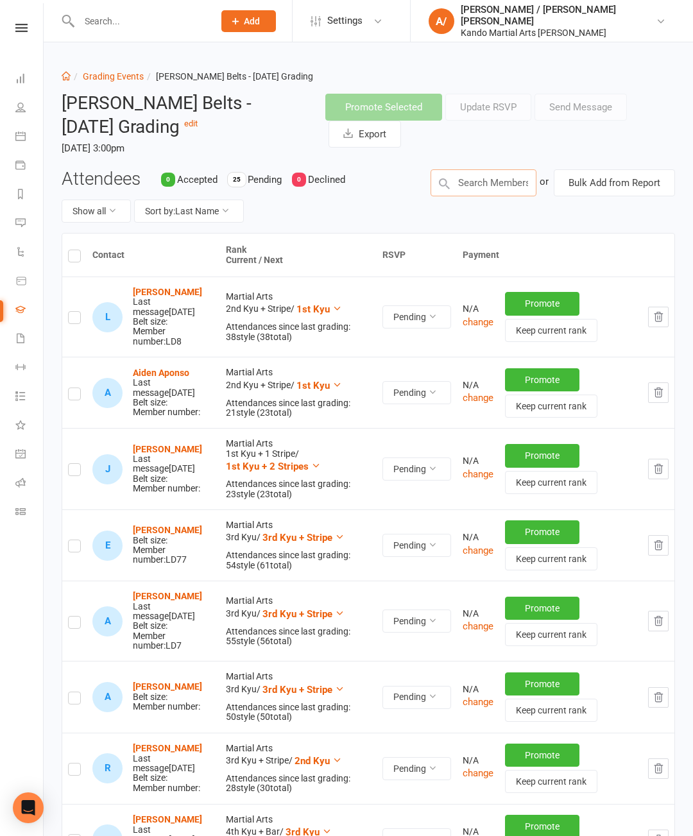
click at [494, 184] on input "text" at bounding box center [484, 182] width 106 height 27
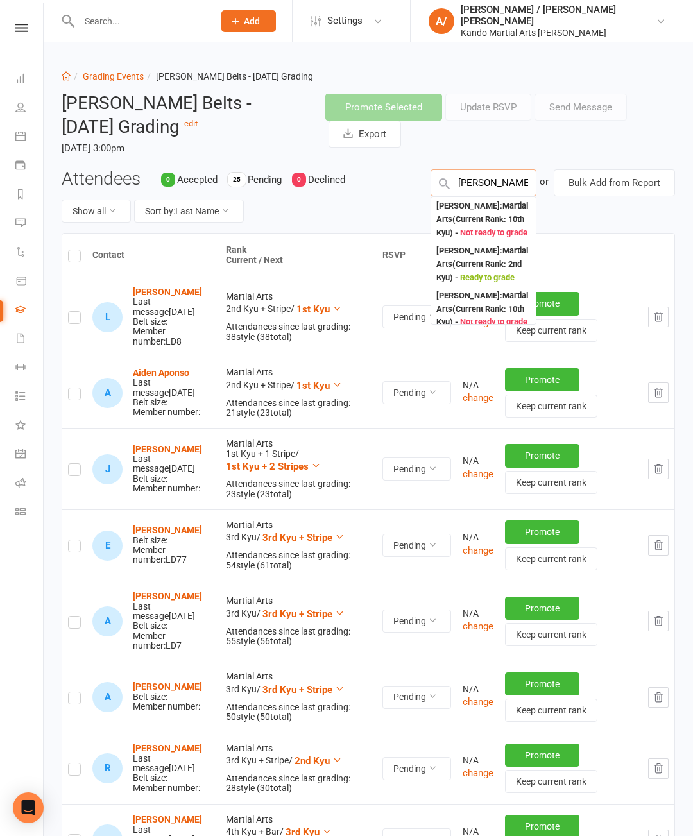
type input "[PERSON_NAME]"
click at [490, 277] on div "[PERSON_NAME] : Martial Arts (Current Rank: 2nd Kyu ) - Ready to grade" at bounding box center [483, 265] width 94 height 40
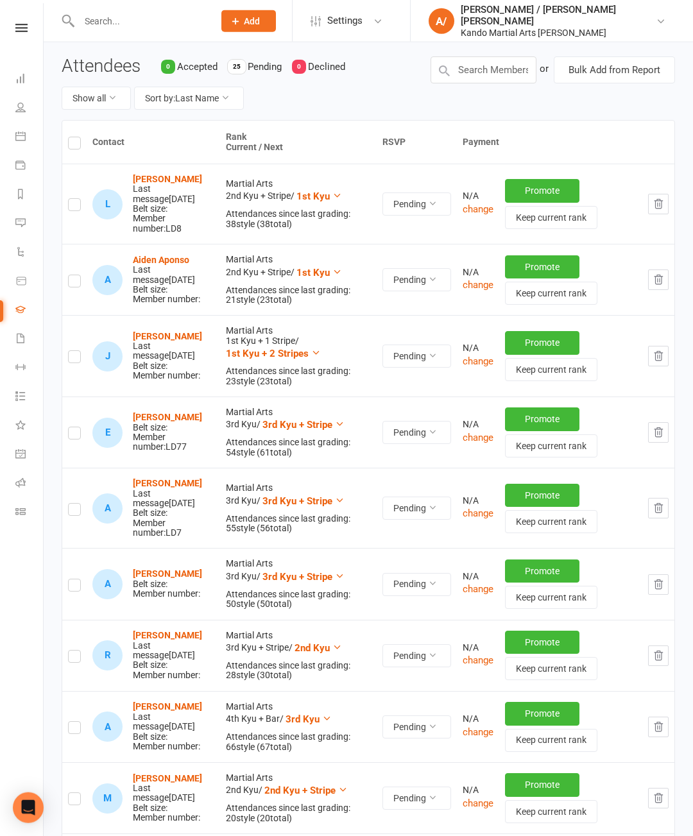
scroll to position [0, 0]
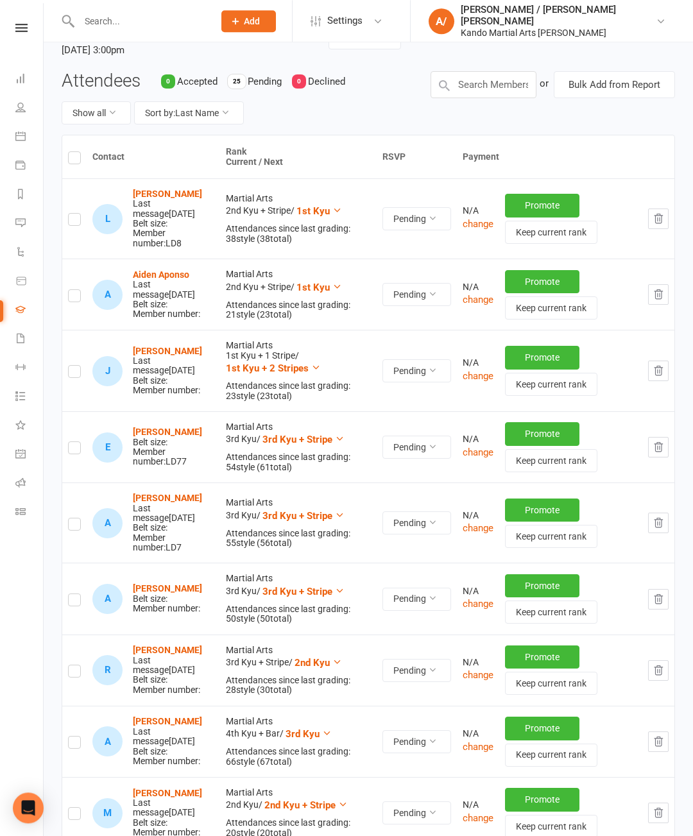
click at [74, 450] on label at bounding box center [74, 450] width 13 height 0
click at [74, 442] on input "checkbox" at bounding box center [74, 442] width 13 height 0
checkbox input "true"
click at [74, 602] on label at bounding box center [74, 602] width 13 height 0
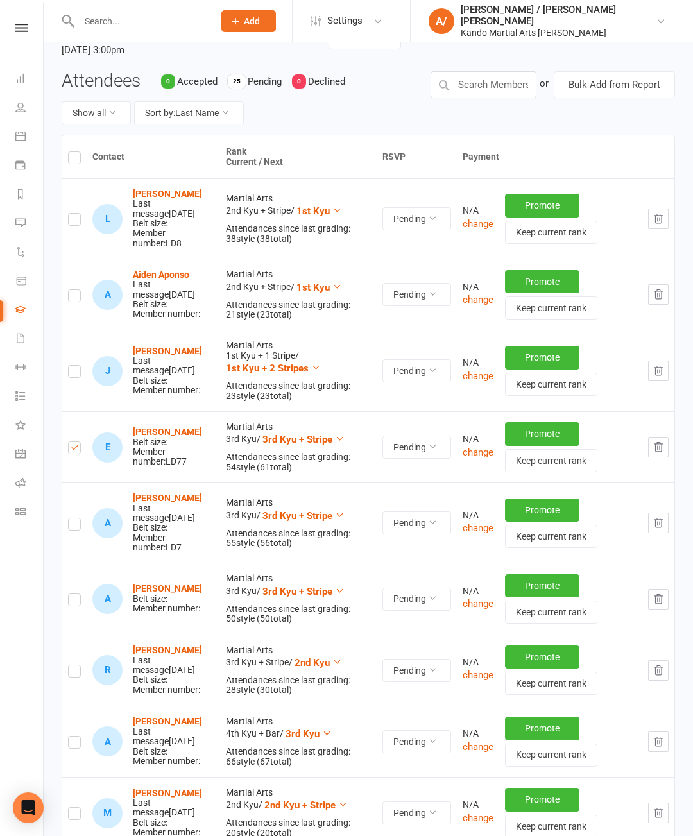
click at [74, 594] on input "checkbox" at bounding box center [74, 594] width 13 height 0
checkbox input "true"
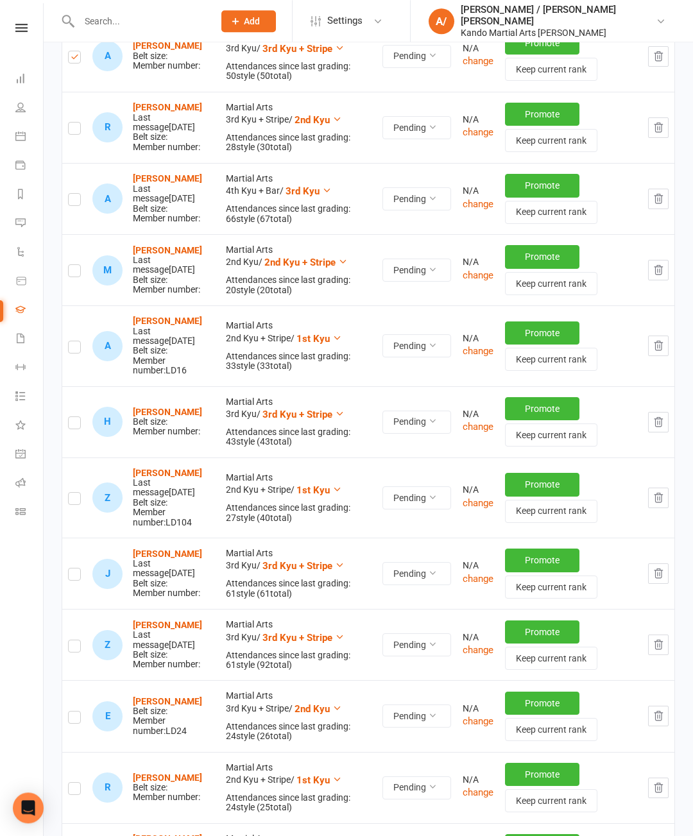
scroll to position [743, 0]
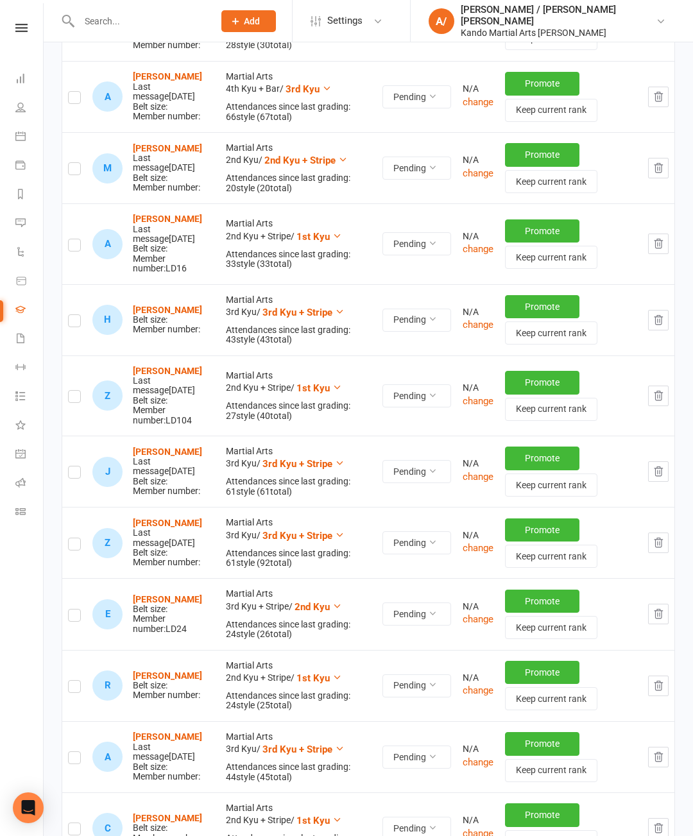
click at [75, 323] on label at bounding box center [74, 323] width 13 height 0
click at [75, 315] on input "checkbox" at bounding box center [74, 315] width 13 height 0
checkbox input "true"
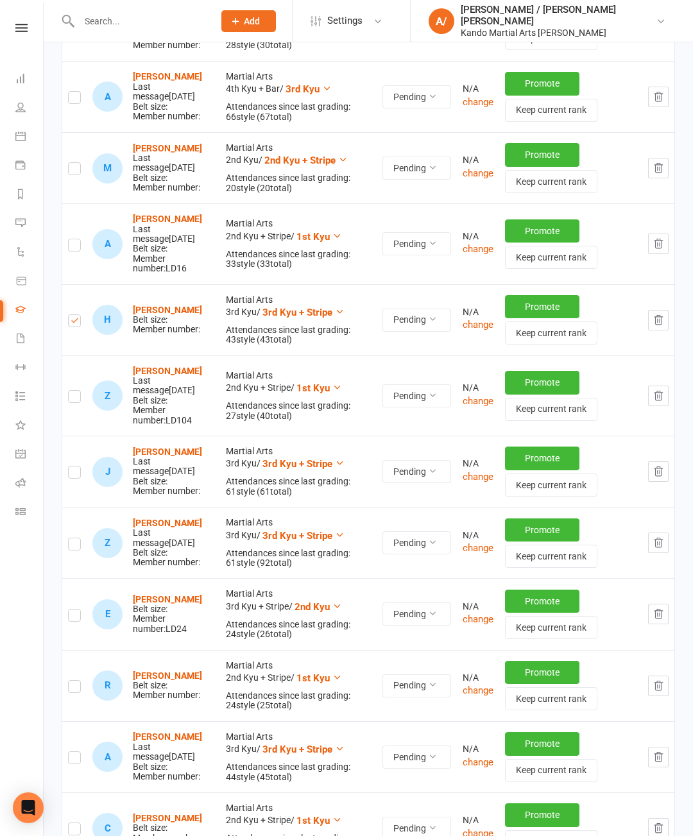
click at [69, 617] on label at bounding box center [74, 617] width 13 height 0
click at [69, 610] on input "checkbox" at bounding box center [74, 610] width 13 height 0
checkbox input "true"
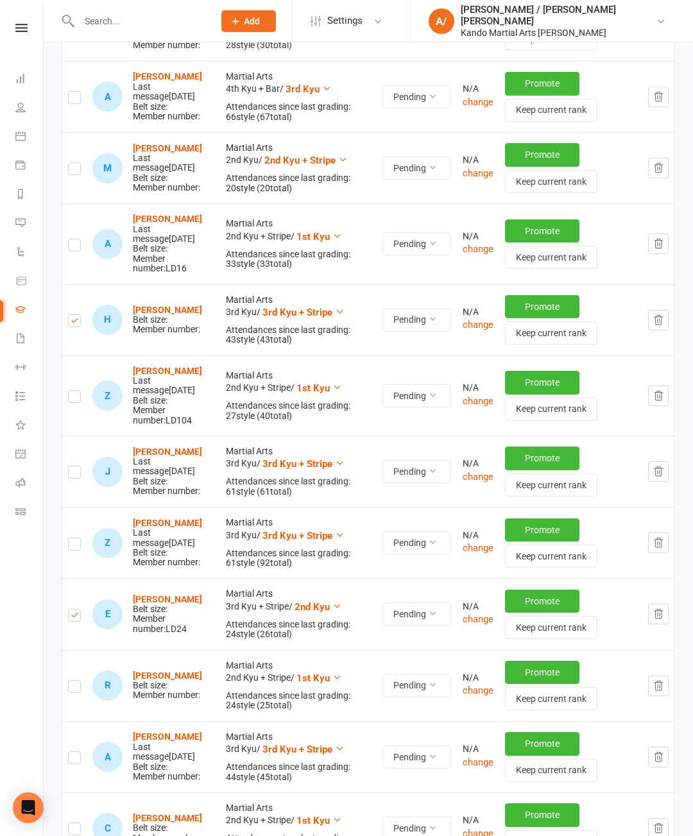
checkbox input "true"
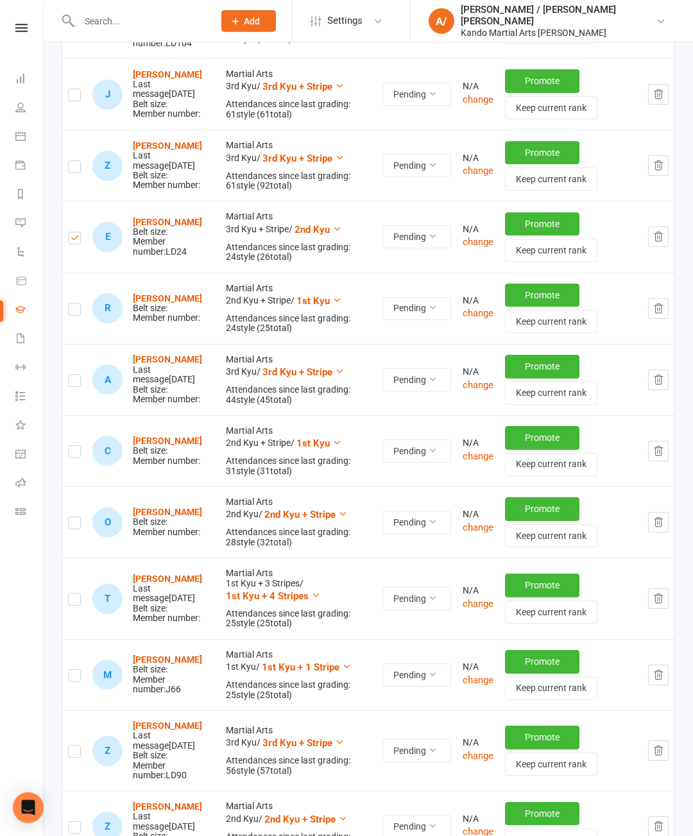
scroll to position [1125, 0]
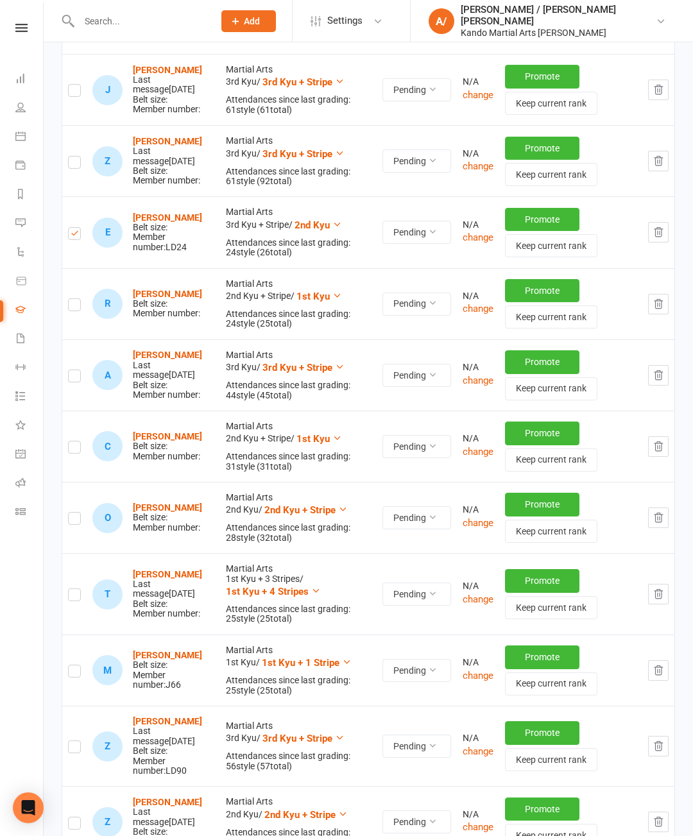
click at [74, 307] on label at bounding box center [74, 307] width 13 height 0
click at [74, 299] on input "checkbox" at bounding box center [74, 299] width 13 height 0
checkbox input "true"
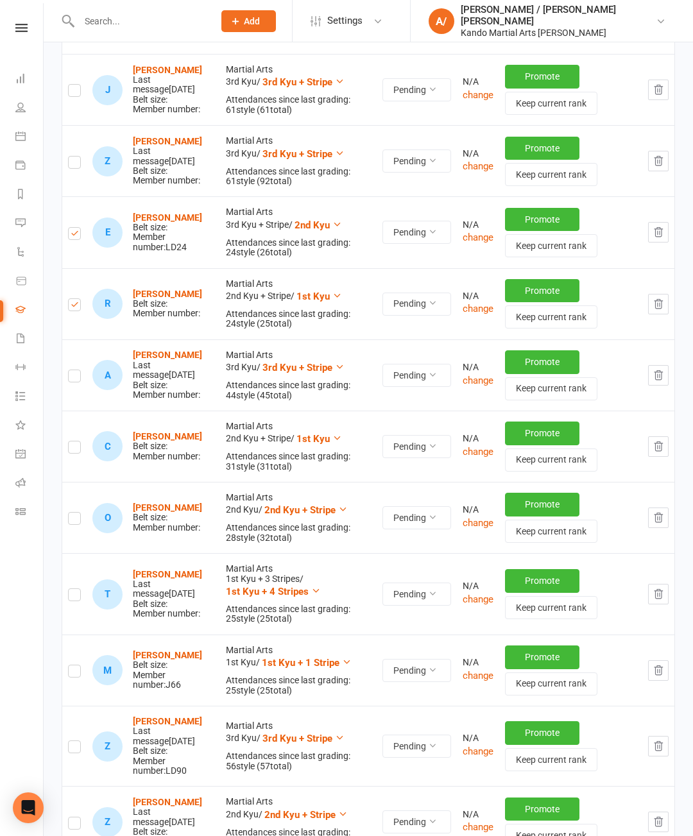
checkbox input "true"
click at [76, 449] on label at bounding box center [74, 449] width 13 height 0
click at [76, 442] on input "checkbox" at bounding box center [74, 442] width 13 height 0
checkbox input "true"
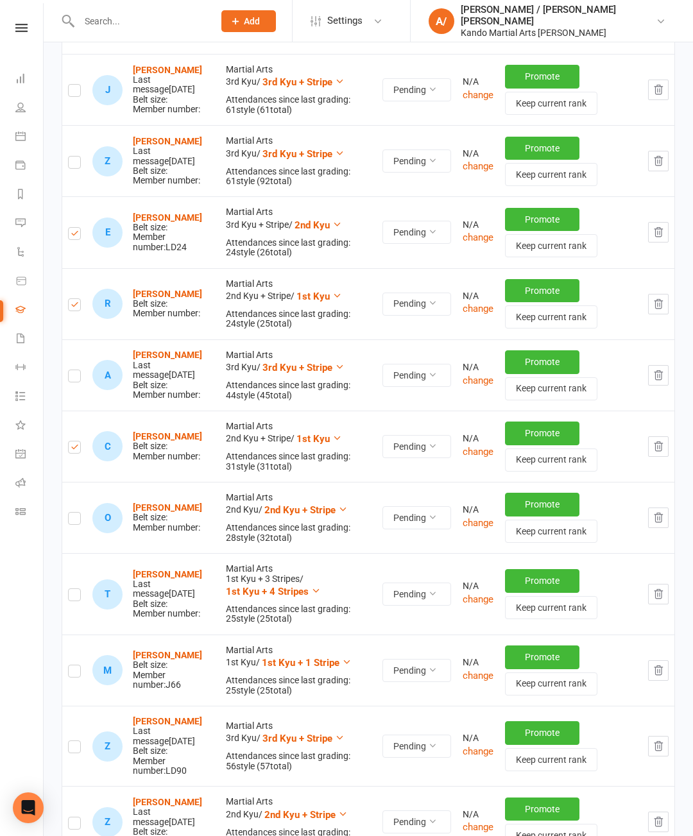
checkbox input "true"
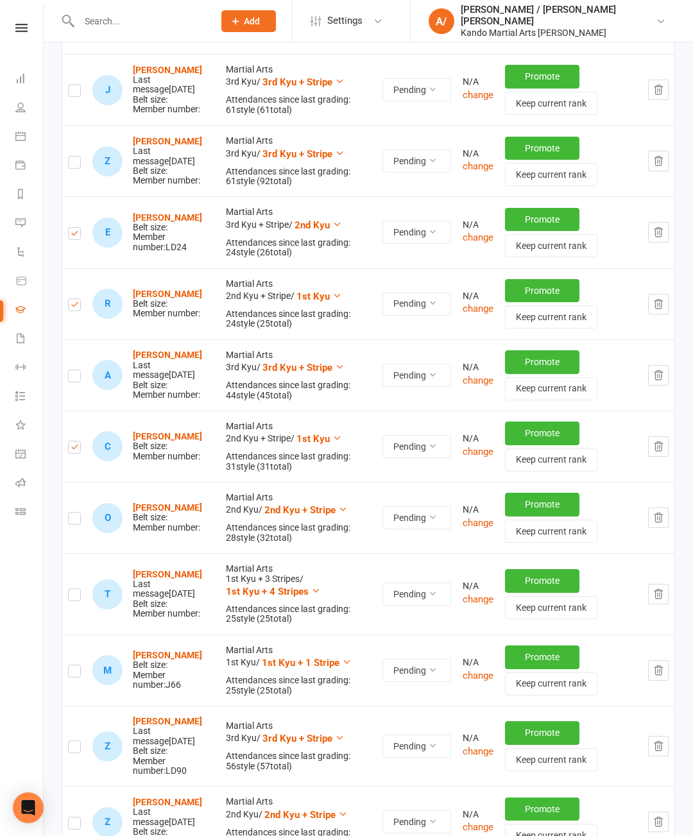
click at [71, 520] on label at bounding box center [74, 520] width 13 height 0
click at [71, 513] on input "checkbox" at bounding box center [74, 513] width 13 height 0
checkbox input "true"
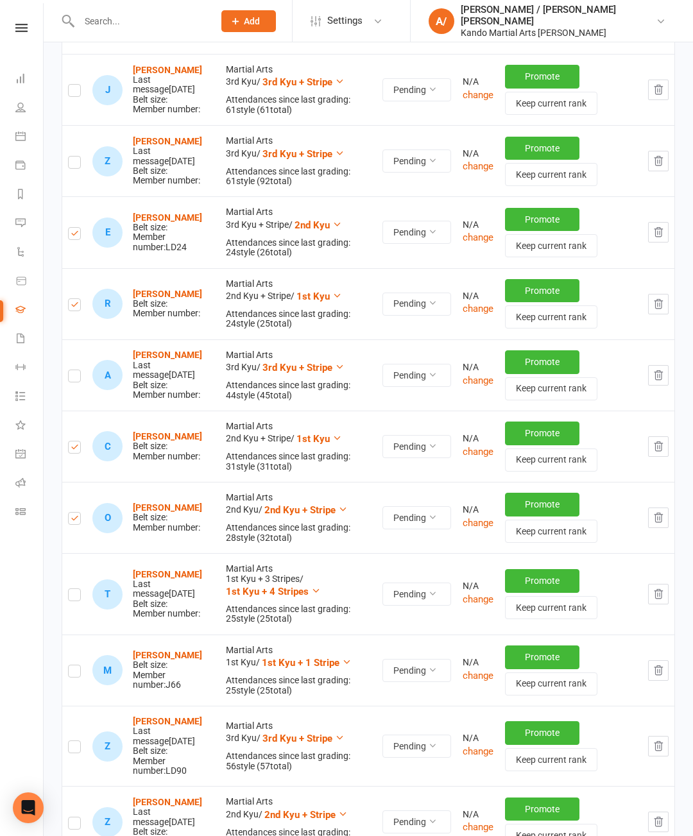
checkbox input "true"
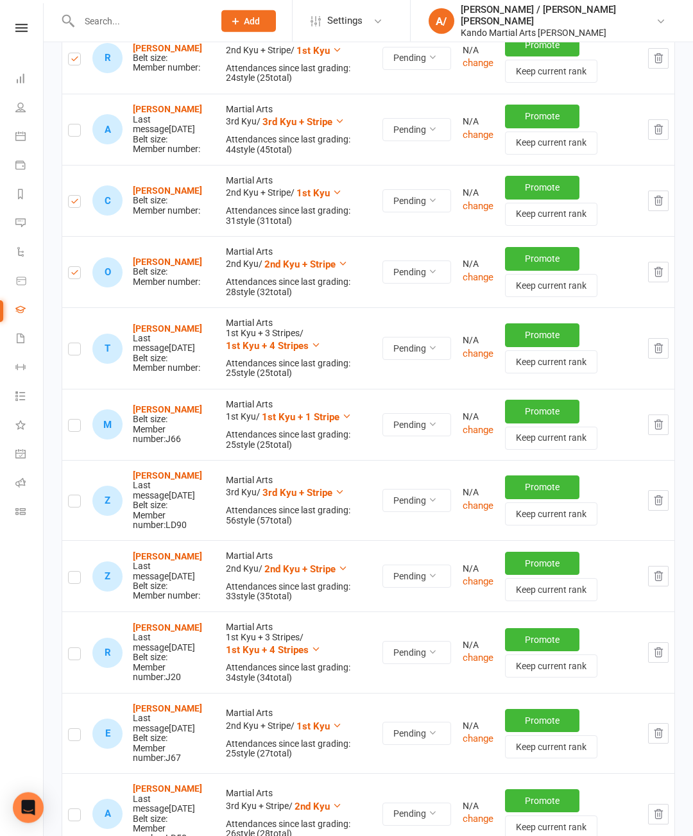
scroll to position [1371, 0]
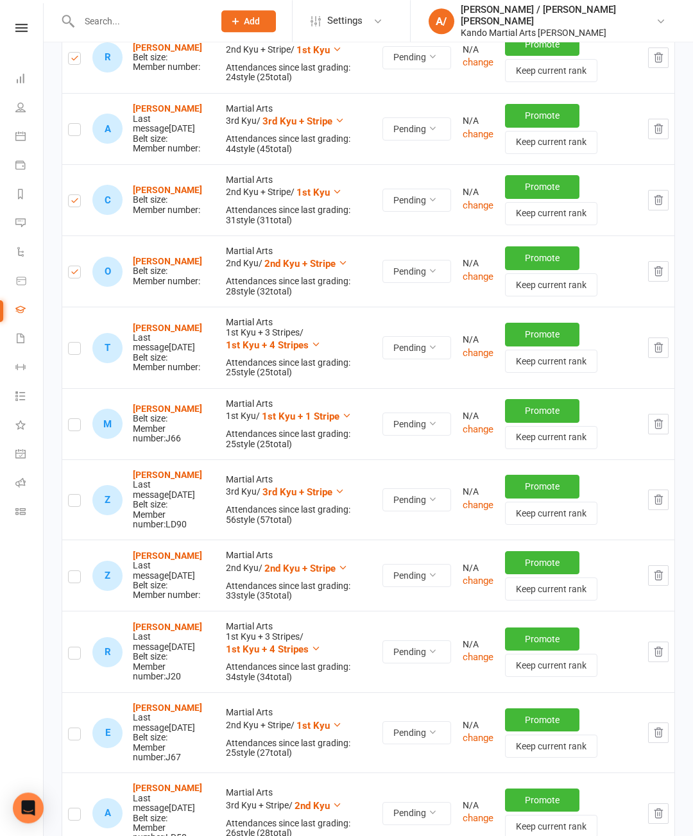
click at [71, 427] on label at bounding box center [74, 427] width 13 height 0
click at [71, 419] on input "checkbox" at bounding box center [74, 419] width 13 height 0
checkbox input "true"
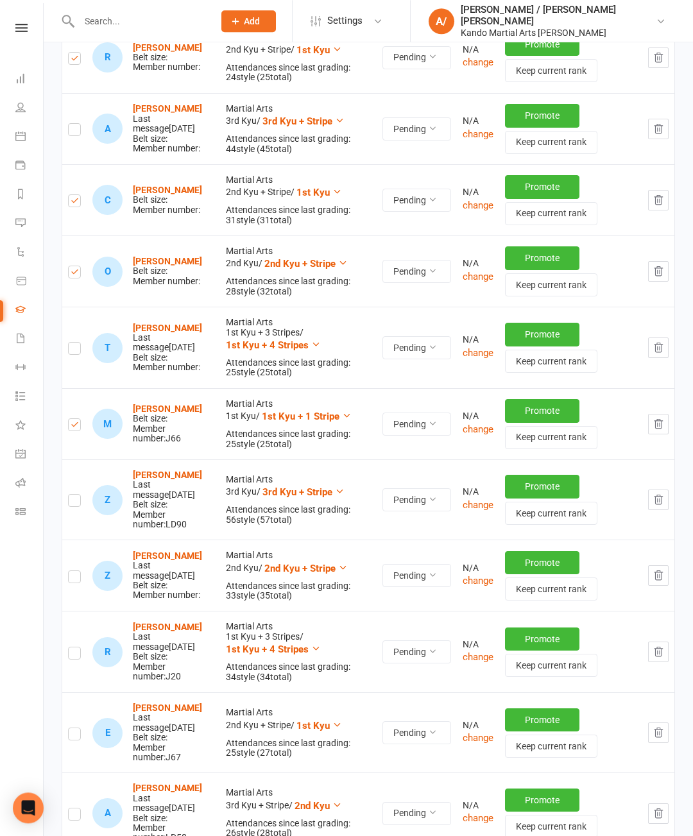
checkbox input "true"
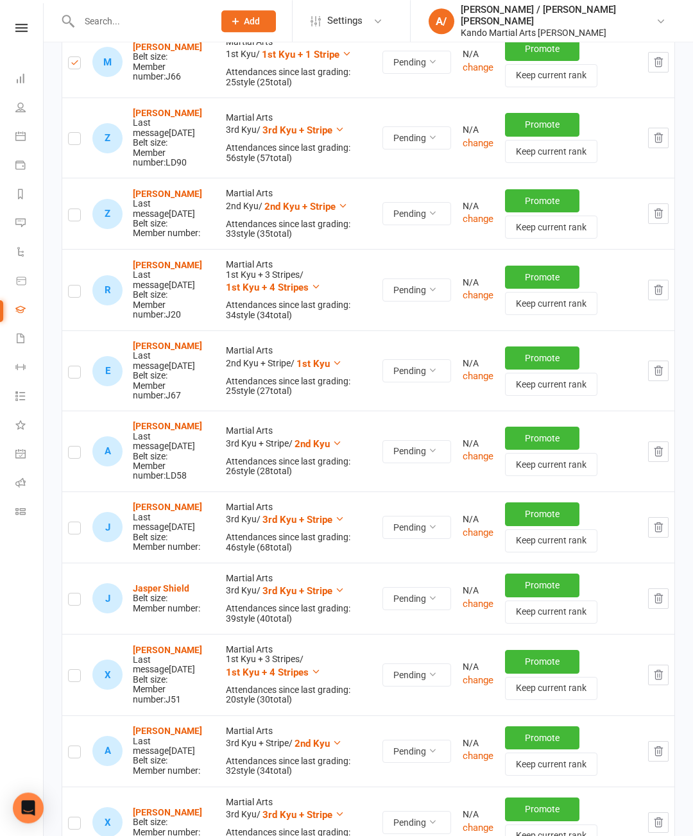
scroll to position [1738, 0]
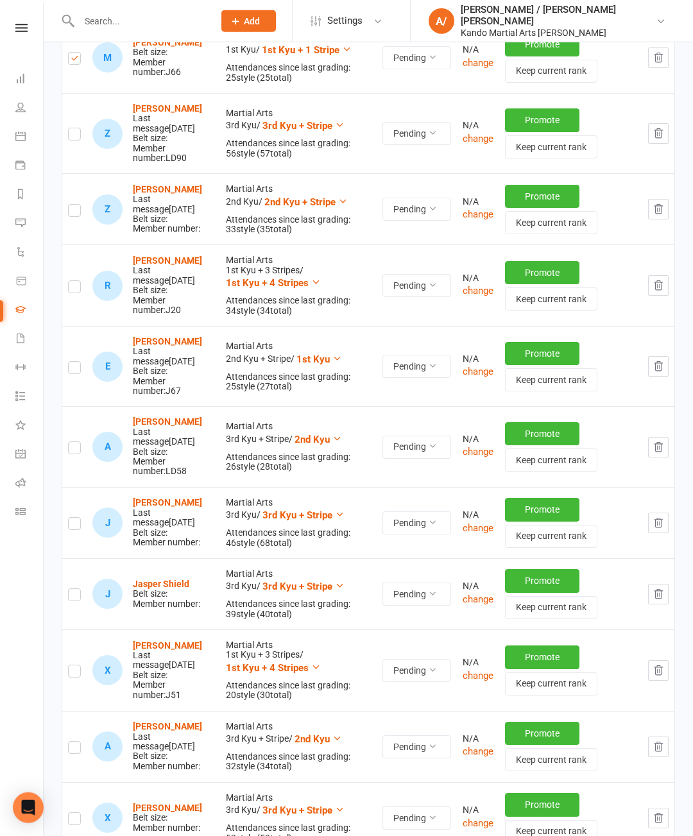
click at [73, 597] on label at bounding box center [74, 597] width 13 height 0
click at [73, 589] on input "checkbox" at bounding box center [74, 589] width 13 height 0
checkbox input "true"
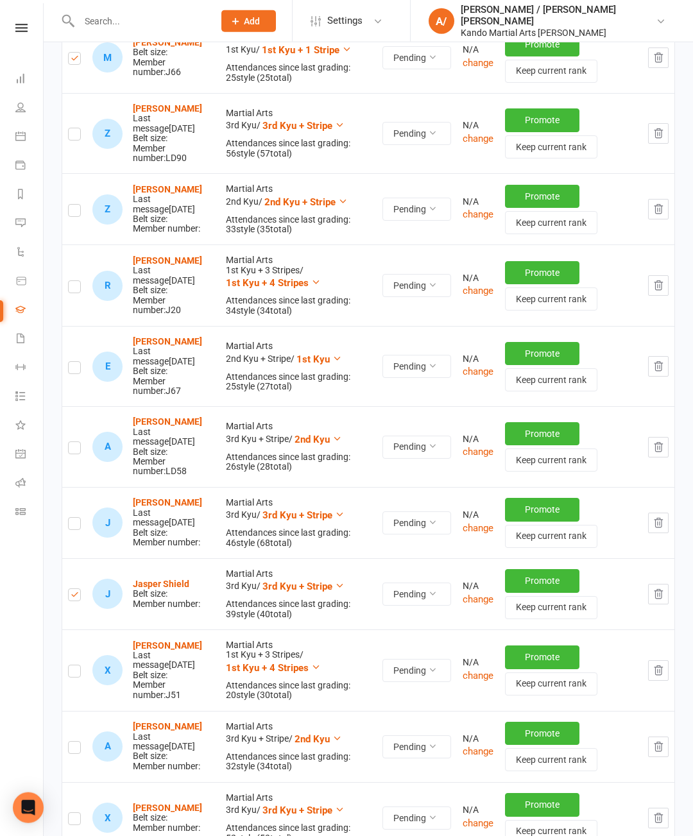
checkbox input "true"
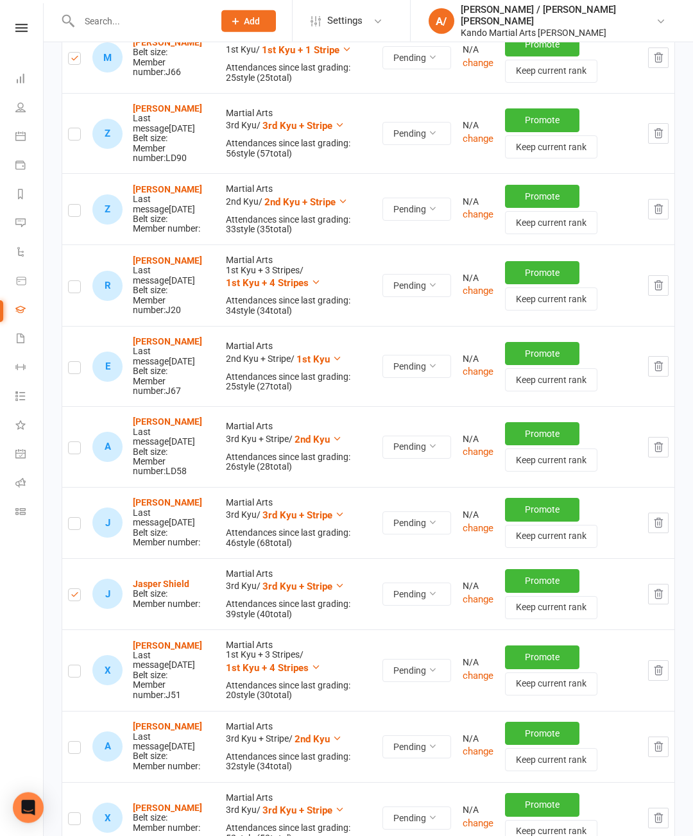
checkbox input "true"
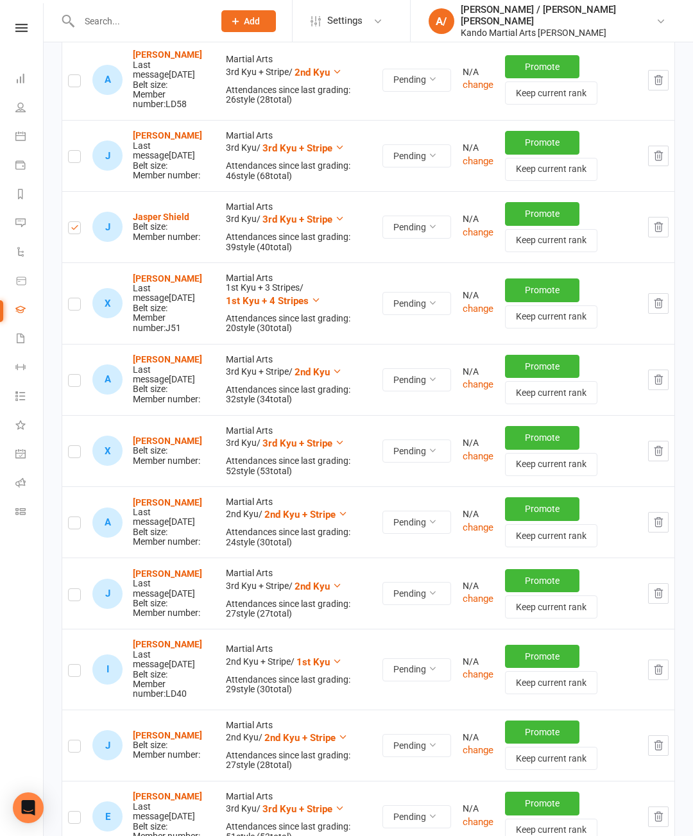
scroll to position [2104, 0]
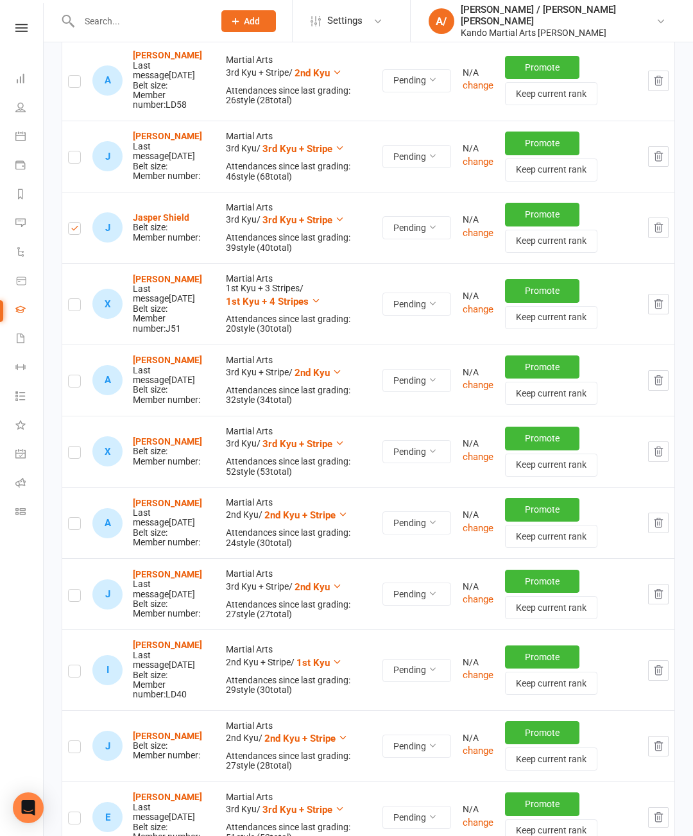
click at [69, 454] on label at bounding box center [74, 454] width 13 height 0
click at [69, 447] on input "checkbox" at bounding box center [74, 447] width 13 height 0
checkbox input "true"
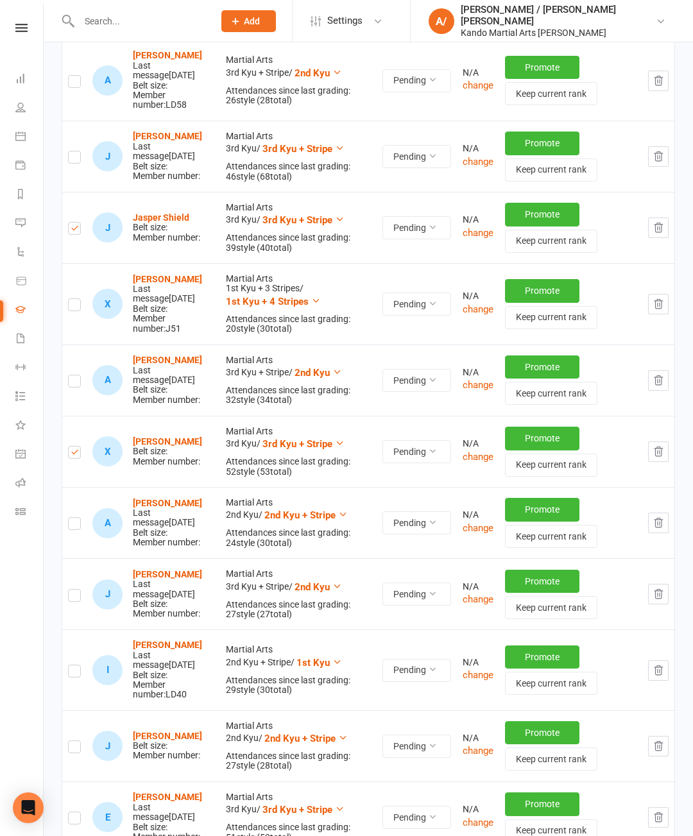
checkbox input "true"
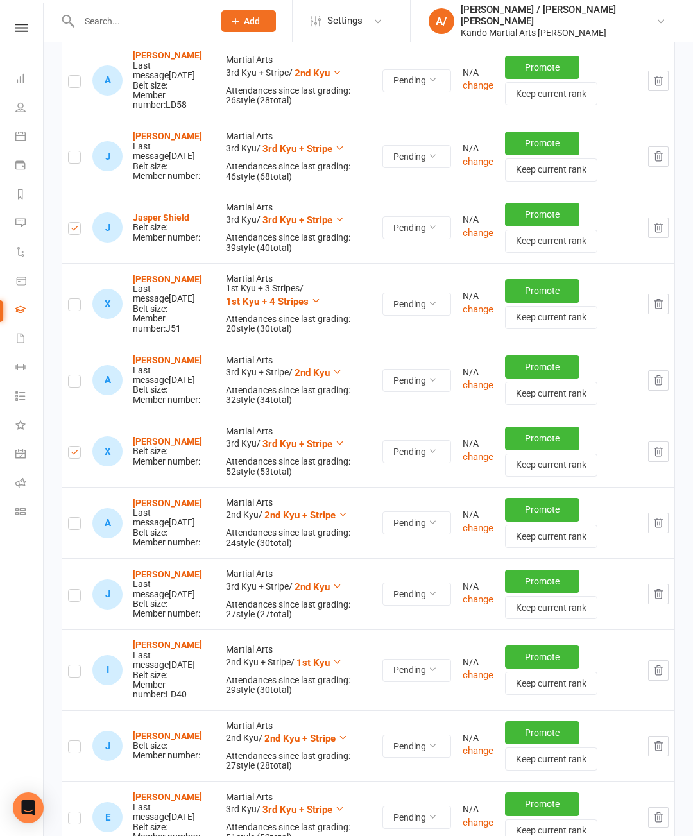
checkbox input "true"
click at [72, 749] on label at bounding box center [74, 749] width 13 height 0
click at [72, 741] on input "checkbox" at bounding box center [74, 741] width 13 height 0
checkbox input "true"
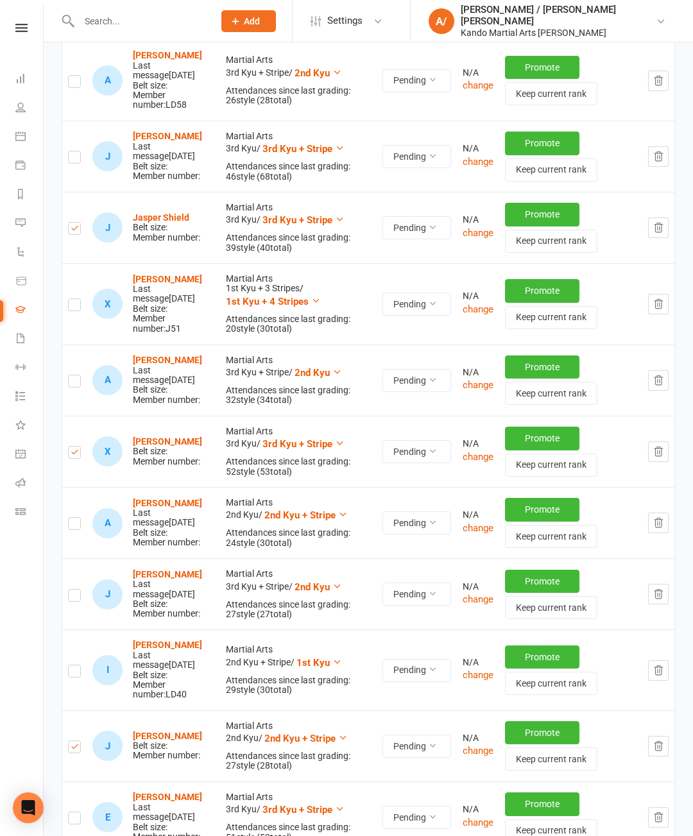
checkbox input "true"
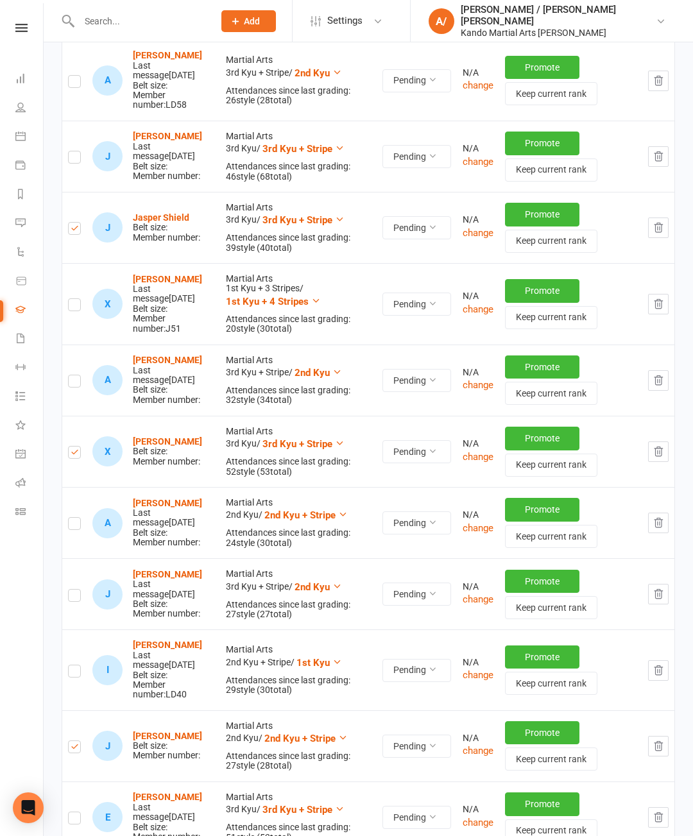
checkbox input "true"
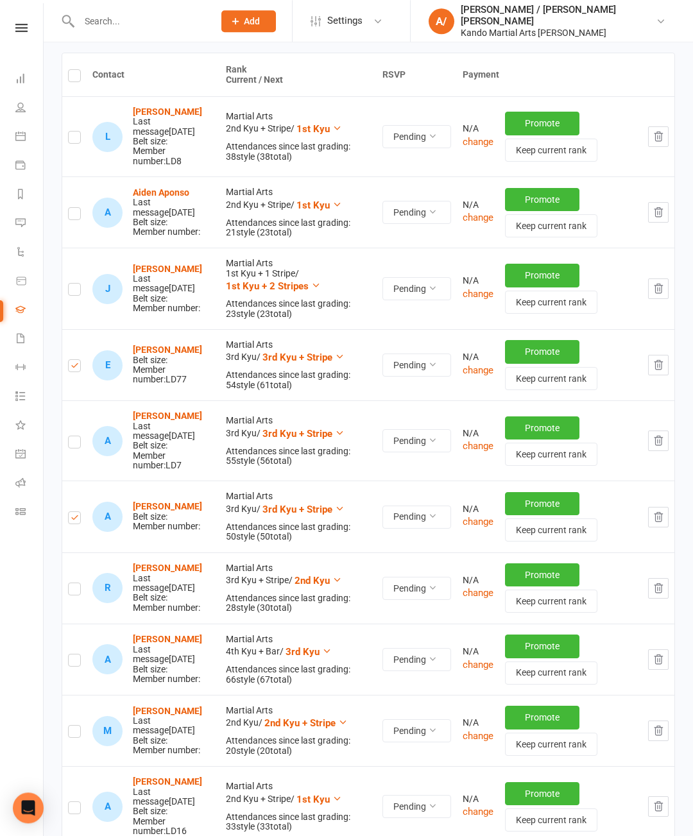
scroll to position [0, 0]
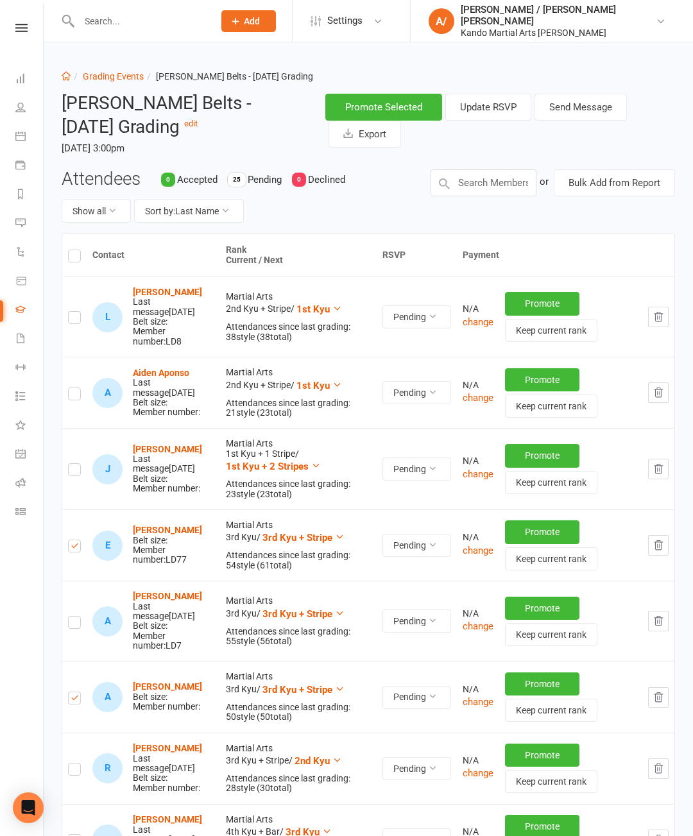
click at [609, 103] on button "Send Message" at bounding box center [581, 107] width 92 height 27
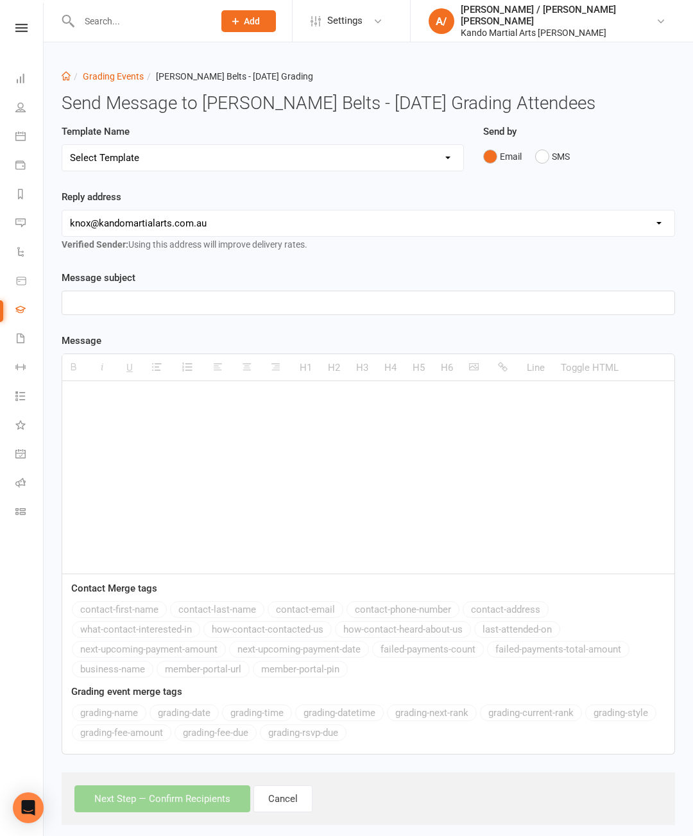
click at [402, 152] on select "Select Template [Email] Confirmation of Successful Grading [Email] Congratulati…" at bounding box center [262, 158] width 401 height 26
select select "15"
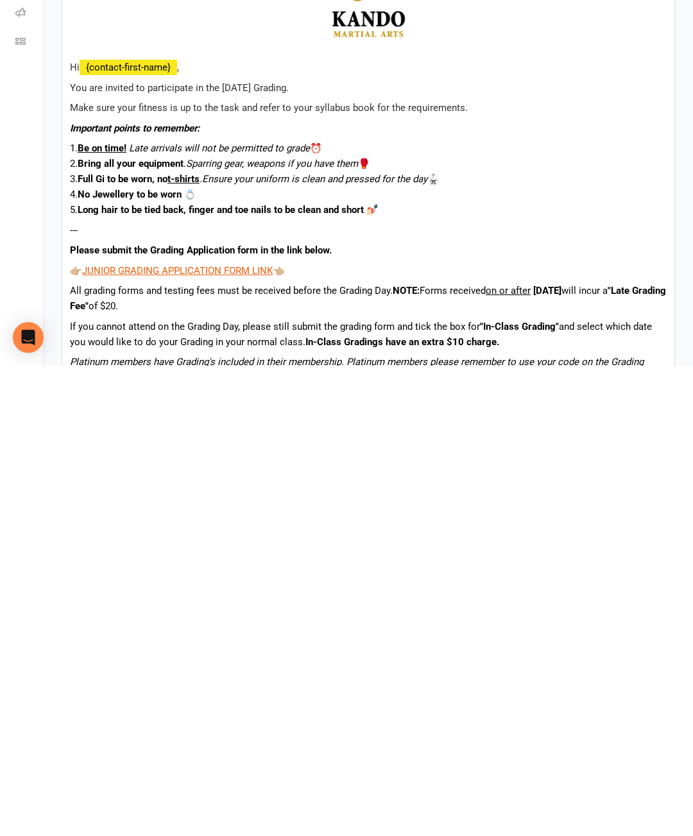
scroll to position [596, 0]
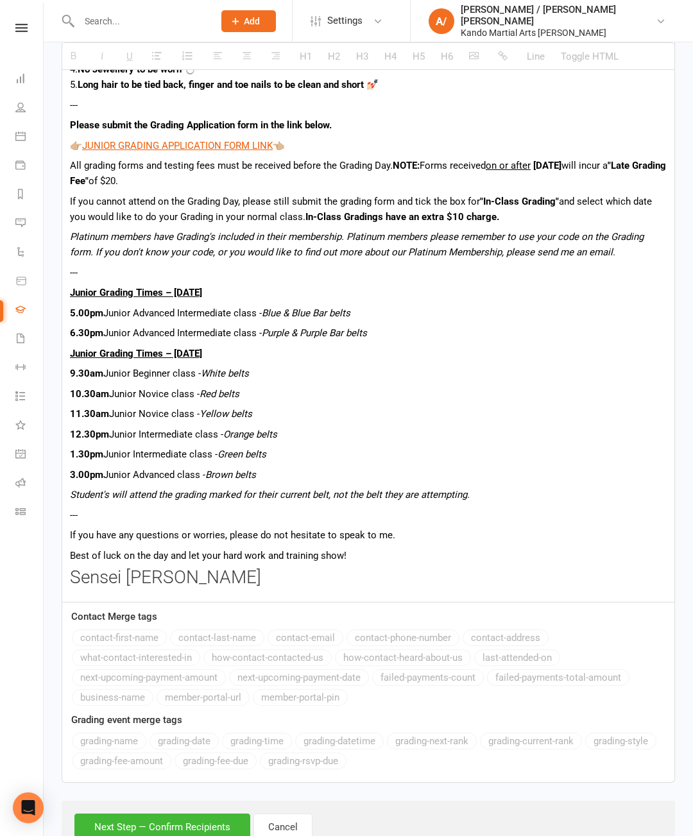
click at [150, 836] on button "Next Step — Confirm Recipients" at bounding box center [162, 827] width 176 height 27
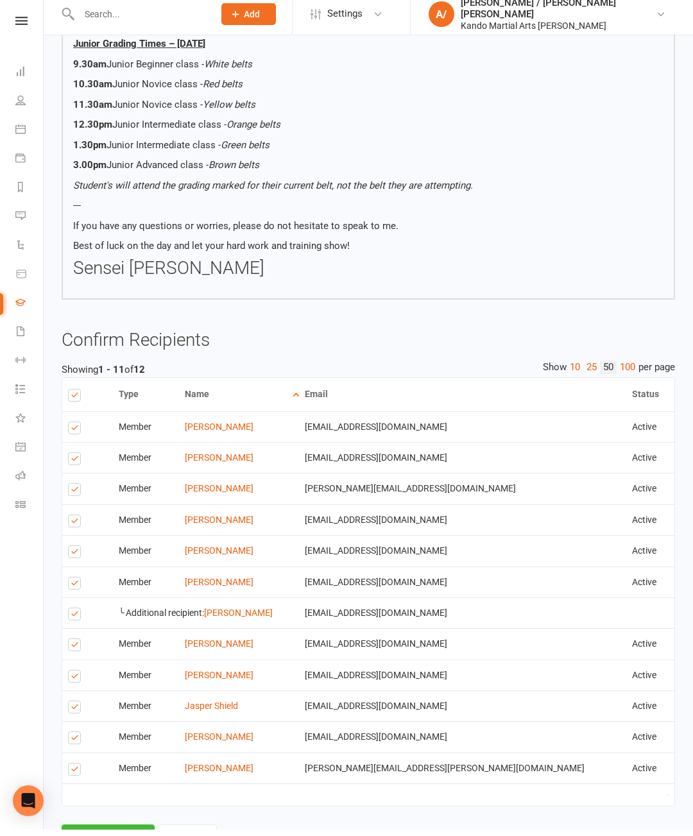
scroll to position [804, 0]
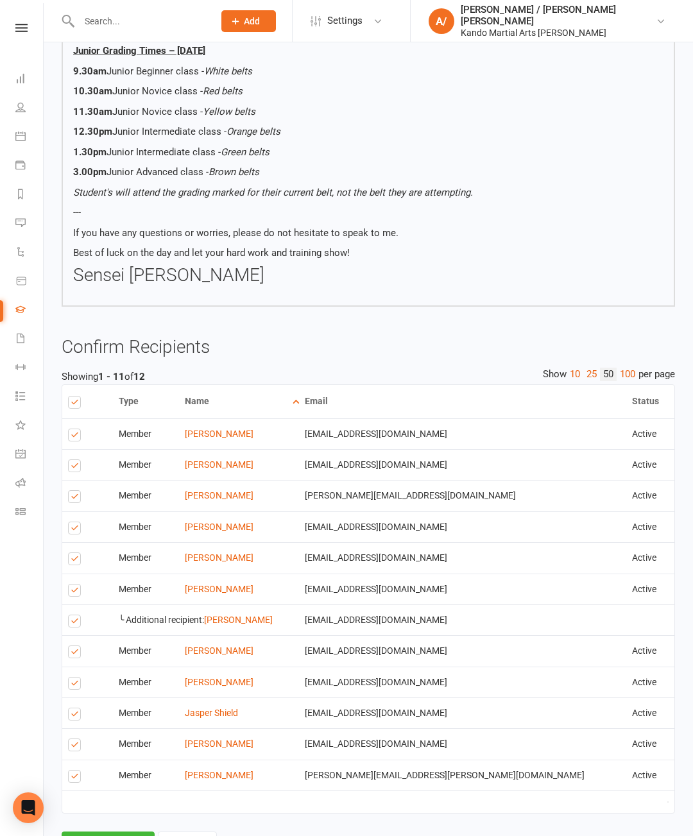
click at [110, 836] on button "Send Emails" at bounding box center [108, 845] width 93 height 27
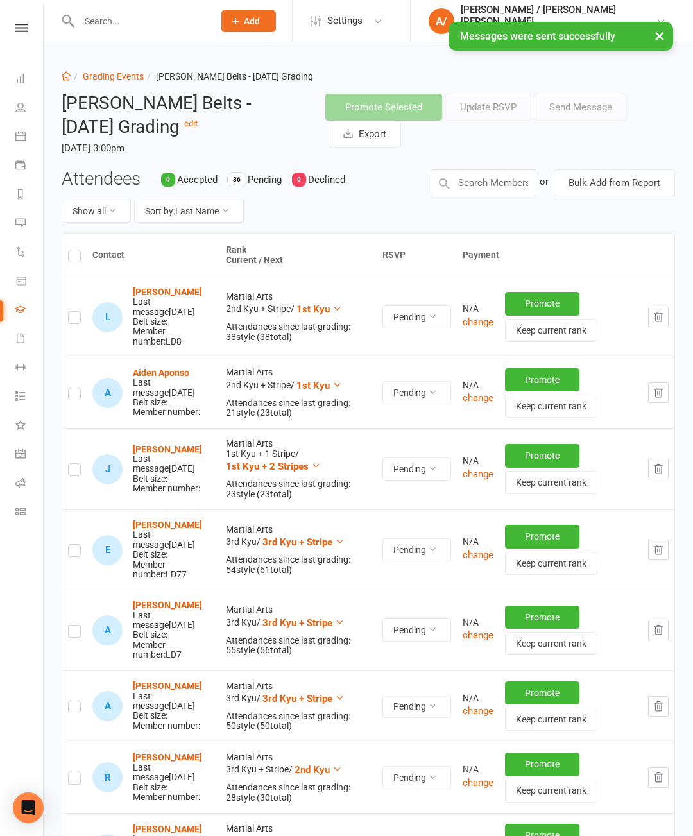
click at [121, 79] on link "Grading Events" at bounding box center [113, 76] width 61 height 10
select select "50"
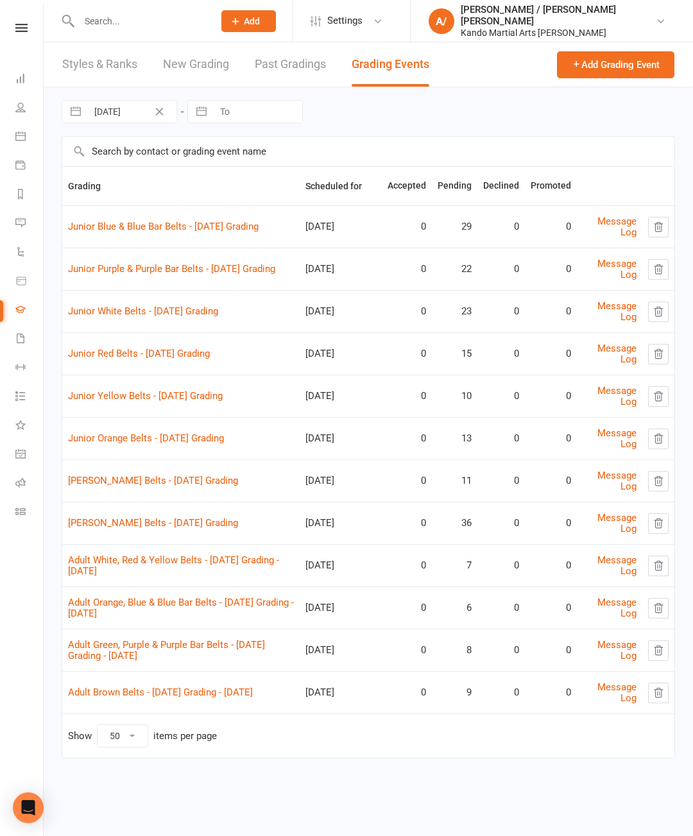
click at [153, 42] on div "Prospect Member Non-attending contact Class / event Appointment Grading event T…" at bounding box center [346, 21] width 693 height 42
click at [23, 30] on icon at bounding box center [21, 28] width 12 height 8
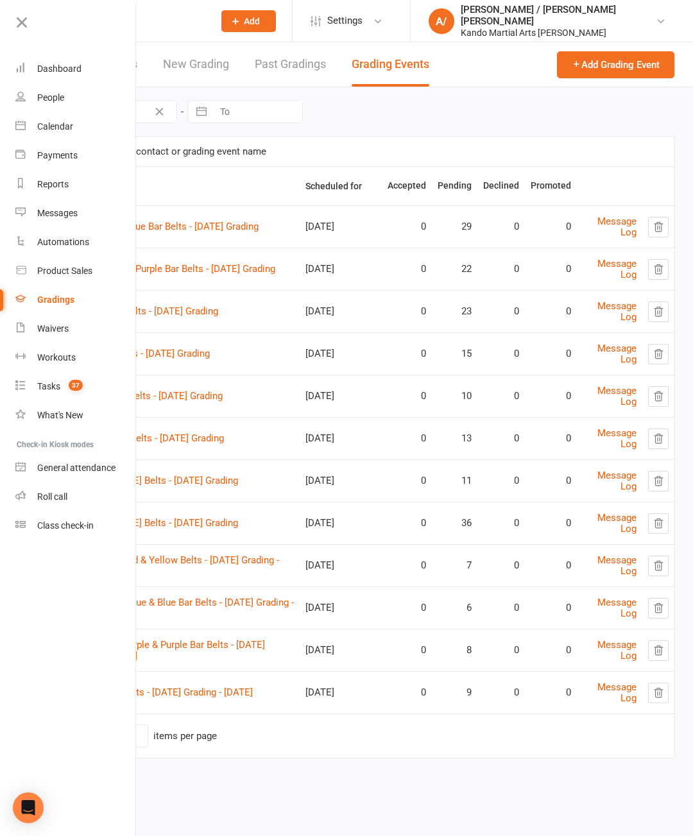
click at [60, 182] on div "Reports" at bounding box center [52, 184] width 31 height 10
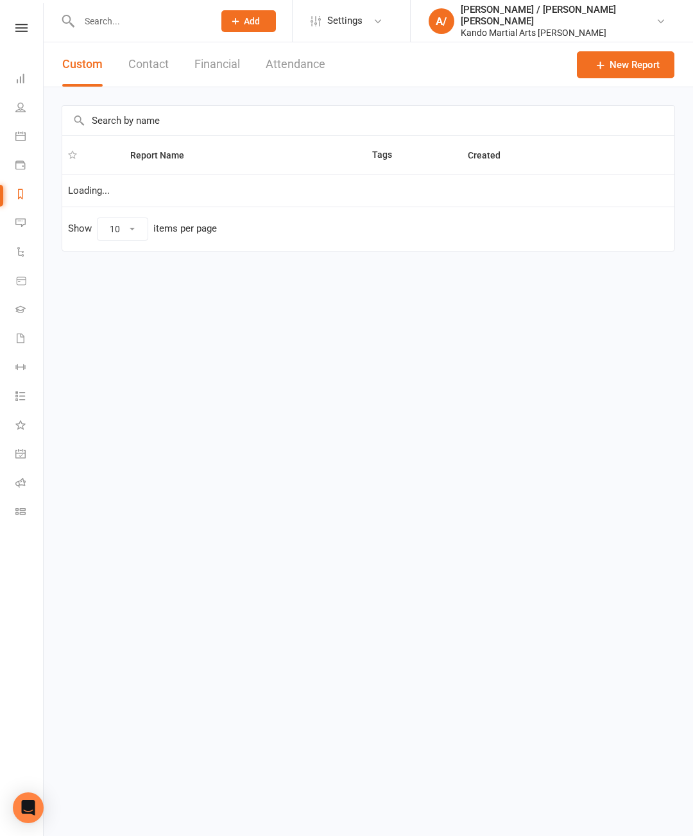
select select "100"
click at [235, 101] on div "Report Name Tags Created Loading... Show 10 25 50 100 items per page" at bounding box center [368, 187] width 649 height 200
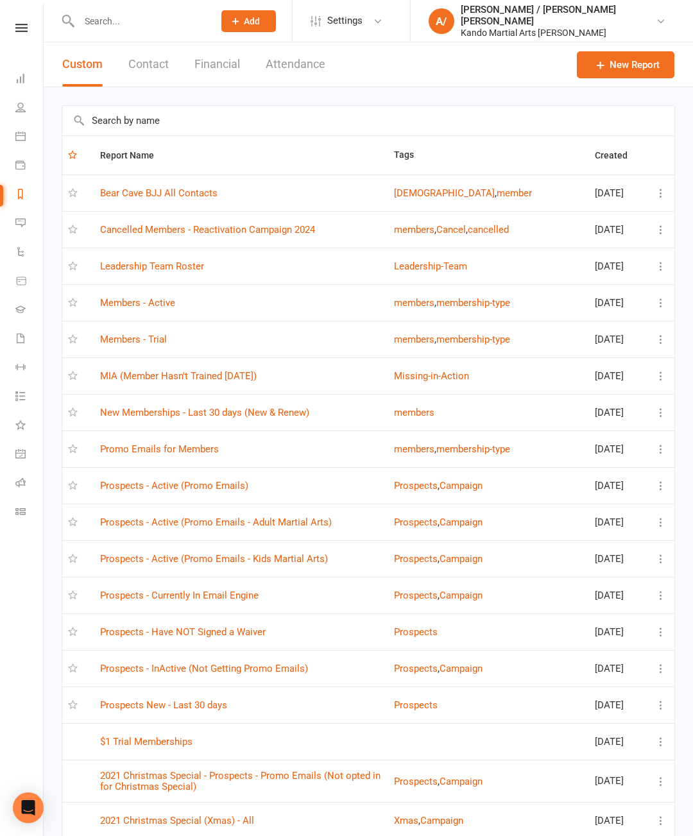
click at [277, 116] on input "text" at bounding box center [368, 121] width 612 height 30
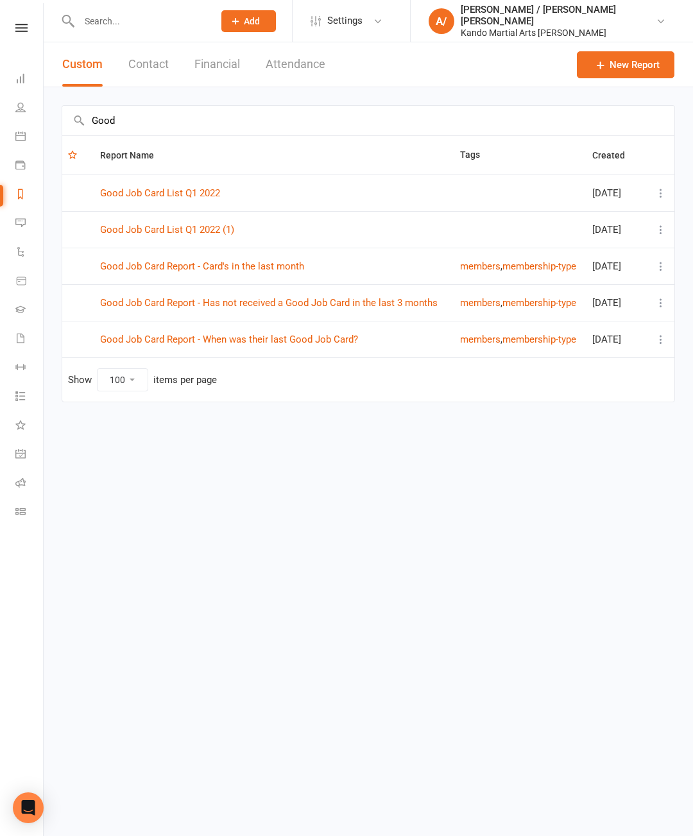
type input "Good"
click at [365, 305] on link "Good Job Card Report - Has not received a Good Job Card in the last 3 months" at bounding box center [269, 303] width 338 height 12
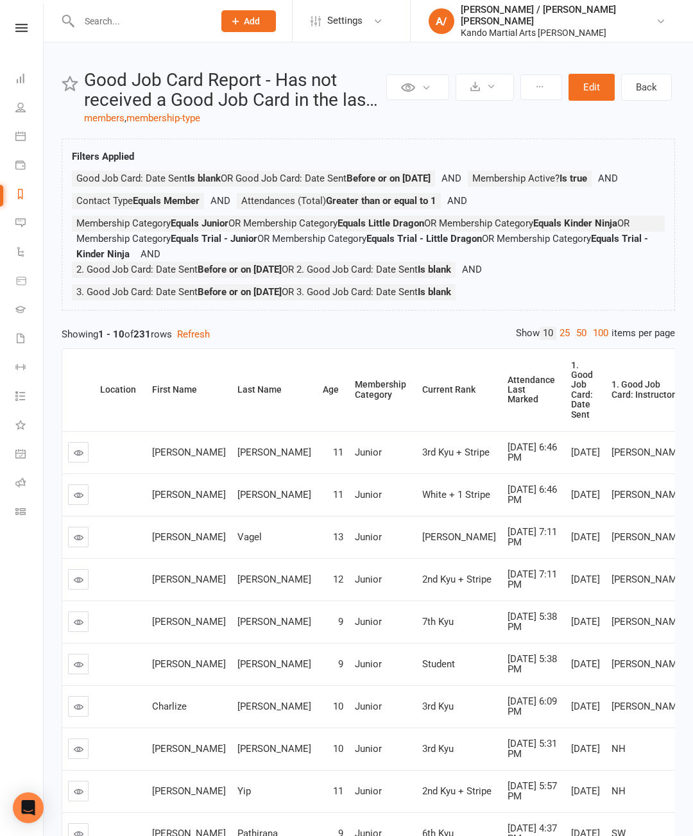
click at [595, 340] on link "100" at bounding box center [601, 333] width 22 height 13
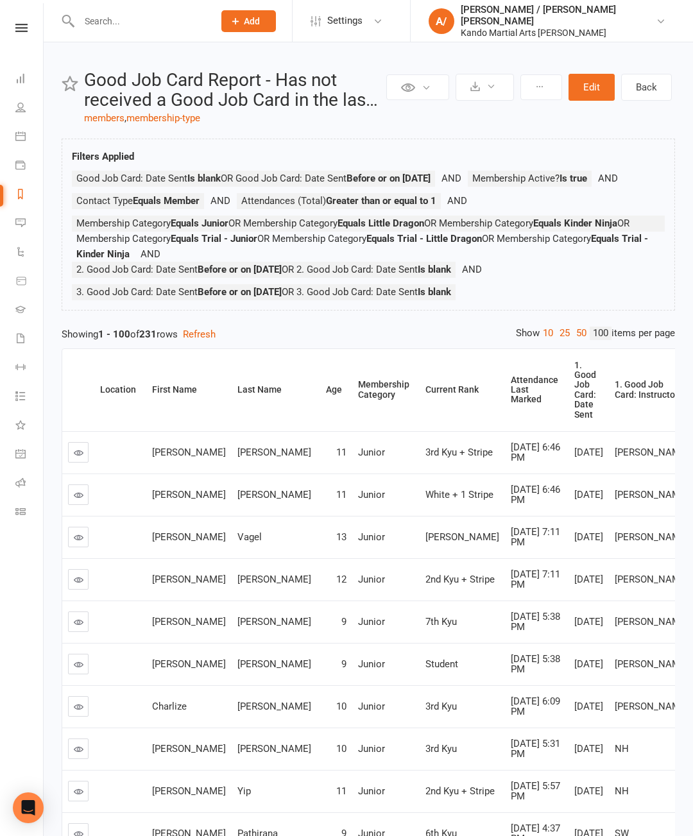
click at [511, 402] on div "Attendance Last Marked" at bounding box center [534, 390] width 47 height 30
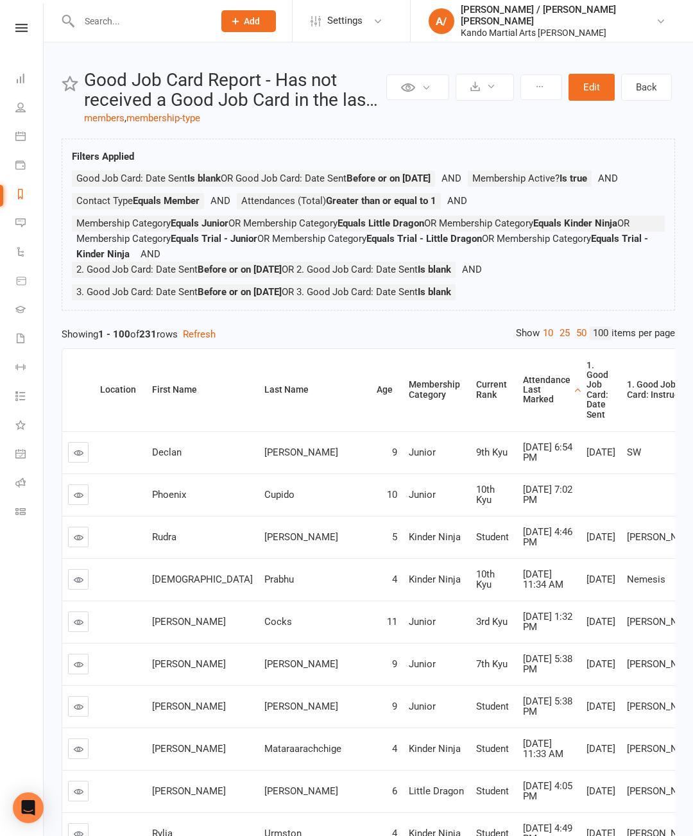
click at [523, 405] on div "Attendance Last Marked" at bounding box center [546, 390] width 47 height 30
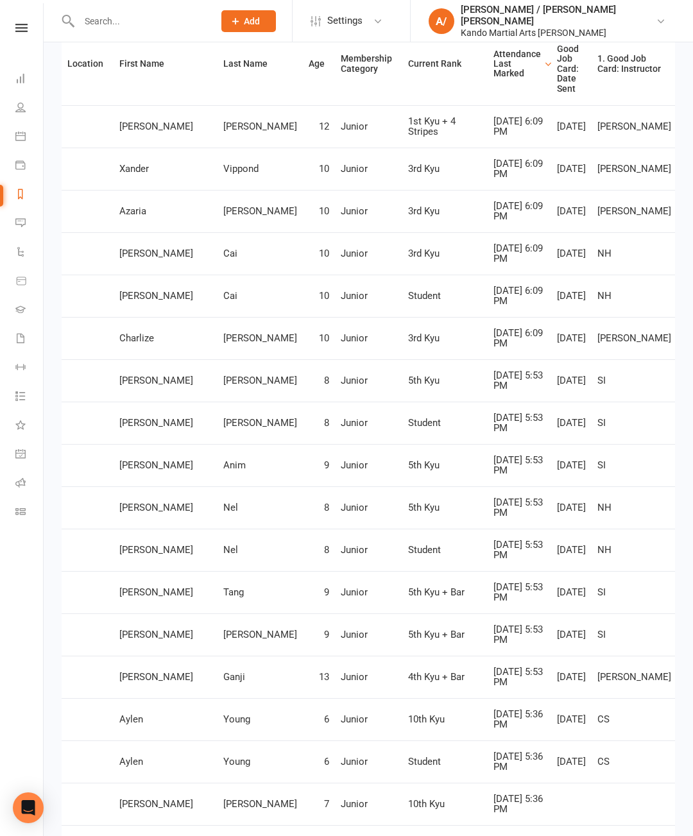
scroll to position [0, 21]
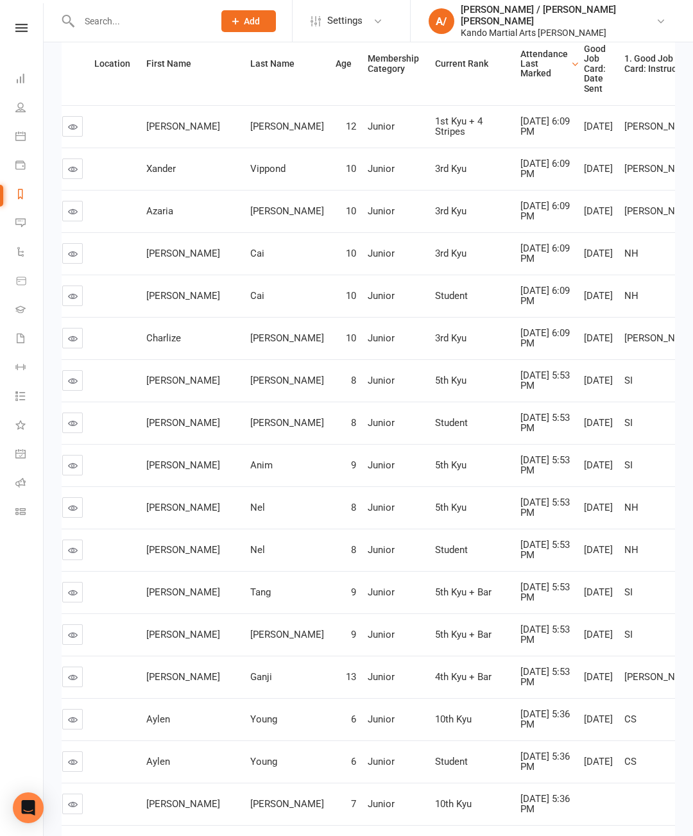
click at [64, 529] on td at bounding box center [72, 507] width 32 height 42
click at [68, 513] on icon at bounding box center [73, 508] width 10 height 10
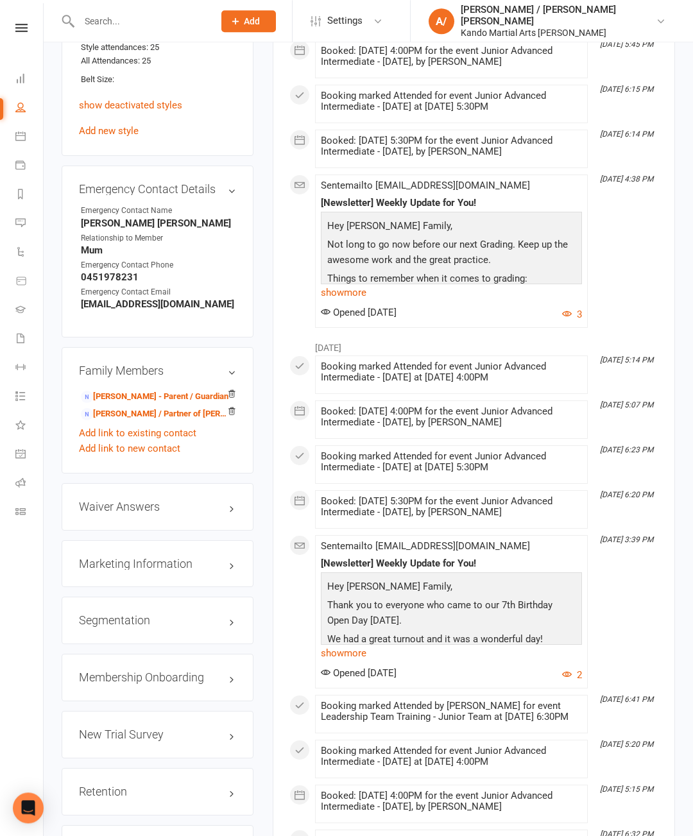
scroll to position [1206, 0]
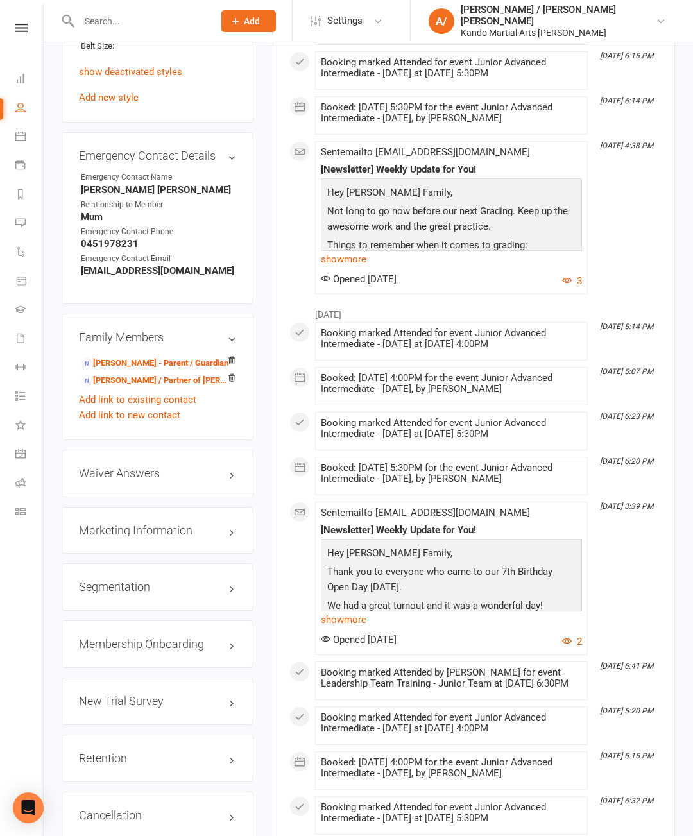
click at [0, 0] on link "edit" at bounding box center [0, 0] width 0 height 0
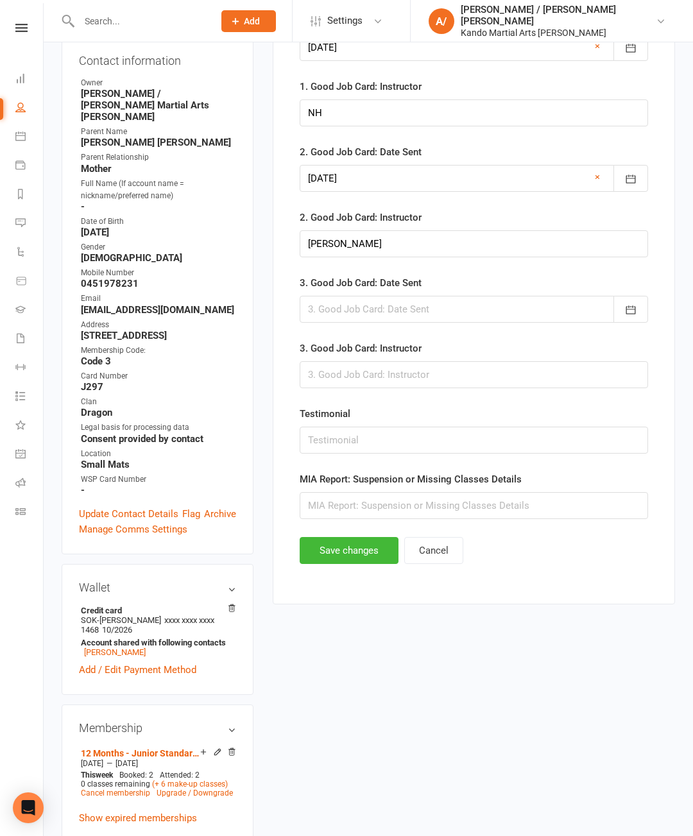
scroll to position [125, 0]
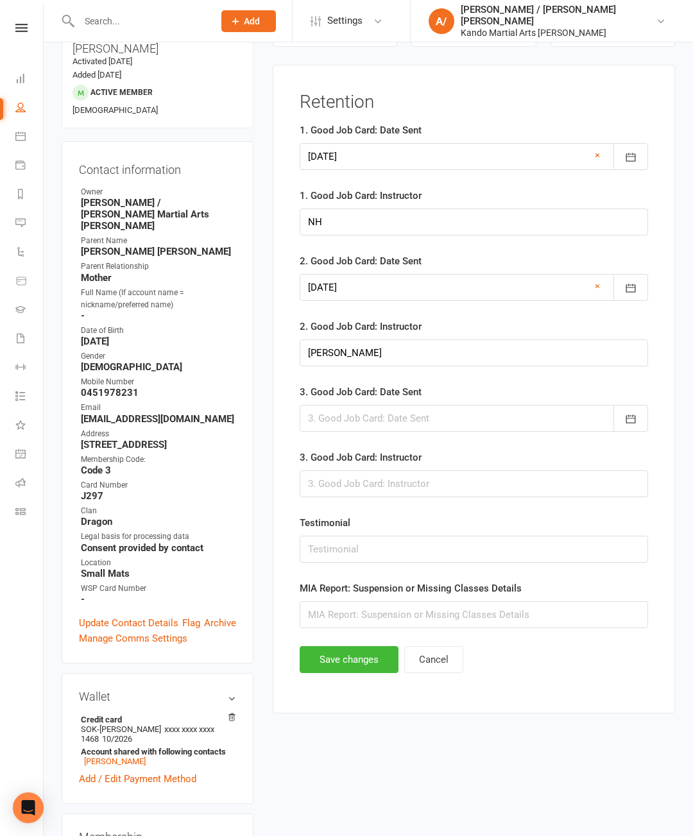
click at [642, 412] on button "button" at bounding box center [631, 418] width 35 height 27
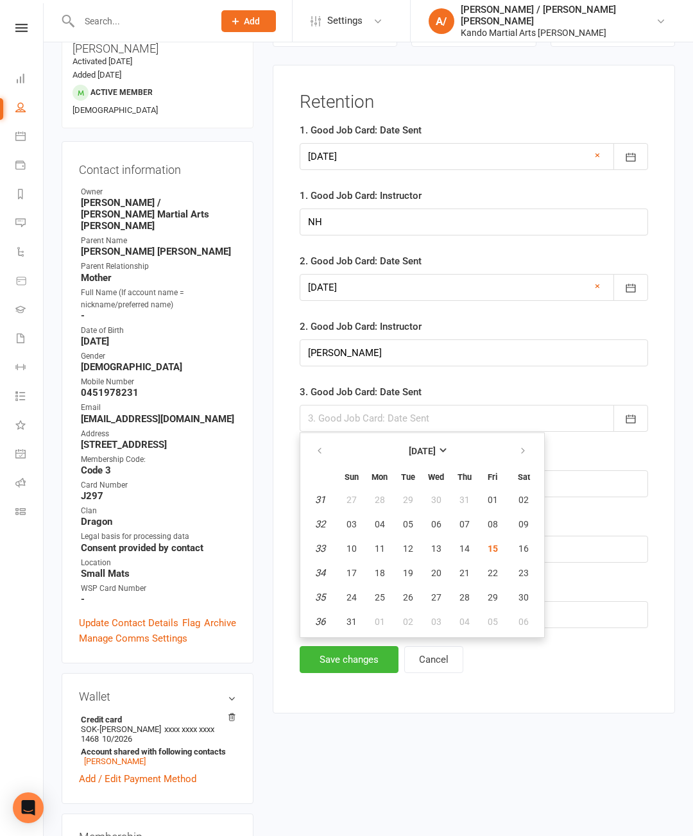
click at [497, 542] on button "15" at bounding box center [492, 548] width 27 height 23
type input "[DATE]"
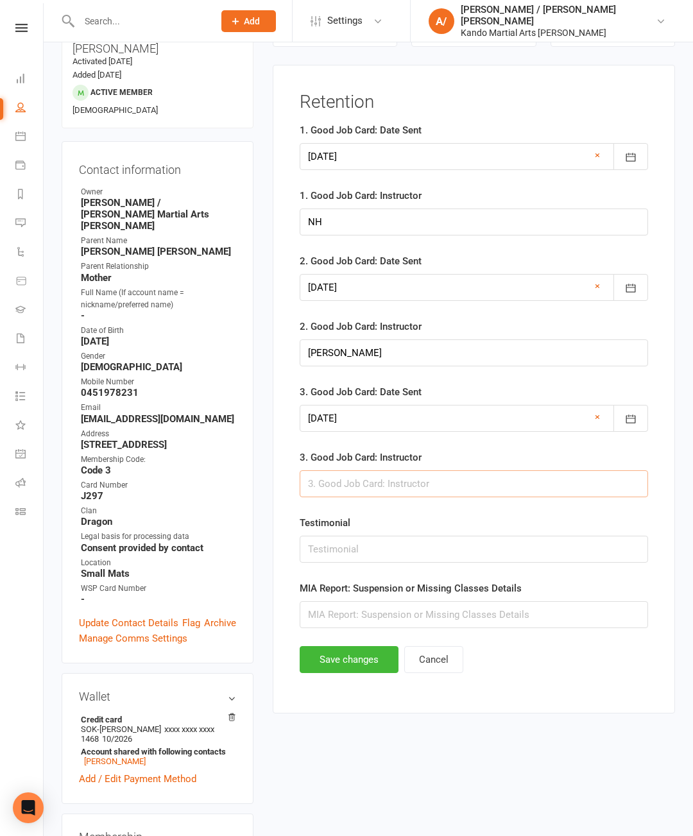
click at [524, 491] on input "text" at bounding box center [474, 483] width 348 height 27
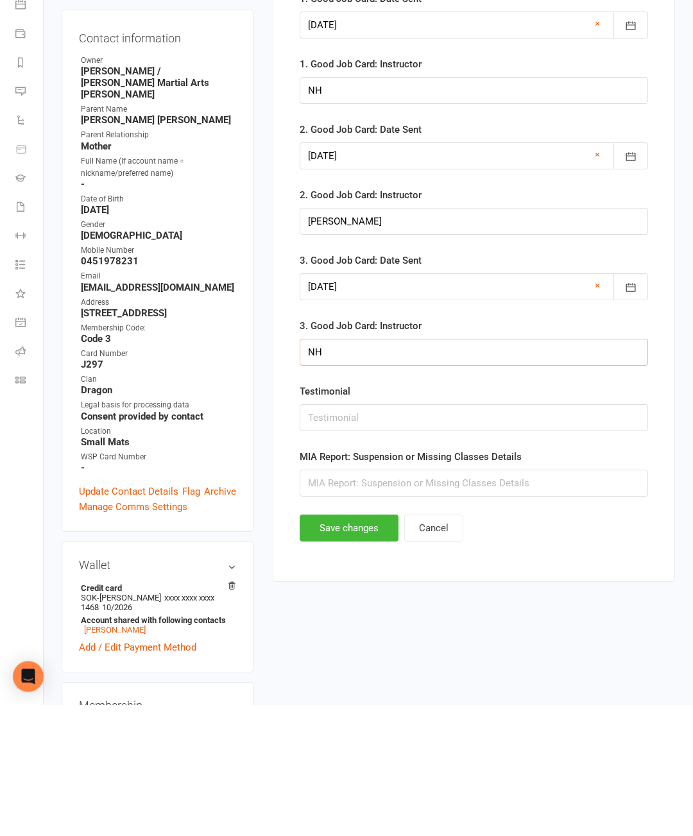
type input "NH"
click at [357, 646] on button "Save changes" at bounding box center [349, 659] width 99 height 27
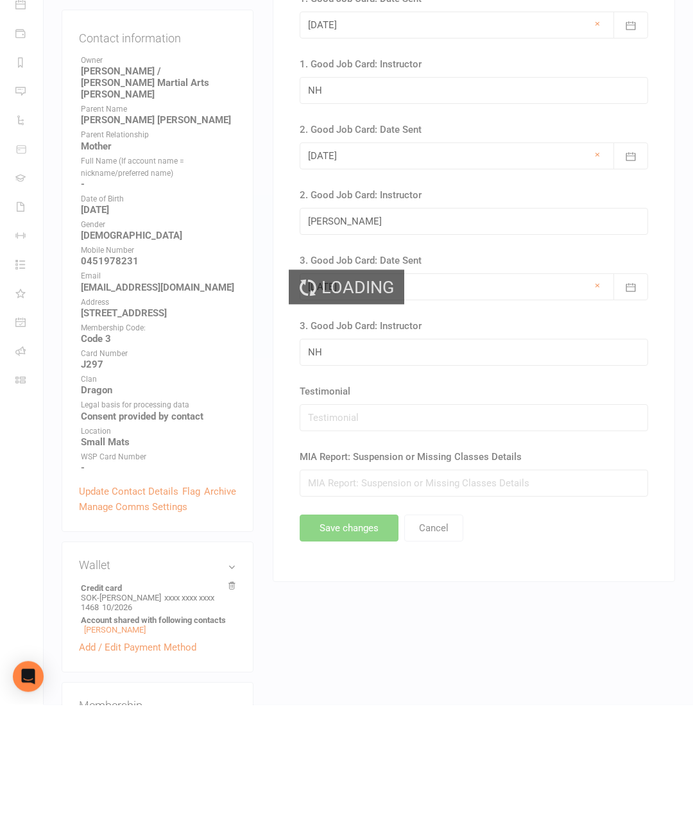
scroll to position [256, 0]
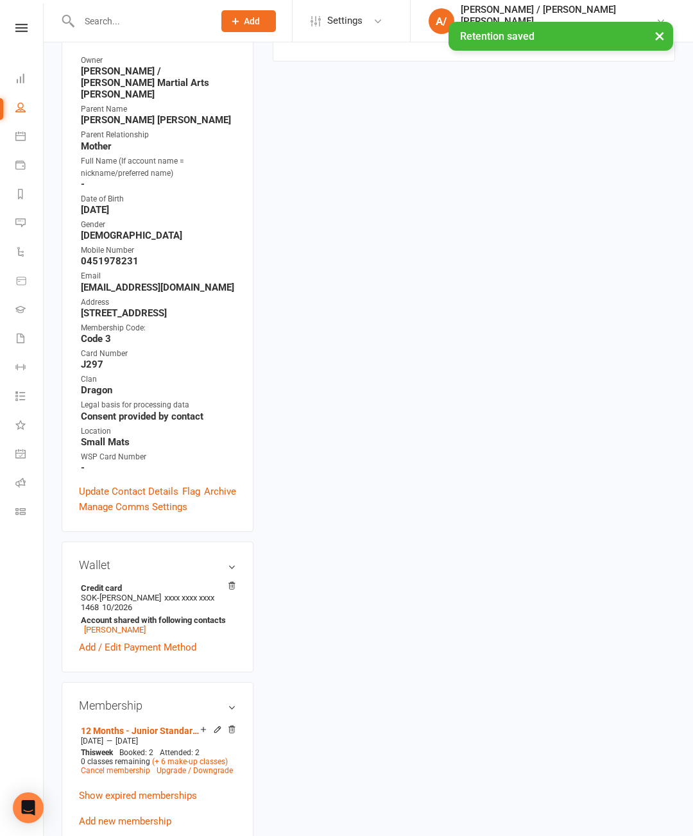
click at [153, 20] on input "text" at bounding box center [140, 21] width 130 height 18
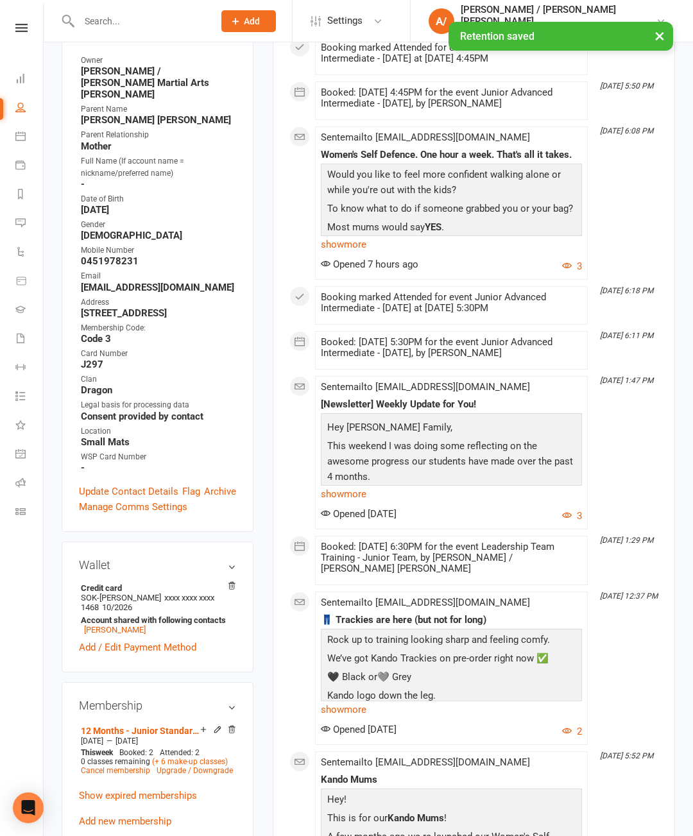
scroll to position [255, 0]
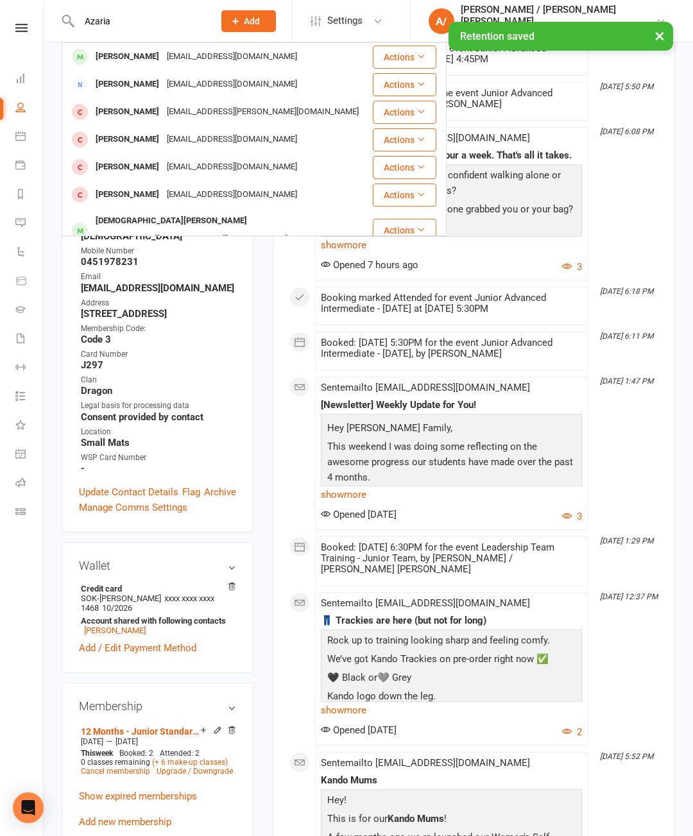
type input "Azaria"
click at [162, 22] on div "× Retention saved" at bounding box center [338, 22] width 676 height 0
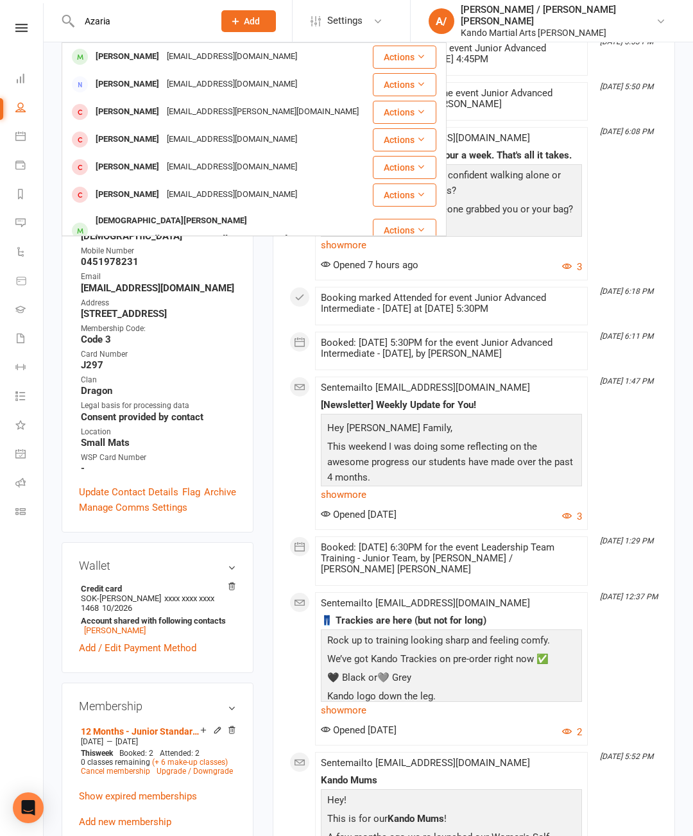
scroll to position [256, 0]
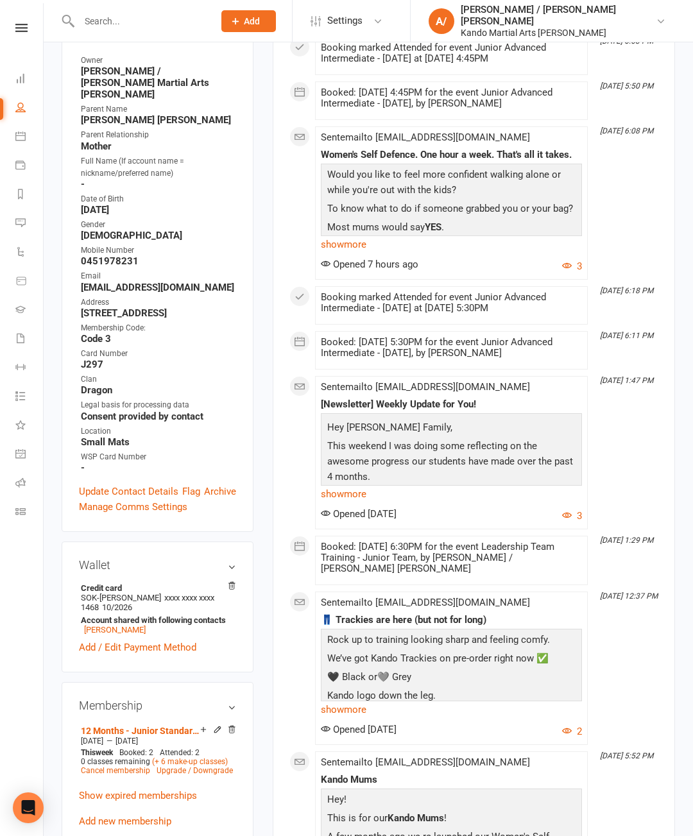
click at [180, 20] on input "text" at bounding box center [140, 21] width 130 height 18
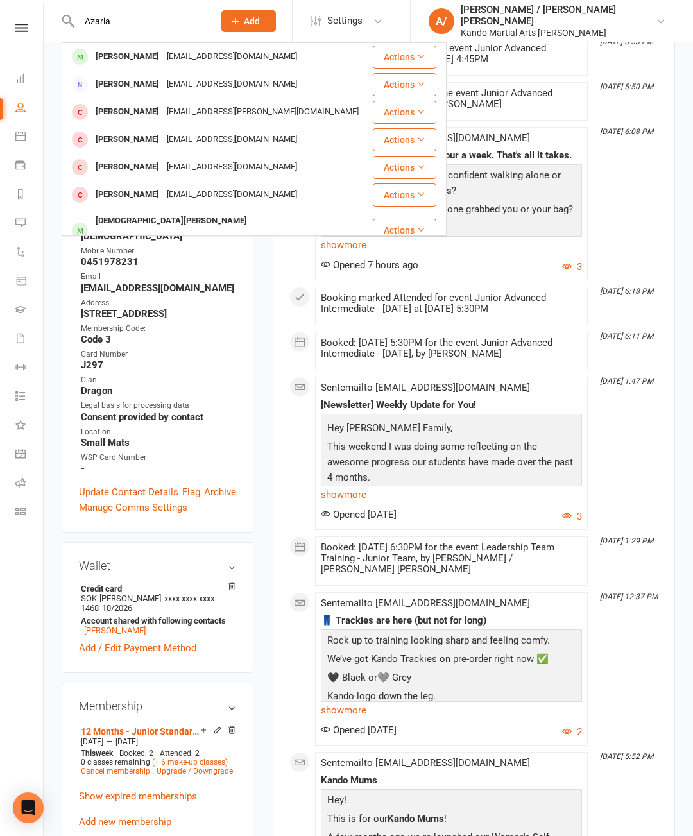
type input "Azaria"
click at [139, 47] on div "[PERSON_NAME]" at bounding box center [127, 56] width 71 height 19
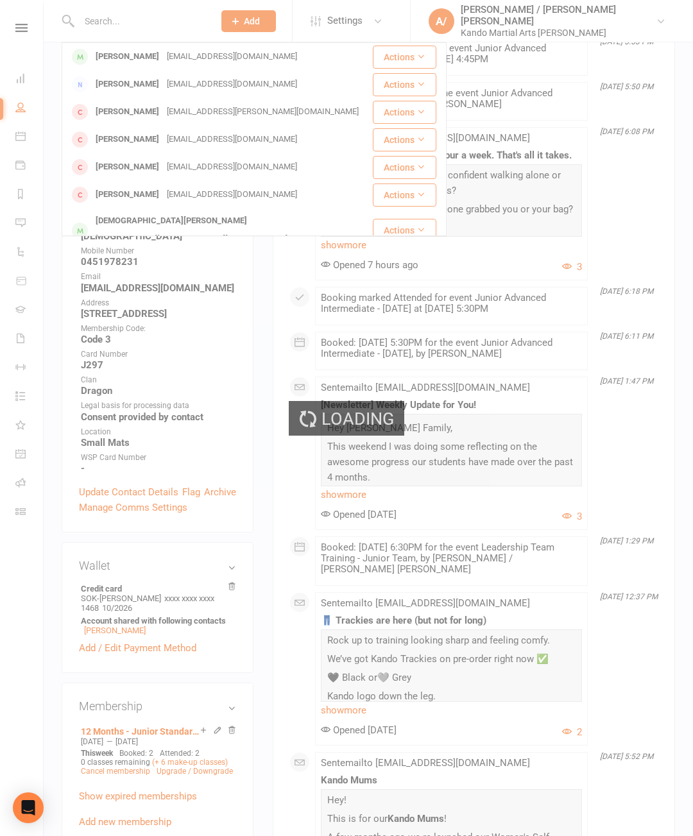
scroll to position [256, 0]
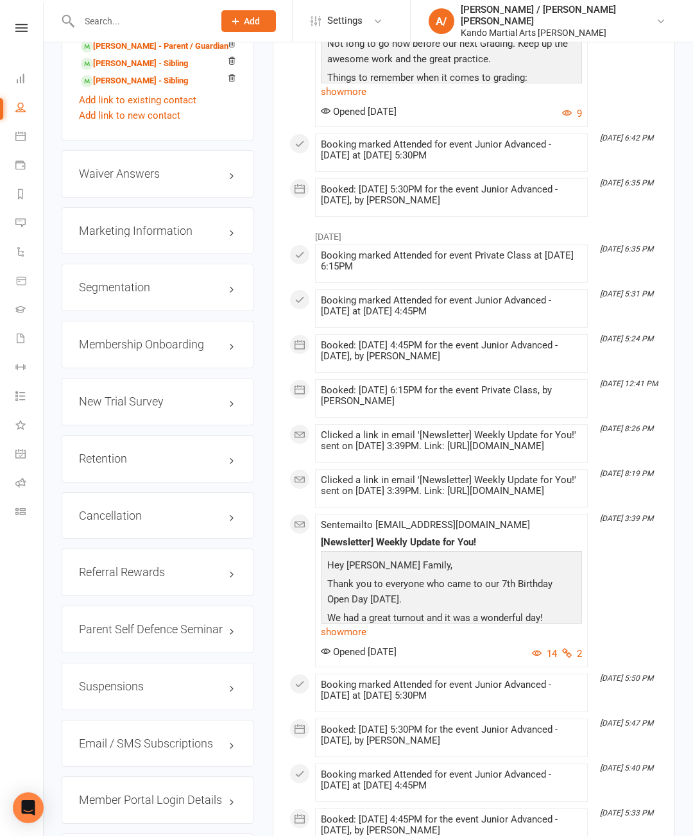
click at [0, 0] on link "edit" at bounding box center [0, 0] width 0 height 0
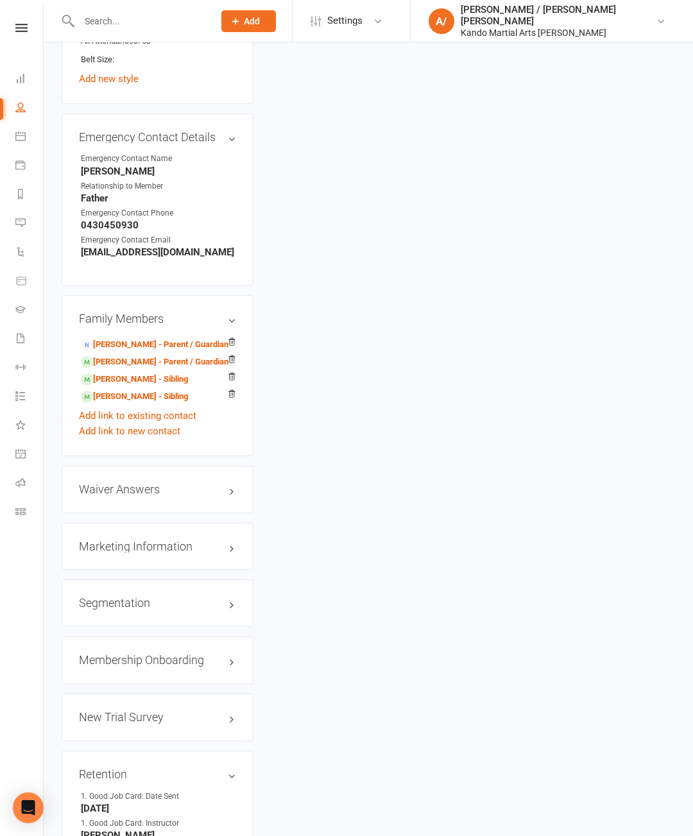
scroll to position [125, 0]
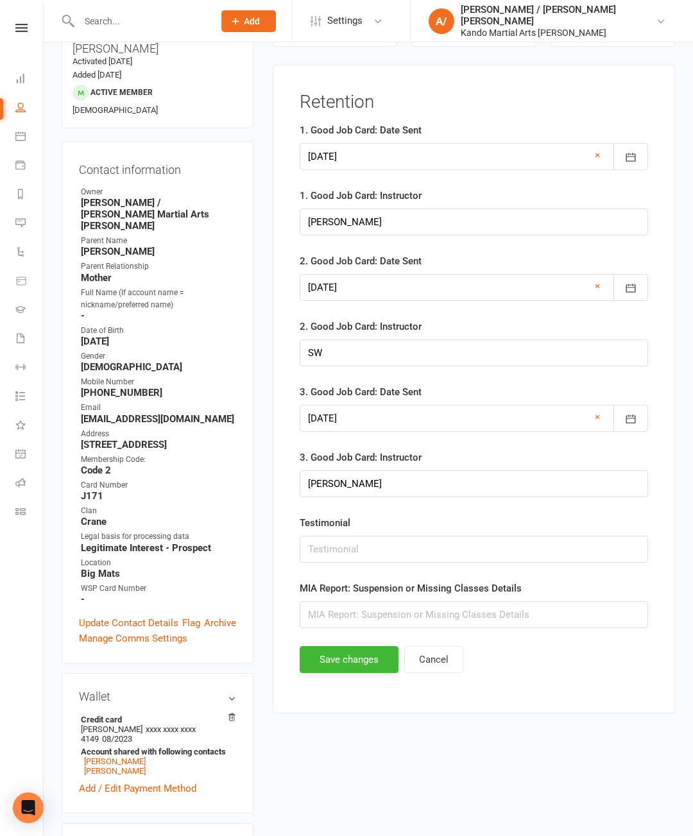
click at [596, 414] on link "×" at bounding box center [597, 416] width 5 height 15
click at [585, 285] on div at bounding box center [474, 287] width 348 height 27
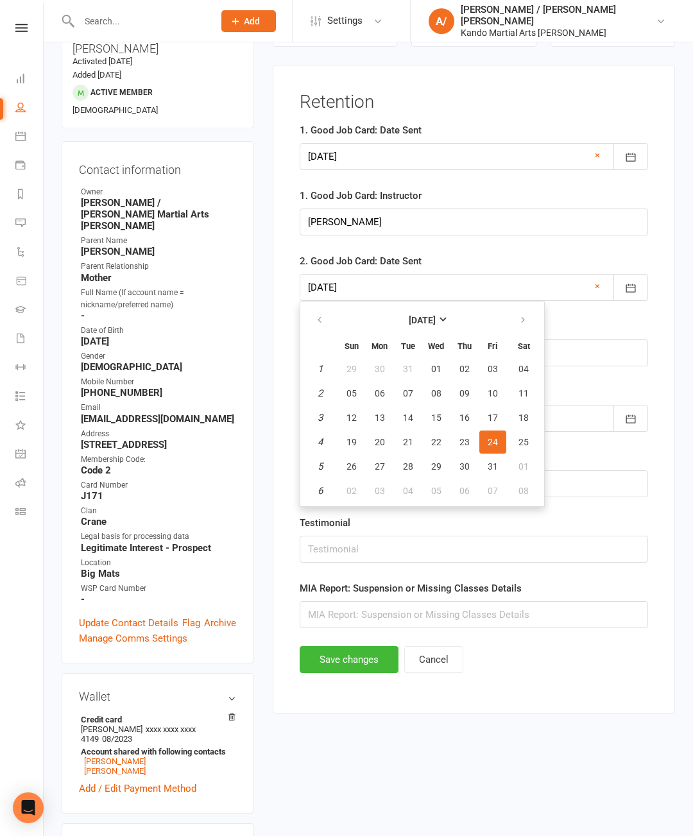
click at [596, 284] on link "×" at bounding box center [597, 286] width 5 height 15
click at [592, 348] on input "SW" at bounding box center [474, 353] width 348 height 27
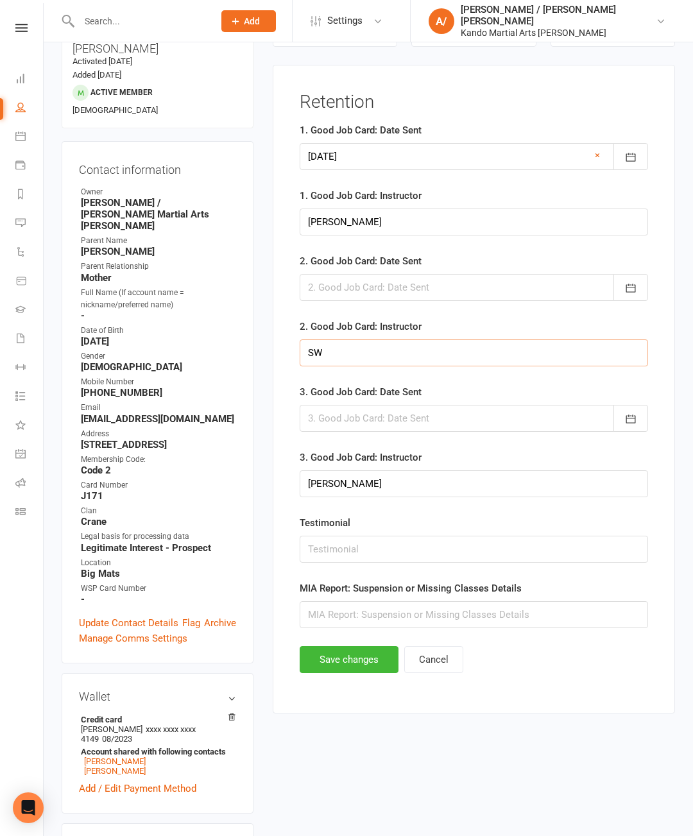
type input "S"
click at [581, 492] on input "[PERSON_NAME]" at bounding box center [474, 483] width 348 height 27
type input "J"
click at [595, 155] on link "×" at bounding box center [597, 155] width 5 height 15
click at [630, 152] on icon "button" at bounding box center [630, 157] width 13 height 13
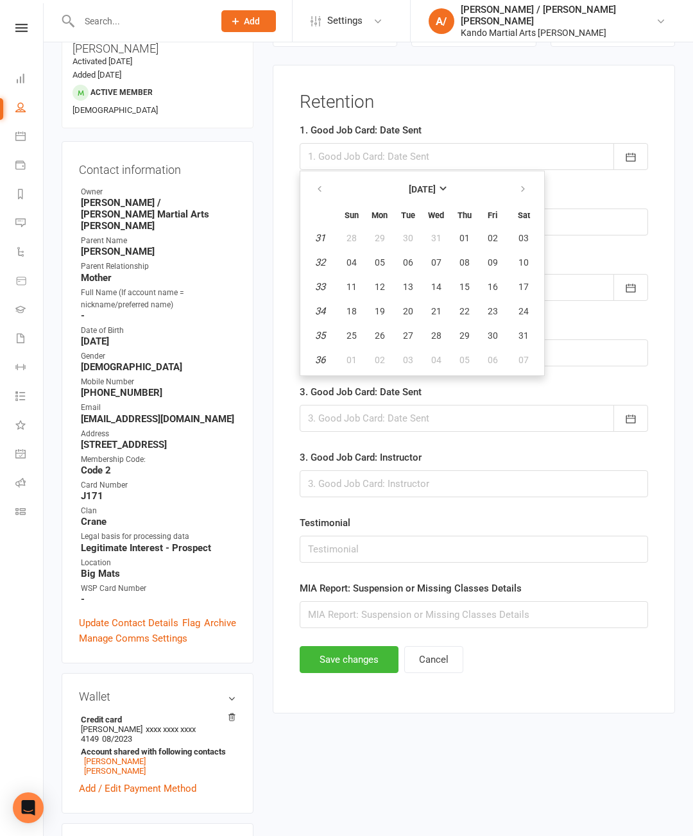
click at [436, 187] on strong "[DATE]" at bounding box center [422, 189] width 27 height 10
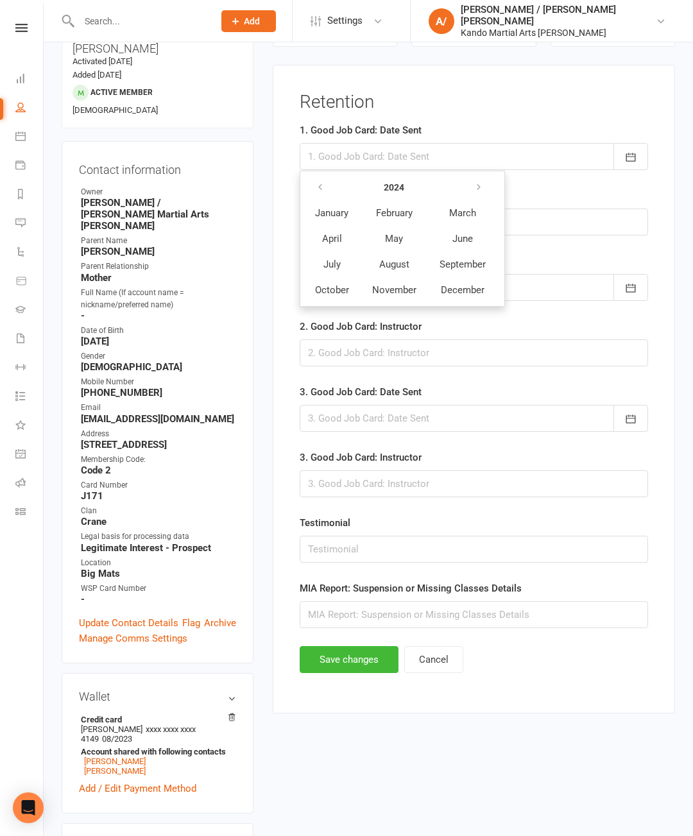
click at [494, 176] on button "button" at bounding box center [480, 187] width 28 height 23
click at [406, 261] on span "August" at bounding box center [394, 265] width 31 height 12
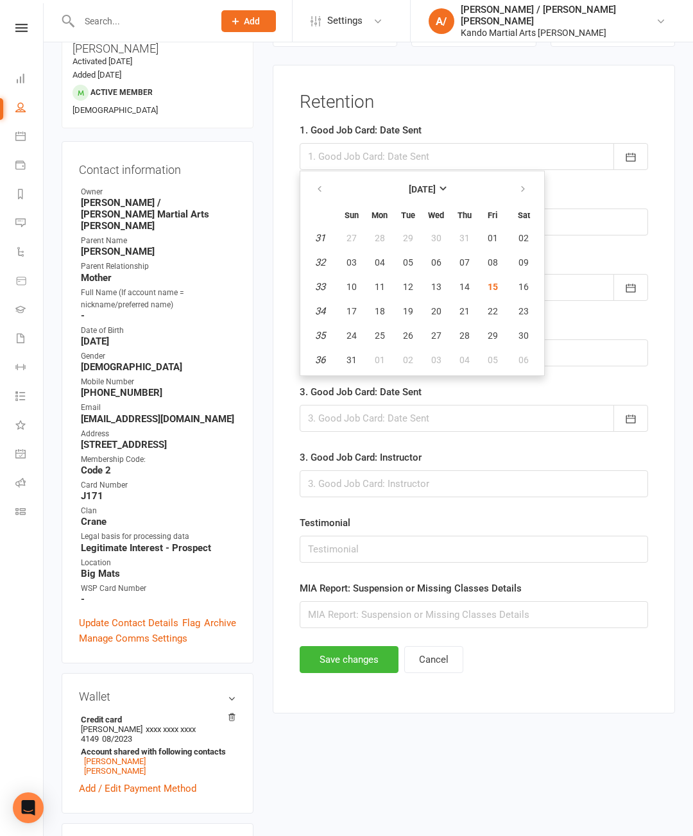
click at [496, 288] on span "15" at bounding box center [493, 287] width 10 height 10
type input "[DATE]"
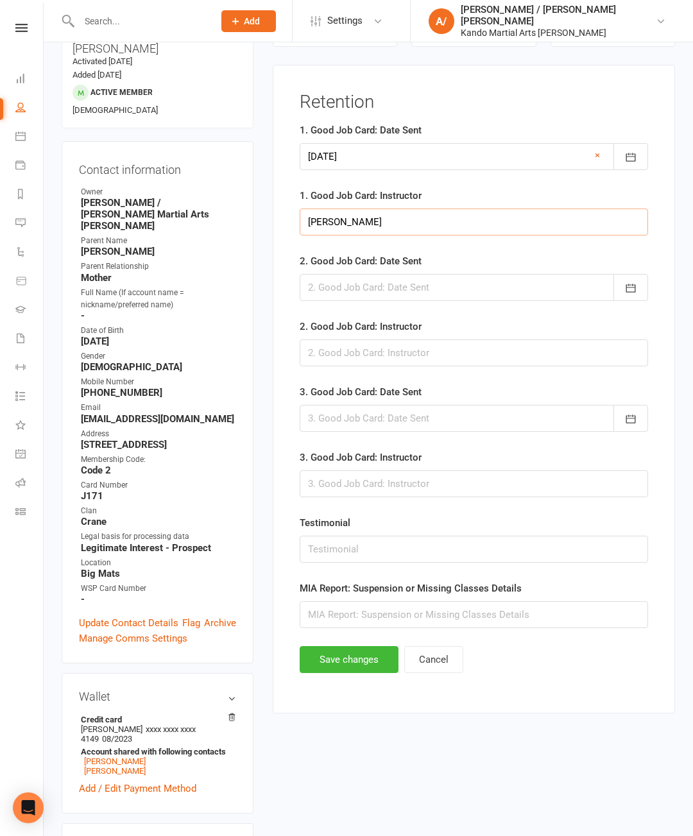
click at [556, 209] on input "[PERSON_NAME]" at bounding box center [474, 222] width 348 height 27
click at [590, 225] on input "[PERSON_NAME]" at bounding box center [474, 222] width 348 height 27
type input "J"
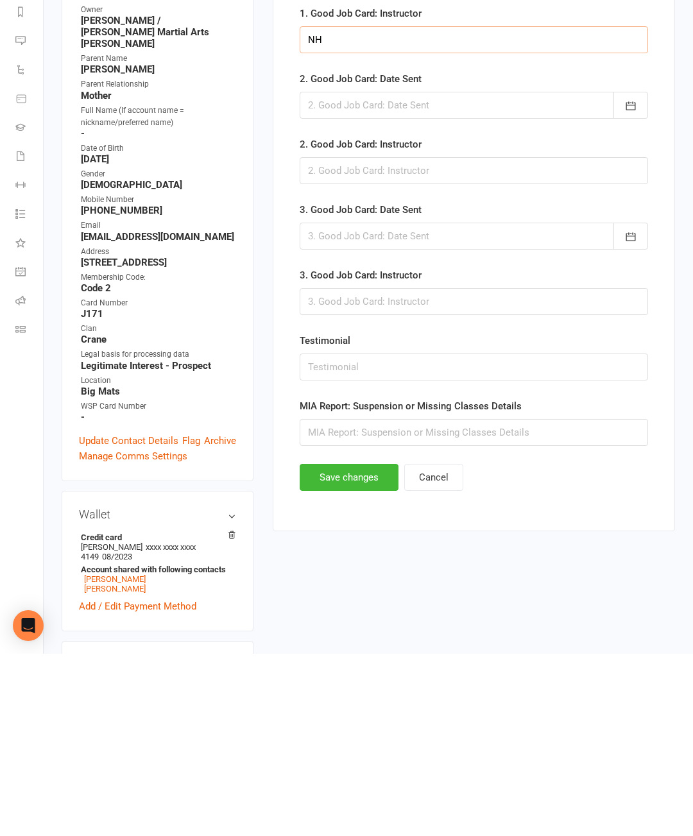
type input "NH"
click at [383, 646] on button "Save changes" at bounding box center [349, 659] width 99 height 27
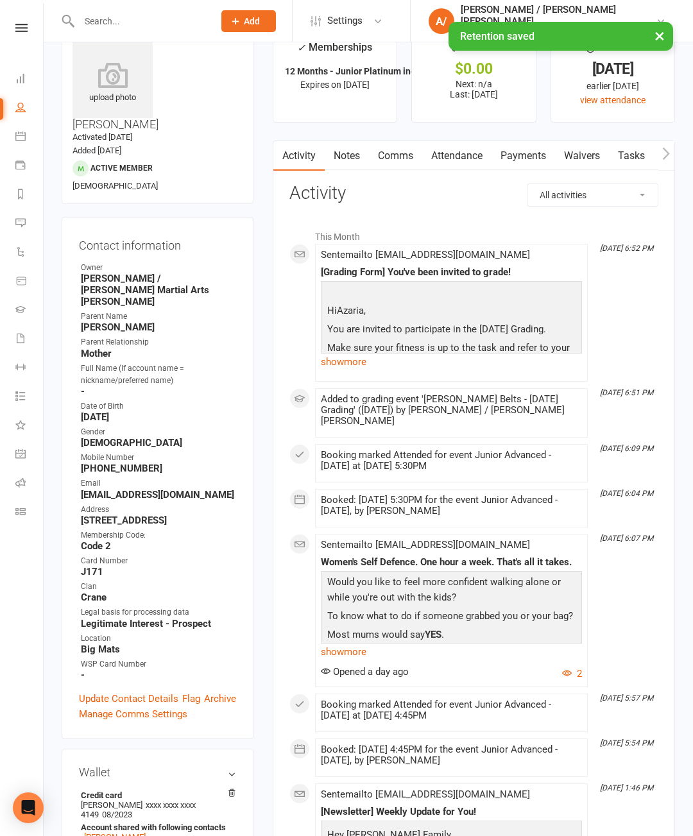
scroll to position [0, 0]
